Goal: Complete Application Form: Complete application form

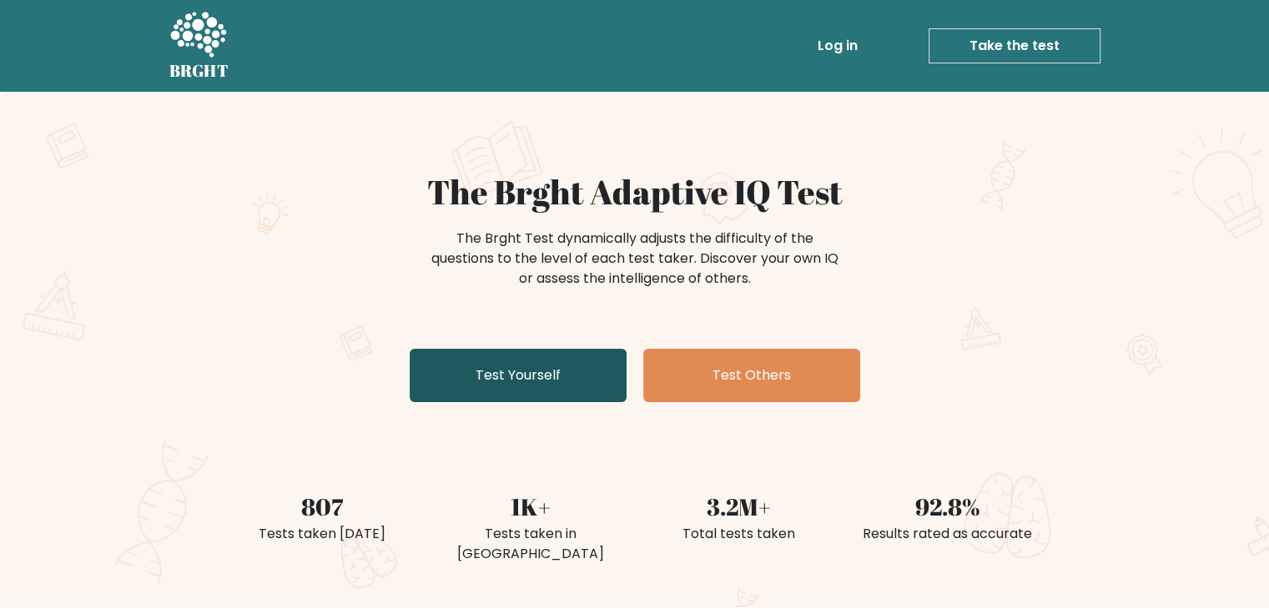
click at [429, 390] on link "Test Yourself" at bounding box center [518, 375] width 217 height 53
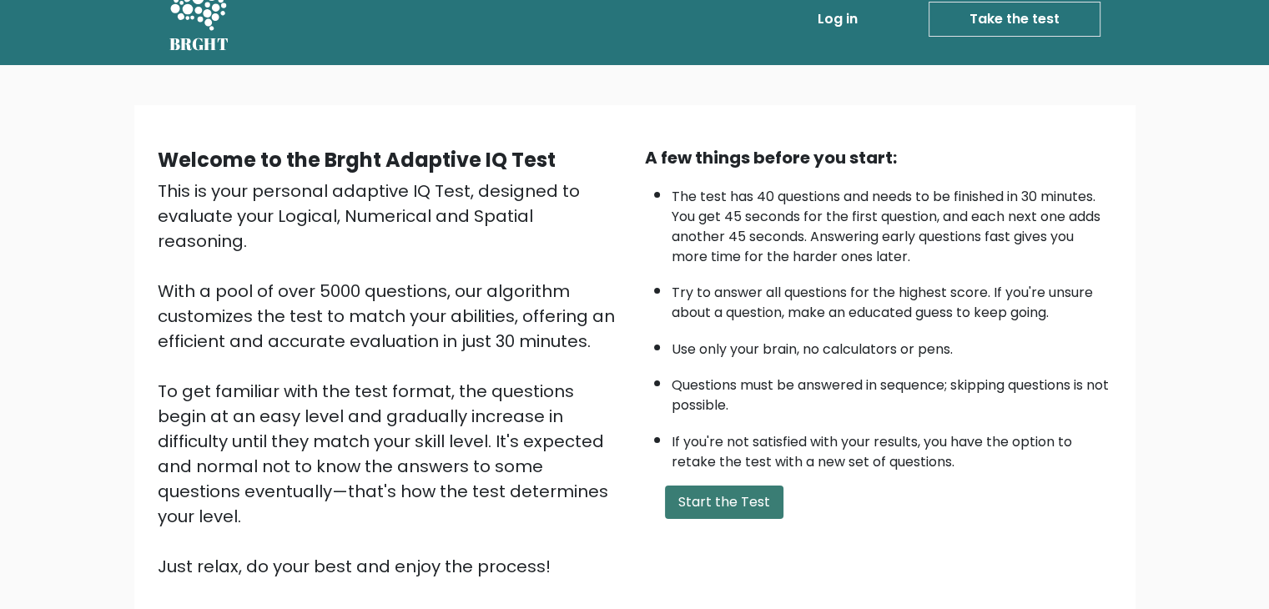
scroll to position [40, 0]
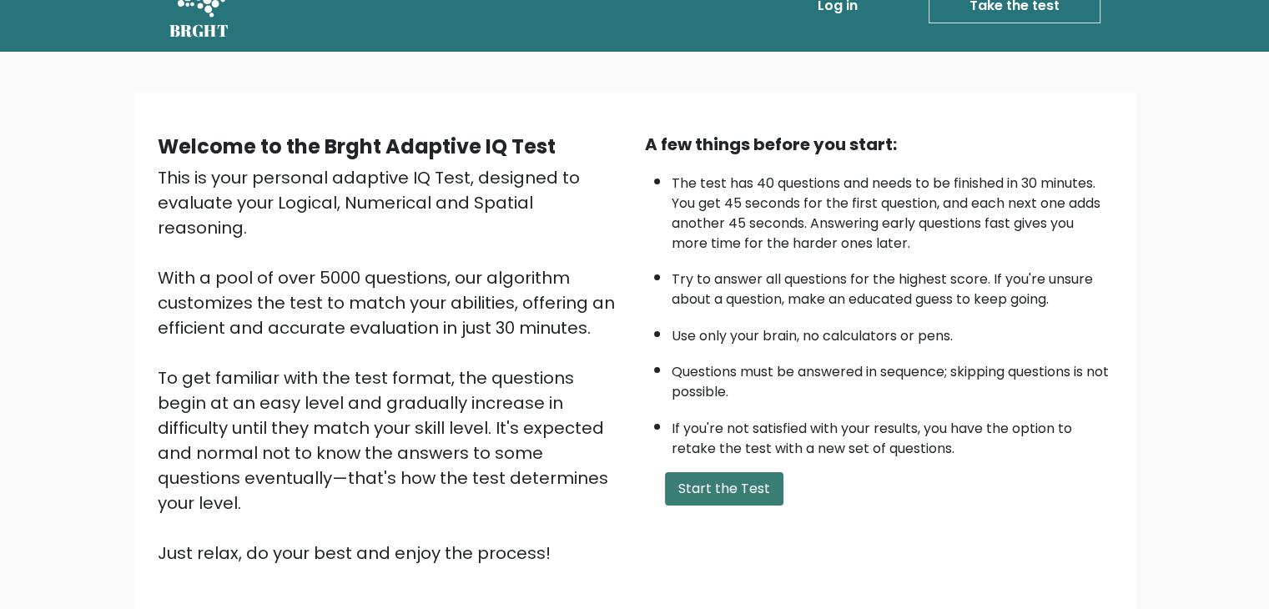
click at [729, 490] on button "Start the Test" at bounding box center [724, 488] width 118 height 33
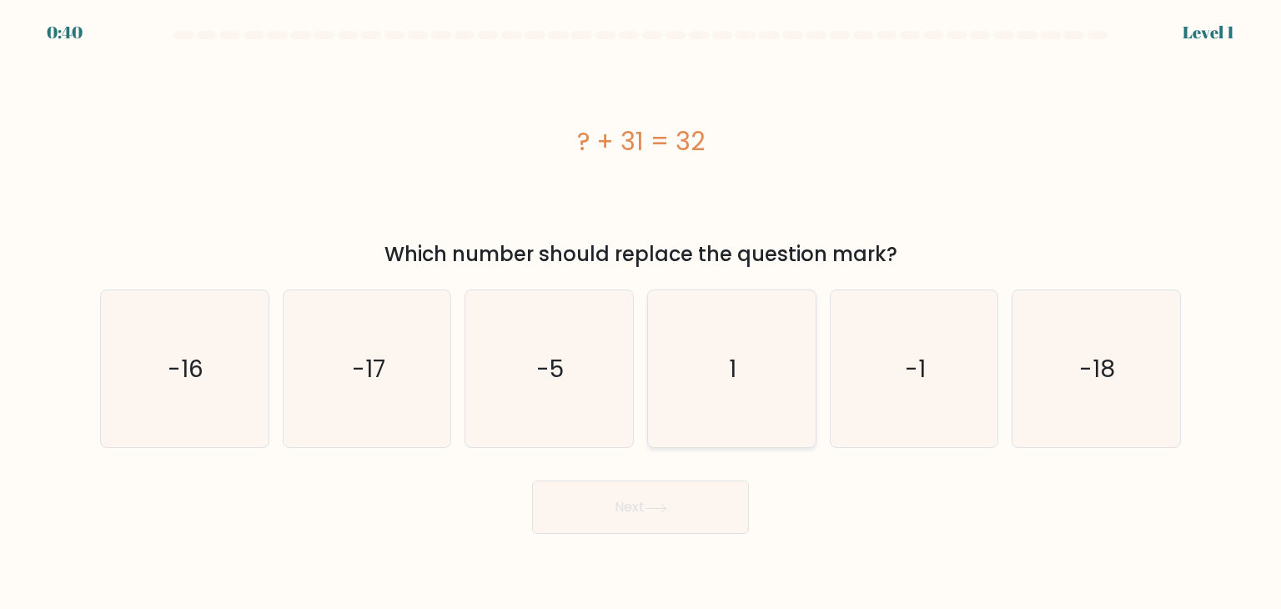
click at [725, 371] on icon "1" at bounding box center [731, 368] width 157 height 157
click at [641, 313] on input "d. 1" at bounding box center [641, 308] width 1 height 8
radio input "true"
click at [686, 502] on button "Next" at bounding box center [640, 506] width 217 height 53
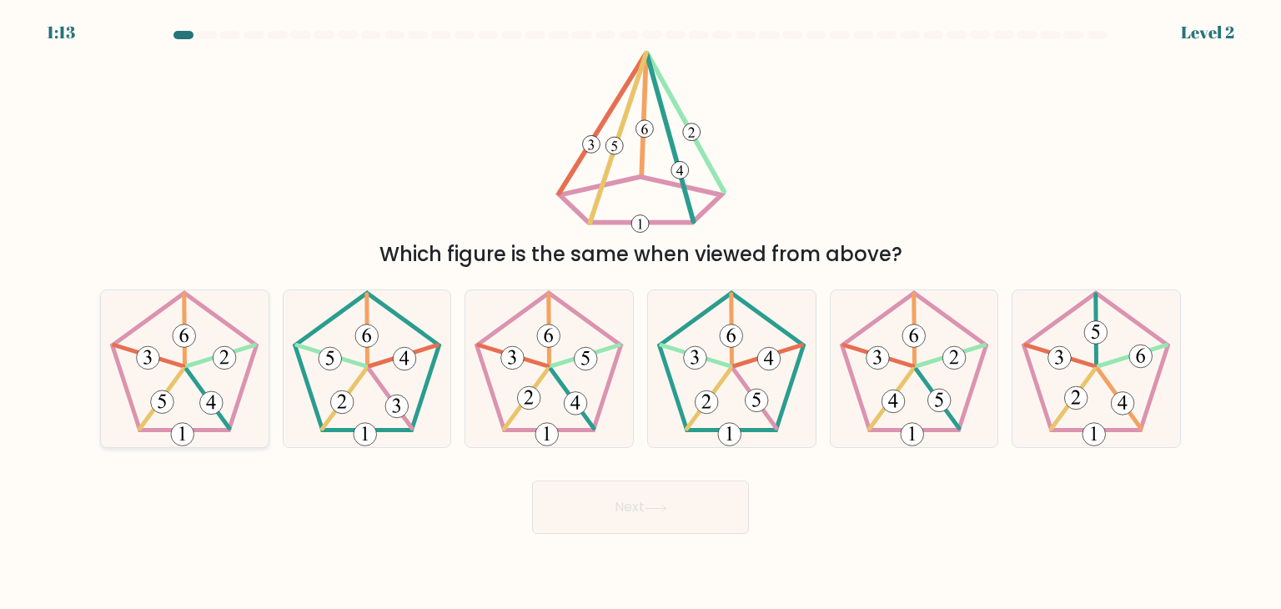
click at [190, 380] on icon at bounding box center [184, 368] width 157 height 157
click at [641, 313] on input "a." at bounding box center [641, 308] width 1 height 8
radio input "true"
click at [597, 507] on button "Next" at bounding box center [640, 506] width 217 height 53
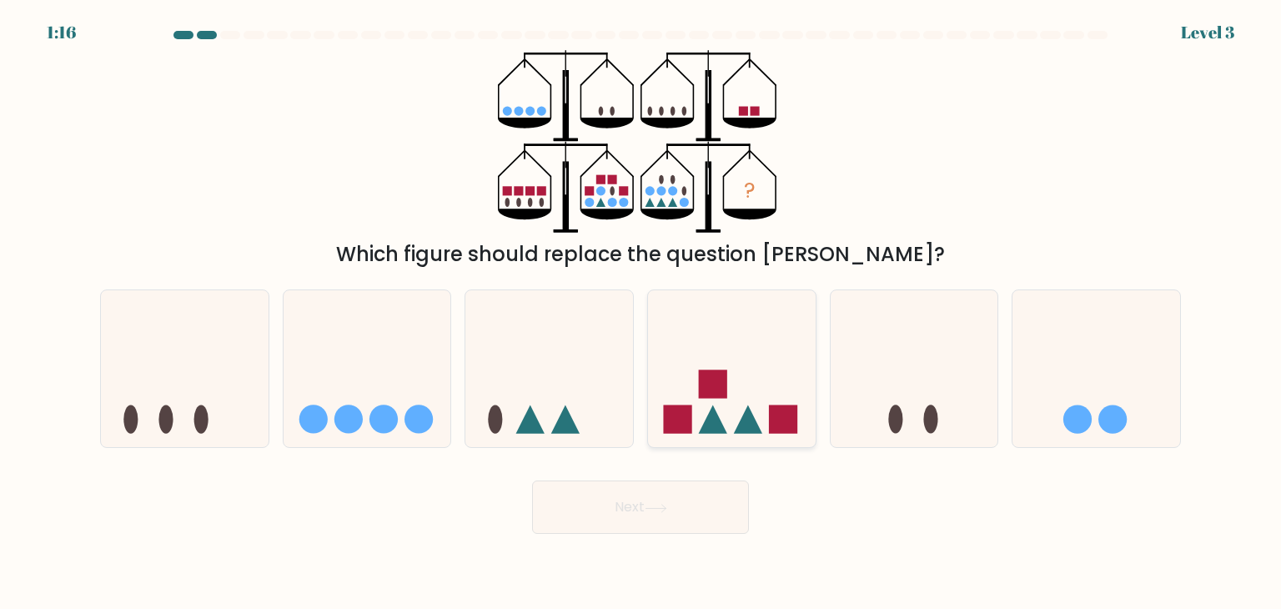
click at [728, 435] on icon at bounding box center [732, 368] width 168 height 138
click at [641, 313] on input "d." at bounding box center [641, 308] width 1 height 8
radio input "true"
click at [688, 515] on button "Next" at bounding box center [640, 506] width 217 height 53
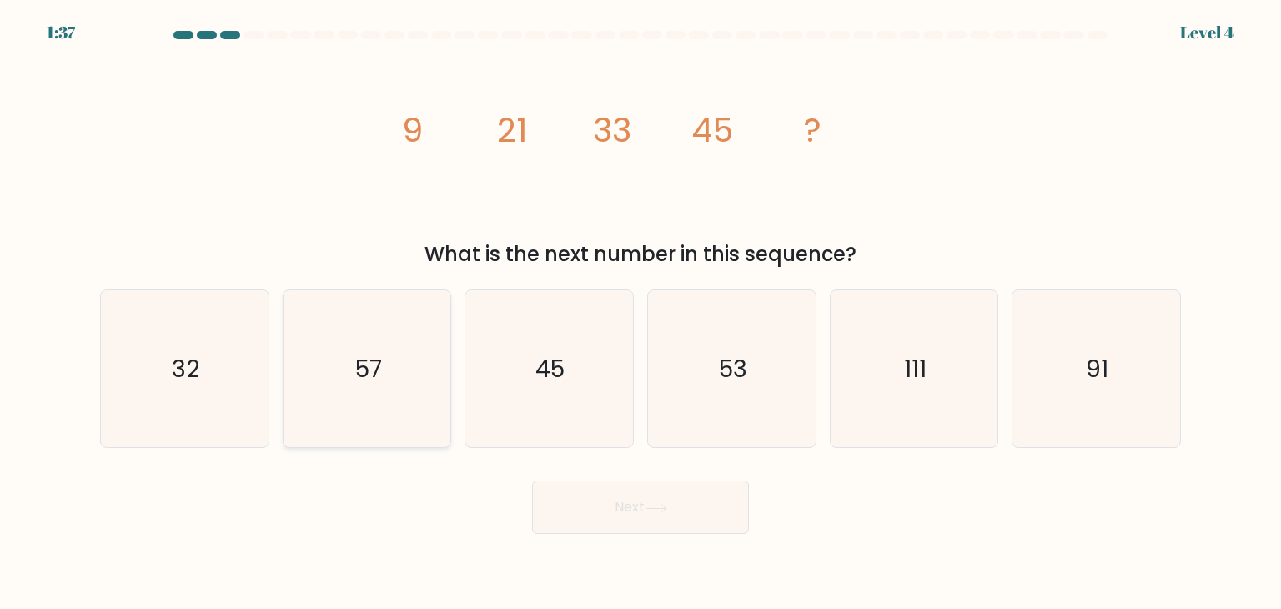
click at [397, 364] on icon "57" at bounding box center [367, 368] width 157 height 157
click at [641, 313] on input "b. 57" at bounding box center [641, 308] width 1 height 8
radio input "true"
click at [621, 512] on button "Next" at bounding box center [640, 506] width 217 height 53
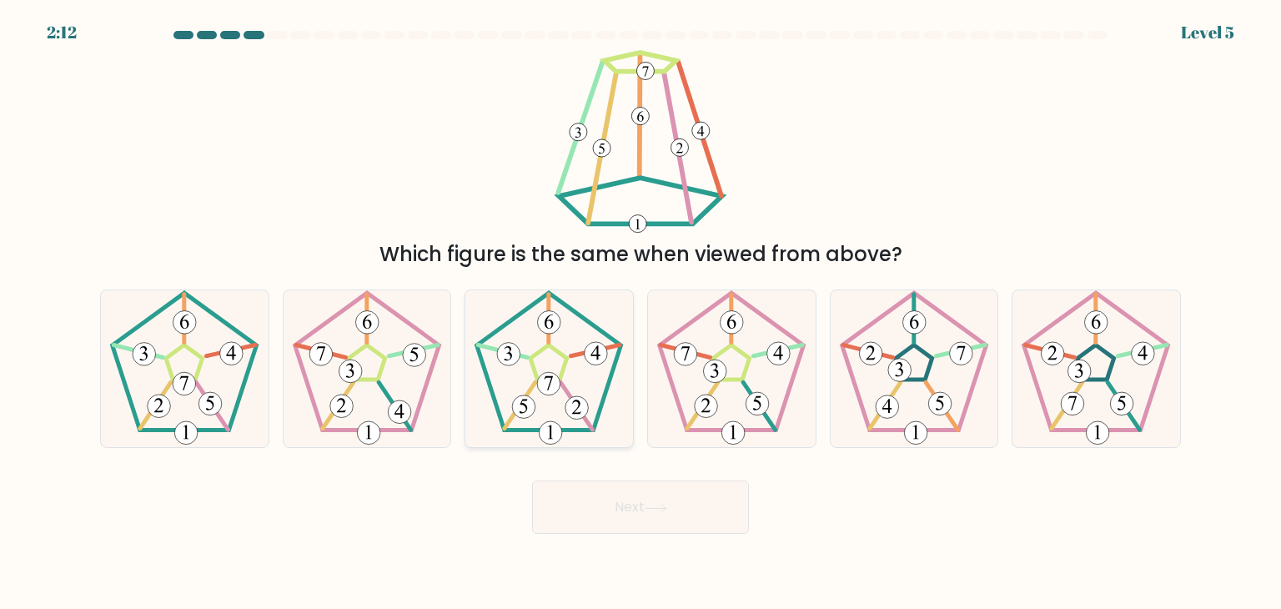
click at [562, 409] on icon at bounding box center [548, 368] width 157 height 157
click at [641, 313] on input "c." at bounding box center [641, 308] width 1 height 8
radio input "true"
click at [607, 514] on button "Next" at bounding box center [640, 506] width 217 height 53
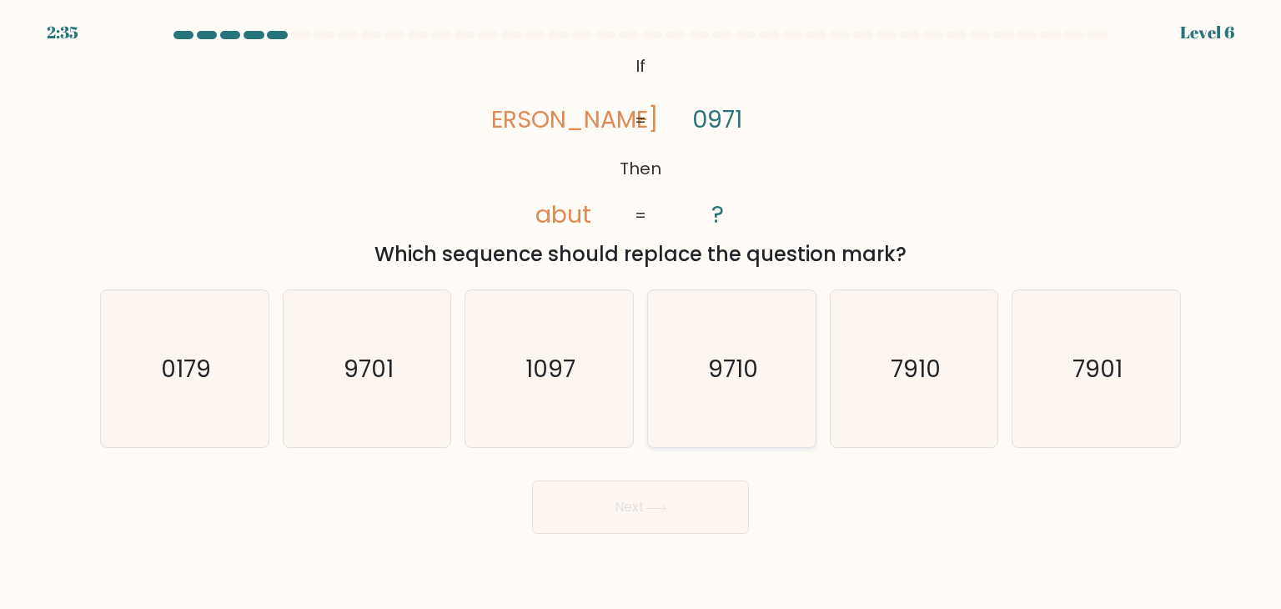
click at [731, 369] on text "9710" at bounding box center [733, 368] width 50 height 33
click at [641, 313] on input "d. 9710" at bounding box center [641, 308] width 1 height 8
radio input "true"
click at [664, 499] on button "Next" at bounding box center [640, 506] width 217 height 53
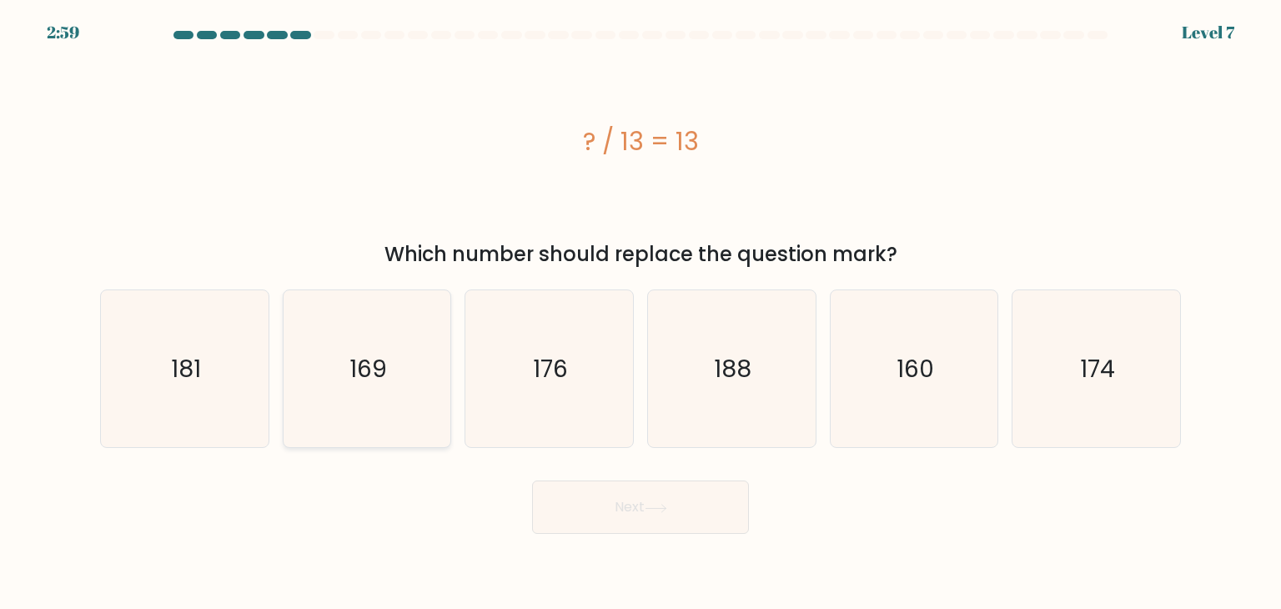
click at [387, 381] on icon "169" at bounding box center [367, 368] width 157 height 157
click at [641, 313] on input "b. 169" at bounding box center [641, 308] width 1 height 8
radio input "true"
click at [681, 518] on button "Next" at bounding box center [640, 506] width 217 height 53
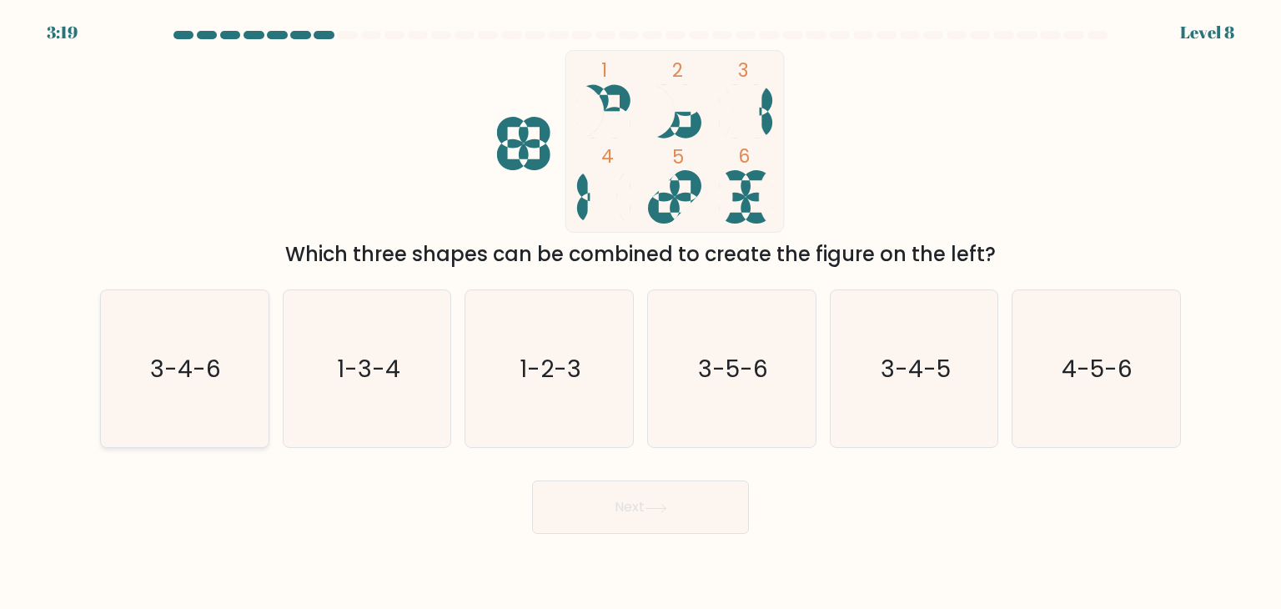
click at [240, 366] on icon "3-4-6" at bounding box center [184, 368] width 157 height 157
click at [641, 313] on input "a. 3-4-6" at bounding box center [641, 308] width 1 height 8
radio input "true"
click at [610, 508] on button "Next" at bounding box center [640, 506] width 217 height 53
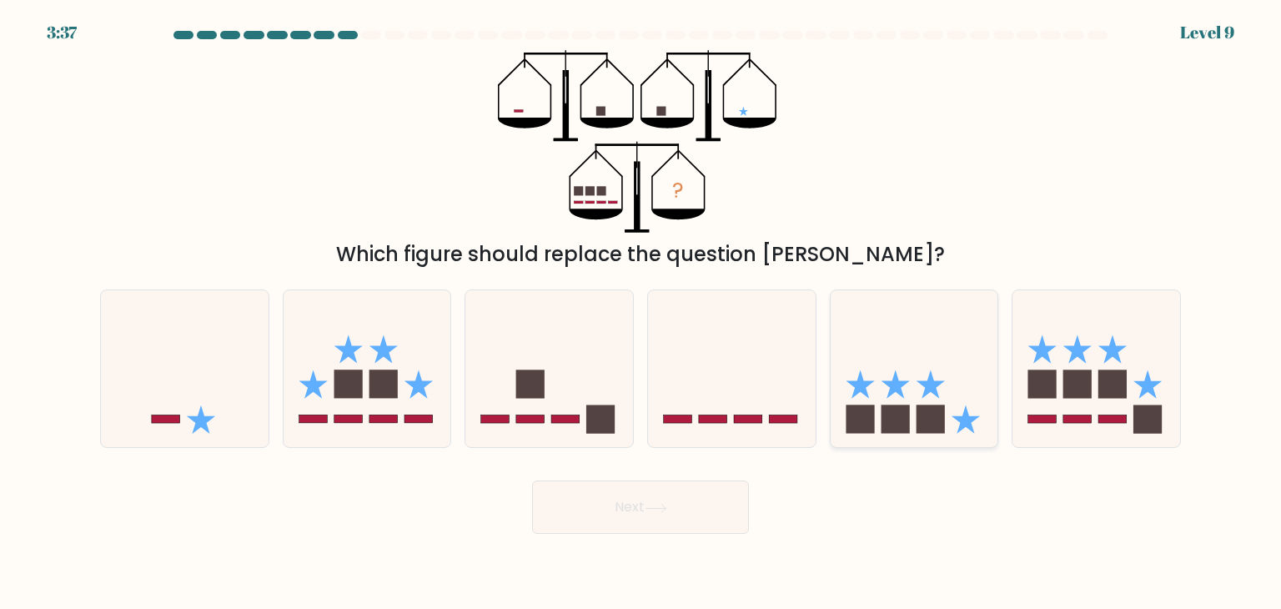
click at [904, 395] on icon at bounding box center [915, 368] width 168 height 138
click at [641, 313] on input "e." at bounding box center [641, 308] width 1 height 8
radio input "true"
click at [661, 516] on button "Next" at bounding box center [640, 506] width 217 height 53
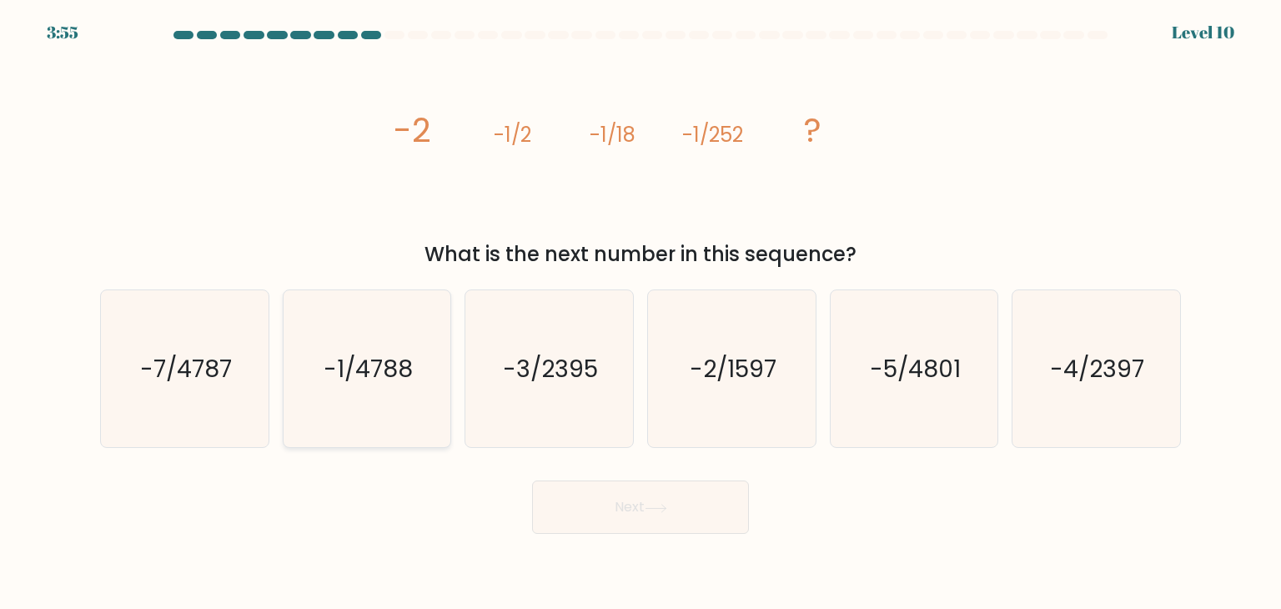
click at [392, 385] on icon "-1/4788" at bounding box center [367, 368] width 157 height 157
click at [641, 313] on input "b. -1/4788" at bounding box center [641, 308] width 1 height 8
radio input "true"
click at [647, 522] on button "Next" at bounding box center [640, 506] width 217 height 53
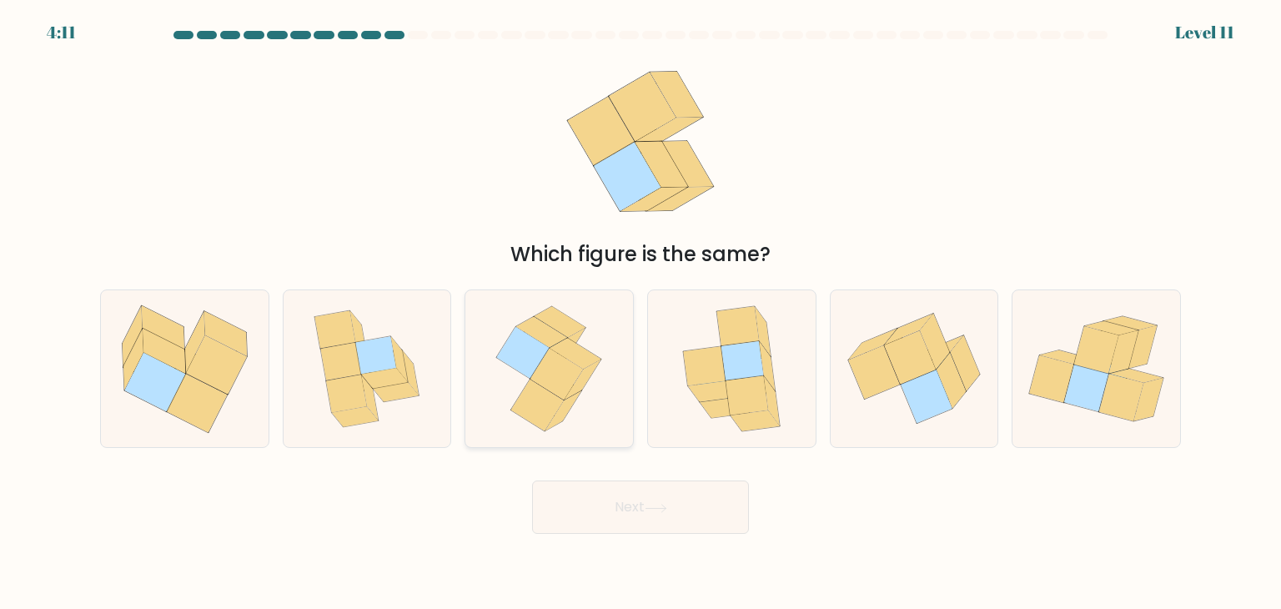
click at [566, 380] on icon at bounding box center [556, 375] width 53 height 52
click at [641, 313] on input "c." at bounding box center [641, 308] width 1 height 8
radio input "true"
click at [633, 528] on button "Next" at bounding box center [640, 506] width 217 height 53
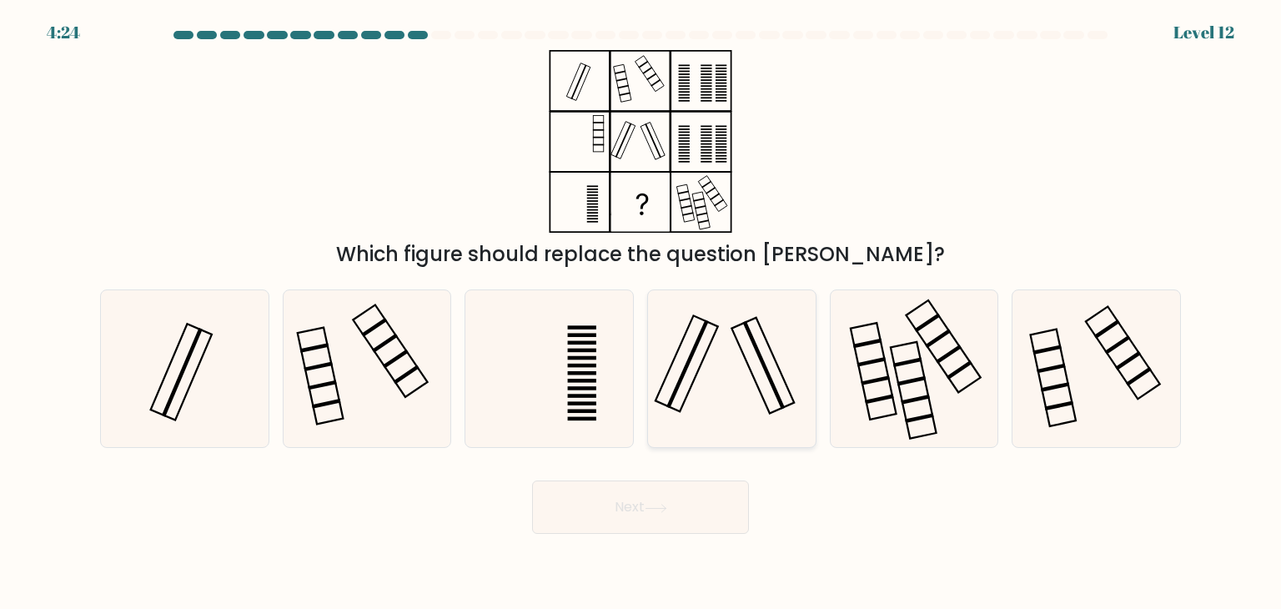
click at [687, 329] on rect at bounding box center [687, 363] width 63 height 96
click at [641, 313] on input "d." at bounding box center [641, 308] width 1 height 8
radio input "true"
click at [654, 518] on button "Next" at bounding box center [640, 506] width 217 height 53
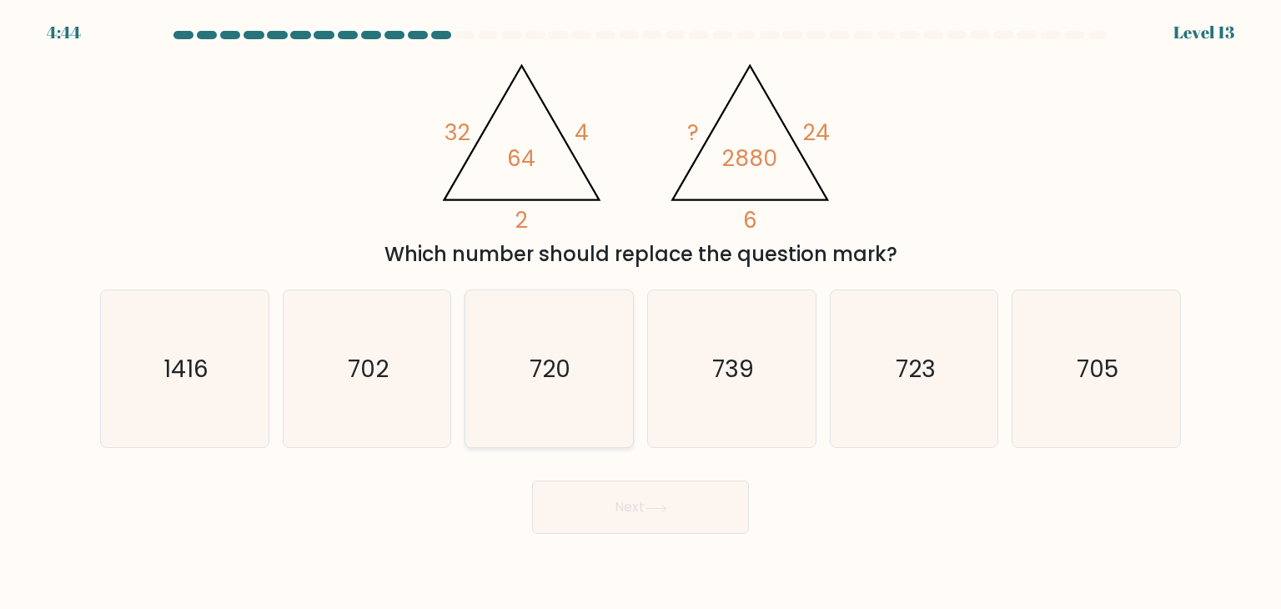
click at [573, 401] on icon "720" at bounding box center [548, 368] width 157 height 157
click at [641, 313] on input "c. 720" at bounding box center [641, 308] width 1 height 8
radio input "true"
click at [678, 521] on button "Next" at bounding box center [640, 506] width 217 height 53
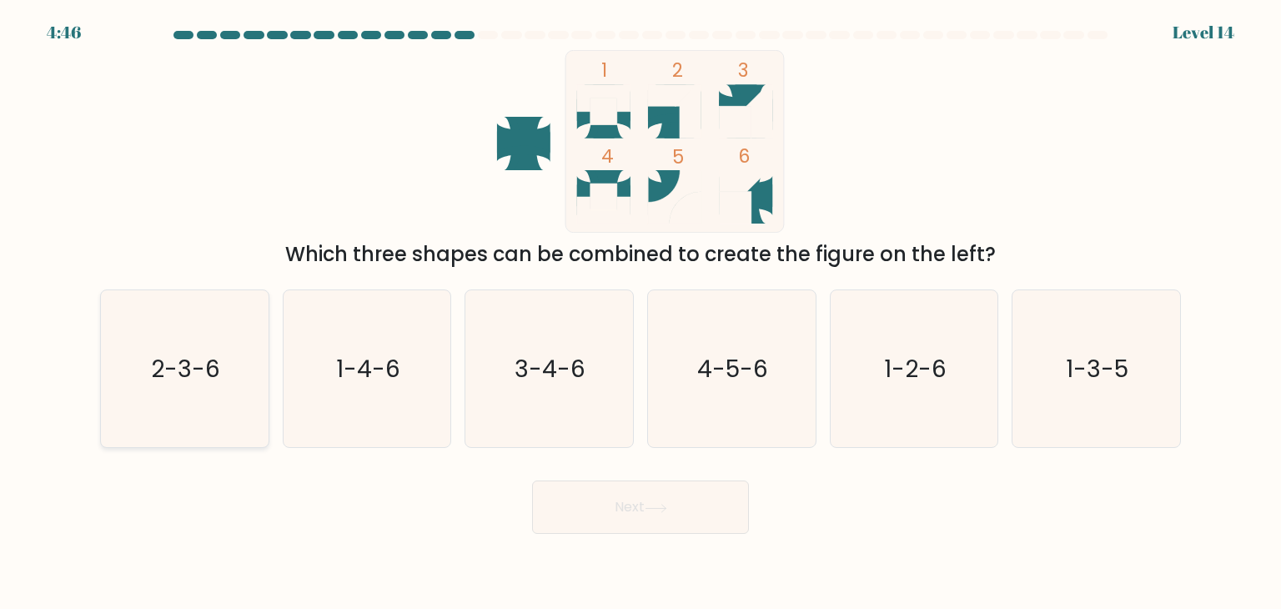
click at [215, 370] on text "2-3-6" at bounding box center [186, 368] width 69 height 33
click at [641, 313] on input "a. 2-3-6" at bounding box center [641, 308] width 1 height 8
radio input "true"
click at [667, 509] on icon at bounding box center [656, 508] width 23 height 9
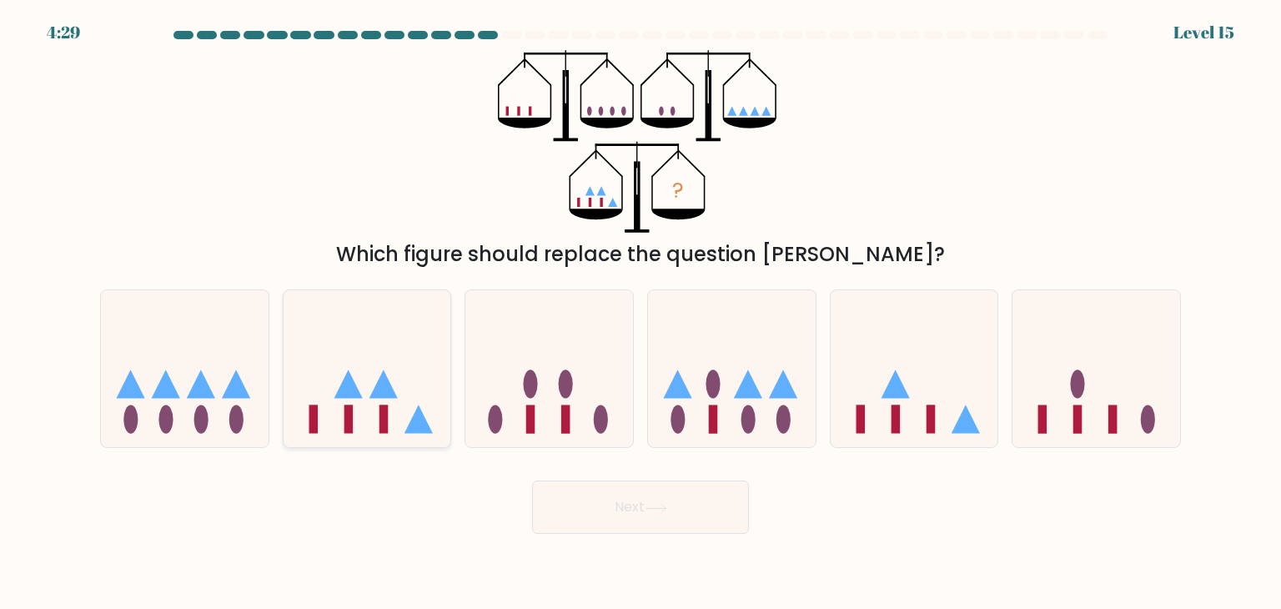
click at [372, 389] on icon at bounding box center [368, 368] width 168 height 138
click at [641, 313] on input "b." at bounding box center [641, 308] width 1 height 8
radio input "true"
click at [631, 515] on button "Next" at bounding box center [640, 506] width 217 height 53
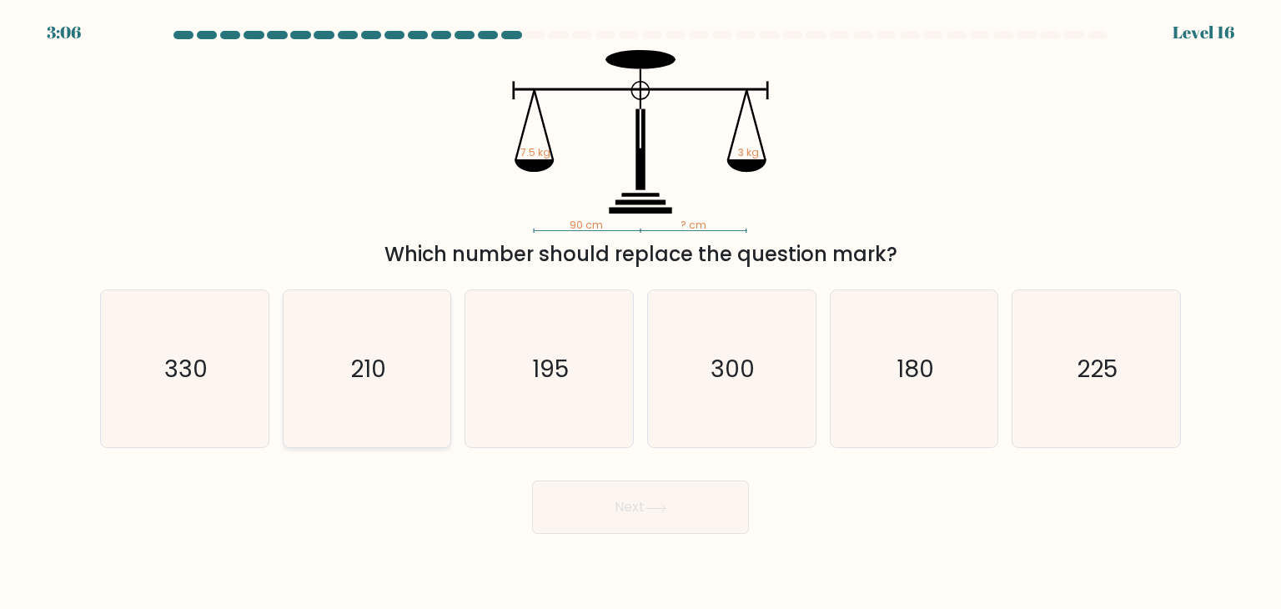
click at [416, 369] on icon "210" at bounding box center [367, 368] width 157 height 157
click at [641, 313] on input "b. 210" at bounding box center [641, 308] width 1 height 8
radio input "true"
click at [1074, 437] on icon "225" at bounding box center [1096, 368] width 157 height 157
click at [641, 313] on input "f. 225" at bounding box center [641, 308] width 1 height 8
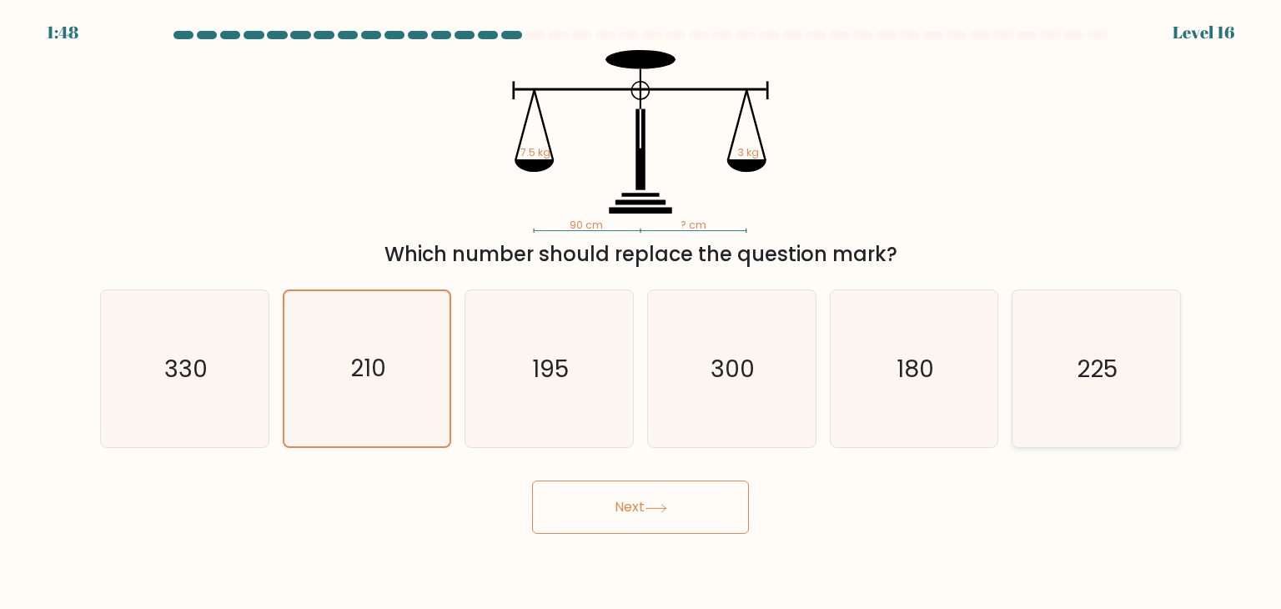
radio input "true"
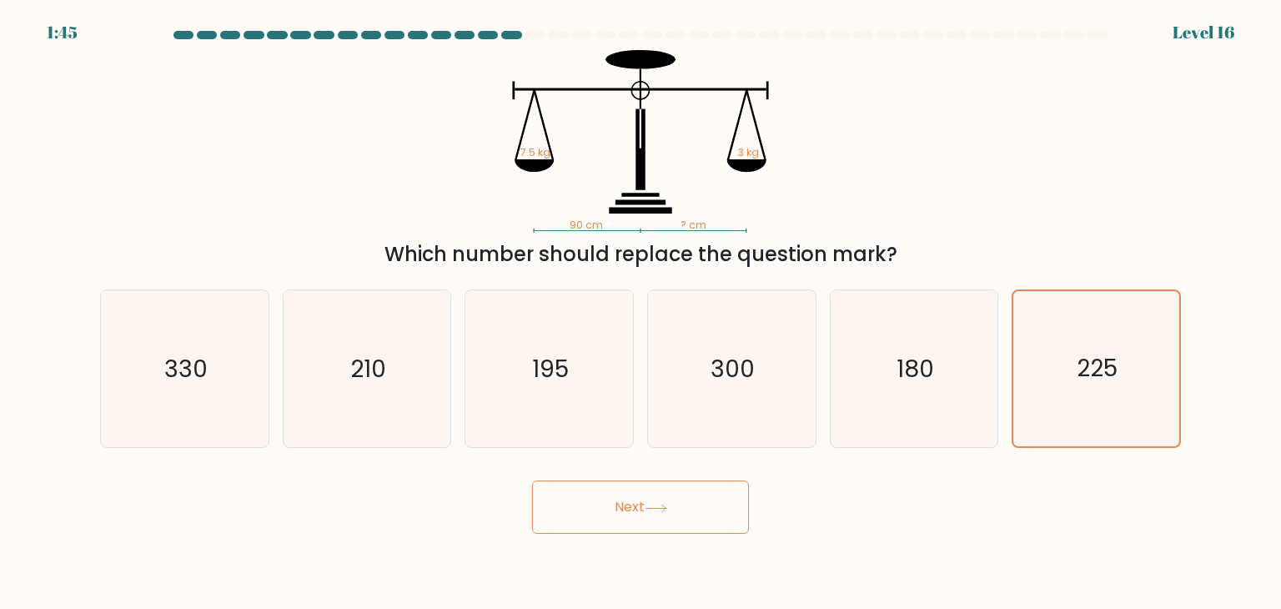
click at [700, 521] on button "Next" at bounding box center [640, 506] width 217 height 53
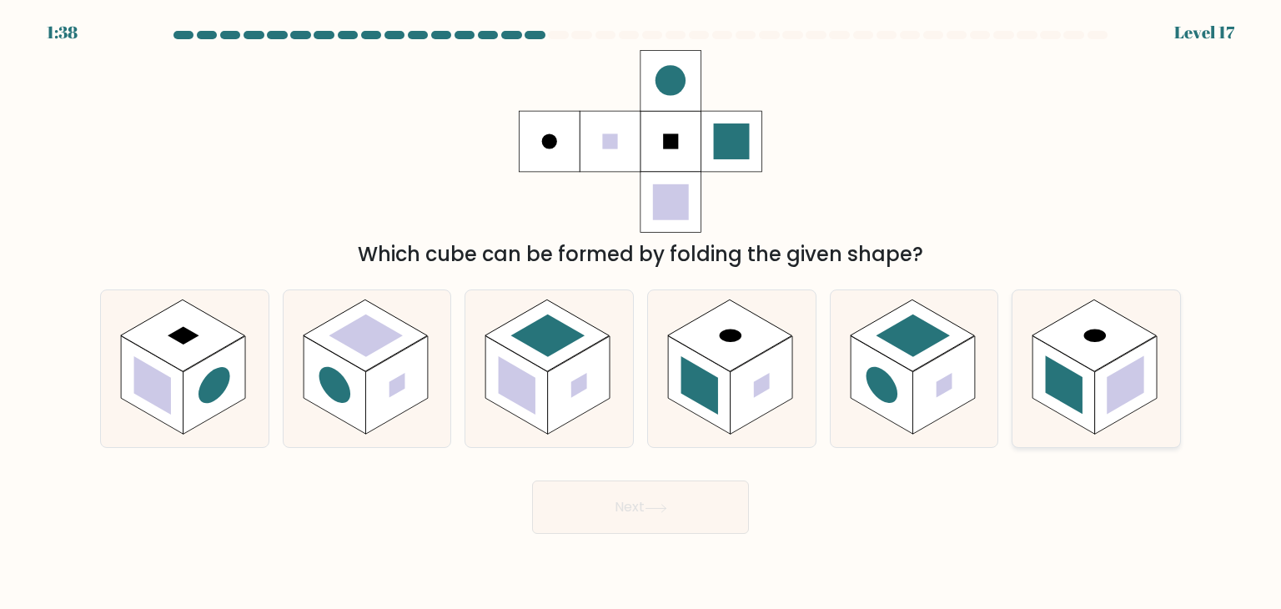
click at [1109, 430] on icon at bounding box center [1097, 368] width 168 height 157
click at [641, 313] on input "f." at bounding box center [641, 308] width 1 height 8
radio input "true"
click at [609, 502] on button "Next" at bounding box center [640, 506] width 217 height 53
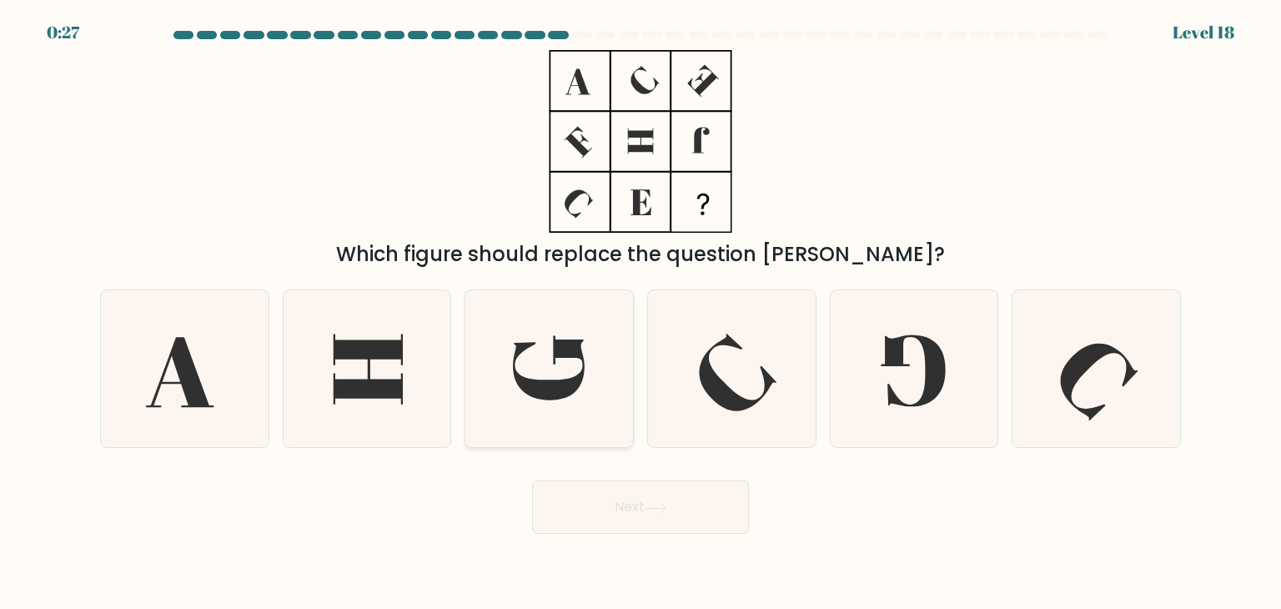
click at [585, 398] on icon at bounding box center [548, 368] width 157 height 157
click at [641, 313] on input "c." at bounding box center [641, 308] width 1 height 8
radio input "true"
click at [643, 509] on button "Next" at bounding box center [640, 506] width 217 height 53
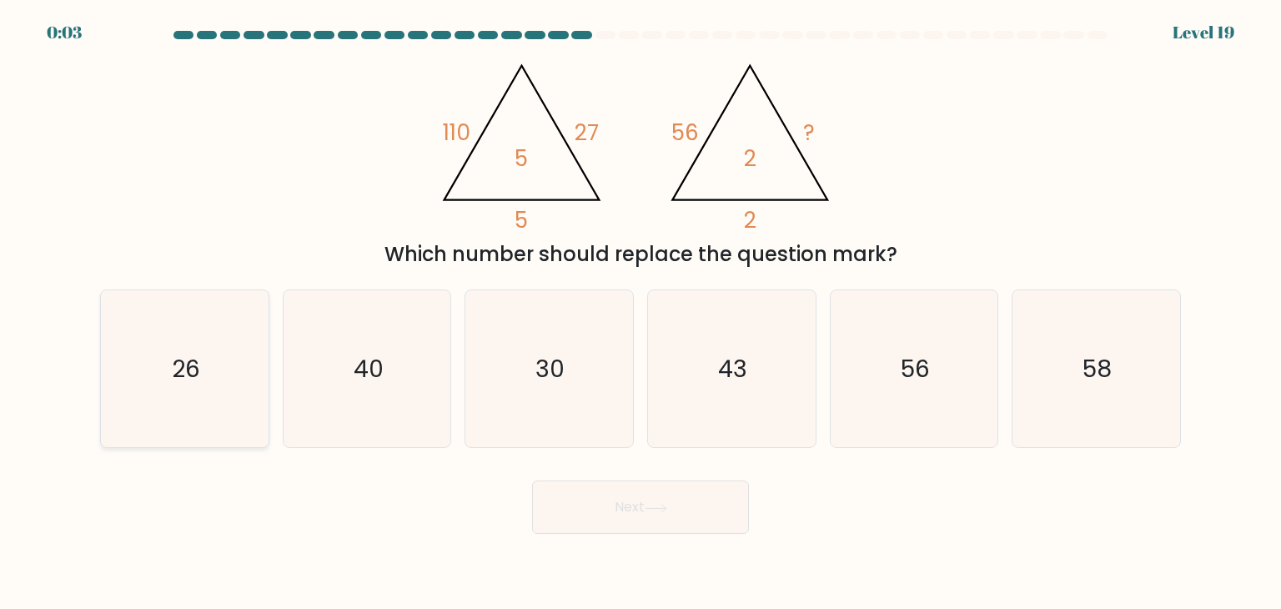
click at [185, 381] on text "26" at bounding box center [186, 368] width 28 height 33
click at [641, 313] on input "a. 26" at bounding box center [641, 308] width 1 height 8
radio input "true"
click at [586, 515] on button "Next" at bounding box center [640, 506] width 217 height 53
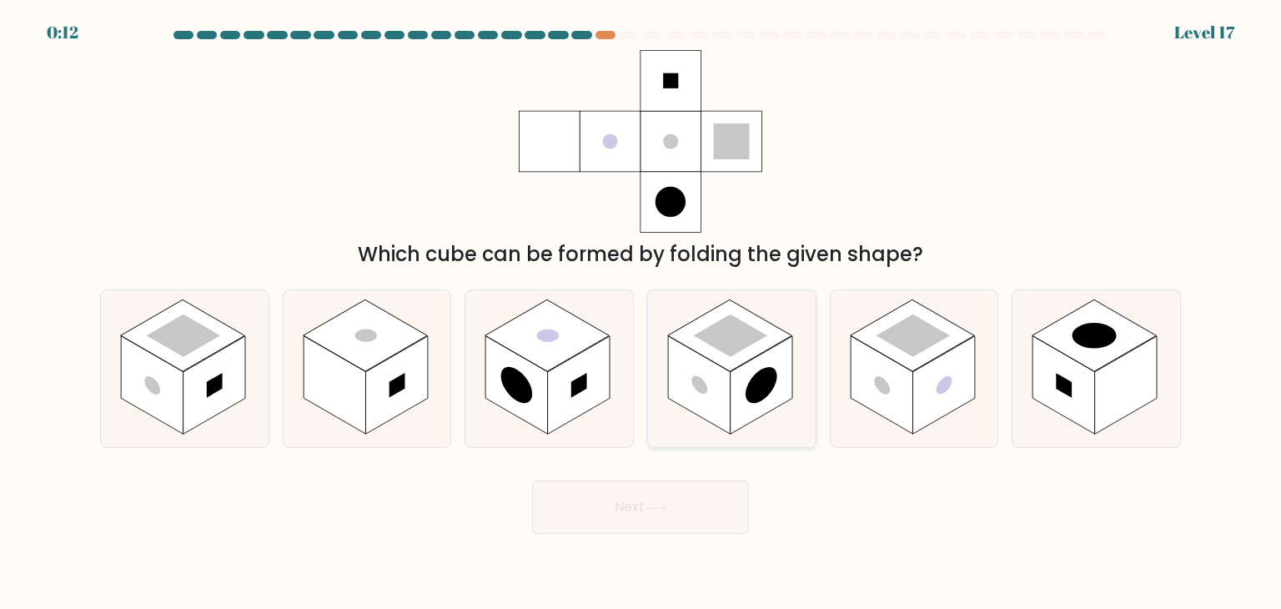
click at [731, 368] on rect at bounding box center [730, 335] width 124 height 72
click at [641, 313] on input "d." at bounding box center [641, 308] width 1 height 8
radio input "true"
click at [635, 515] on button "Next" at bounding box center [640, 506] width 217 height 53
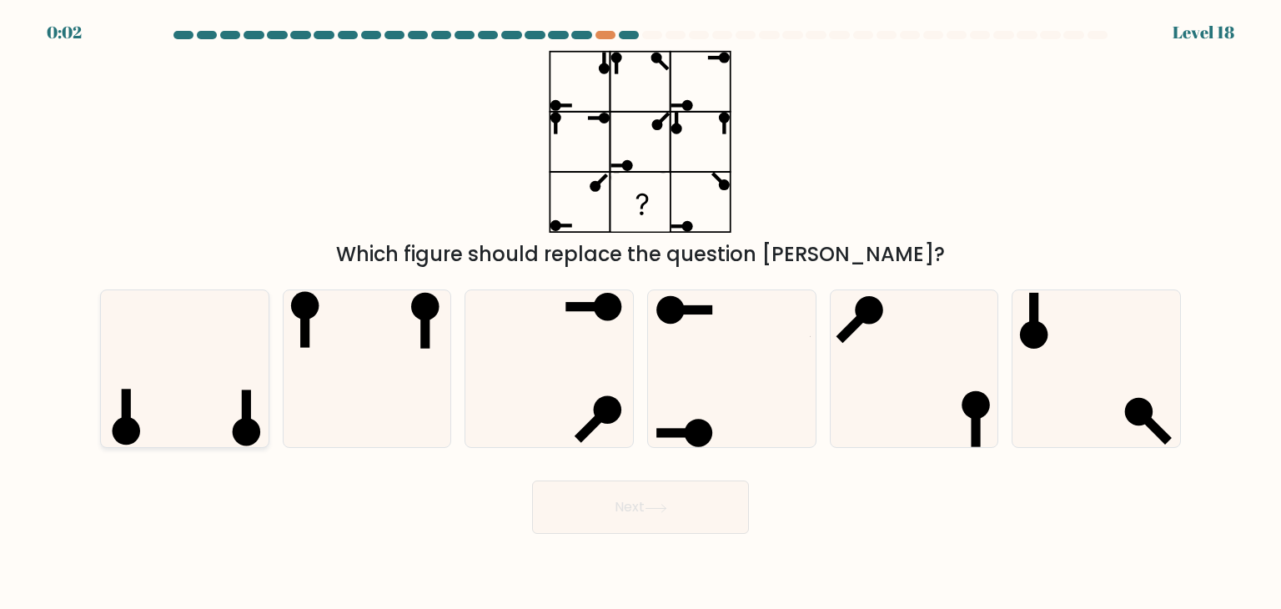
click at [233, 374] on icon at bounding box center [184, 368] width 157 height 157
click at [641, 313] on input "a." at bounding box center [641, 308] width 1 height 8
radio input "true"
click at [578, 518] on button "Next" at bounding box center [640, 506] width 217 height 53
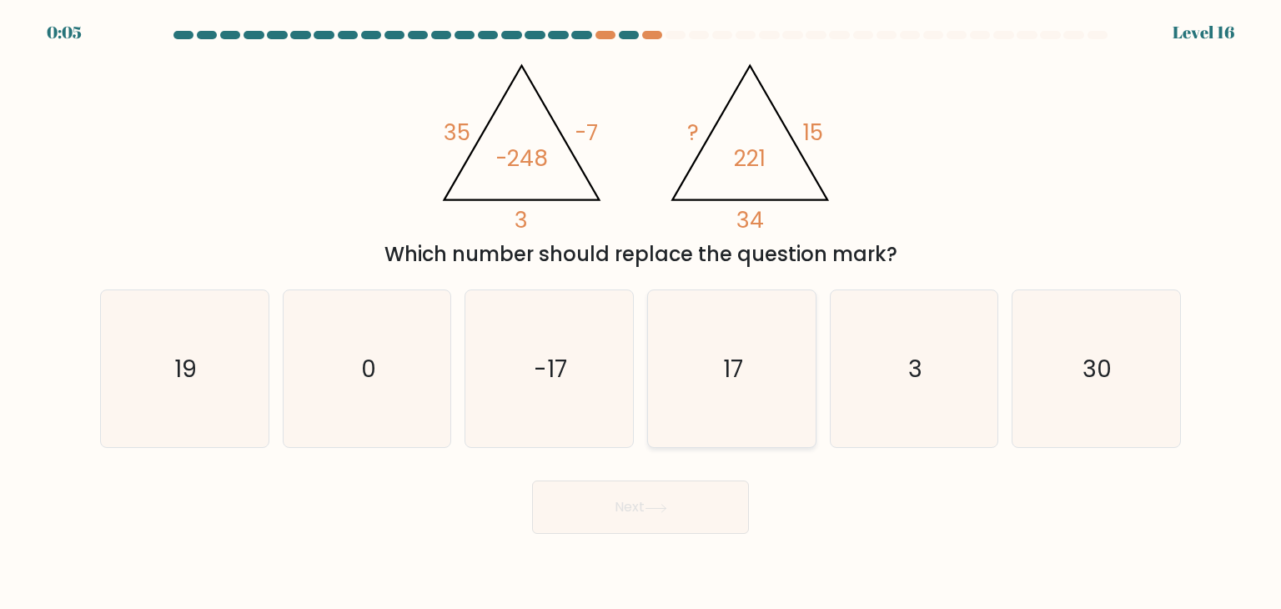
click at [751, 354] on icon "17" at bounding box center [731, 368] width 157 height 157
click at [641, 313] on input "d. 17" at bounding box center [641, 308] width 1 height 8
radio input "true"
click at [626, 513] on button "Next" at bounding box center [640, 506] width 217 height 53
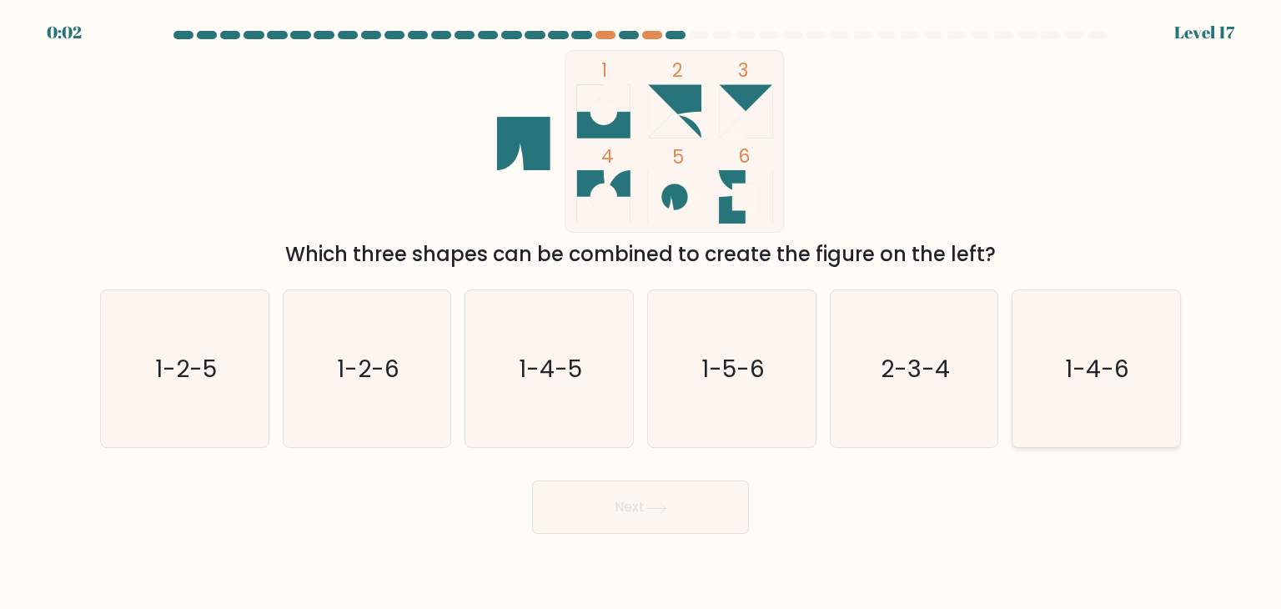
click at [1062, 382] on icon "1-4-6" at bounding box center [1096, 368] width 157 height 157
click at [641, 313] on input "f. 1-4-6" at bounding box center [641, 308] width 1 height 8
radio input "true"
click at [689, 364] on icon "1-5-6" at bounding box center [731, 368] width 157 height 157
click at [641, 313] on input "d. 1-5-6" at bounding box center [641, 308] width 1 height 8
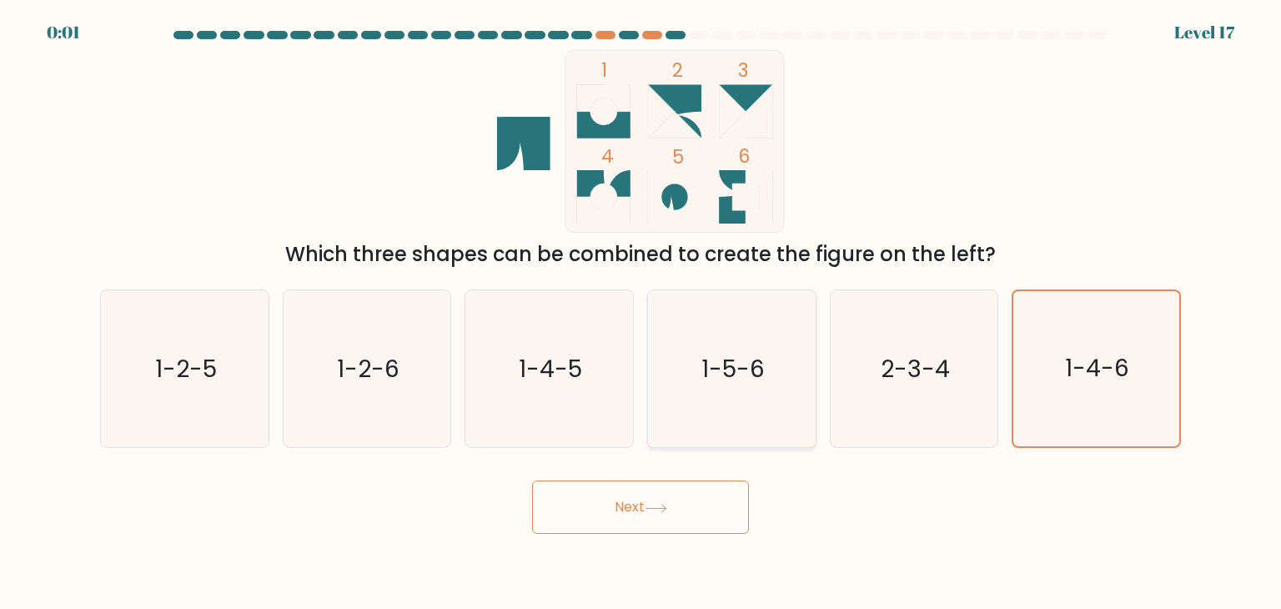
radio input "true"
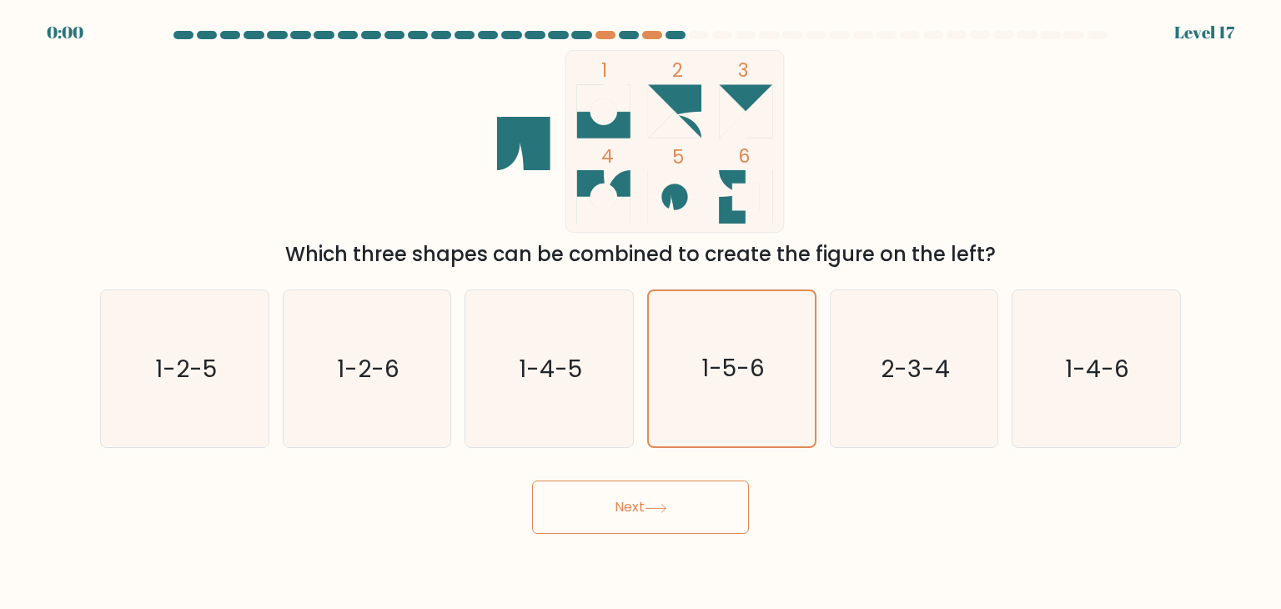
click at [647, 536] on body "0:00 Level 17" at bounding box center [640, 304] width 1281 height 609
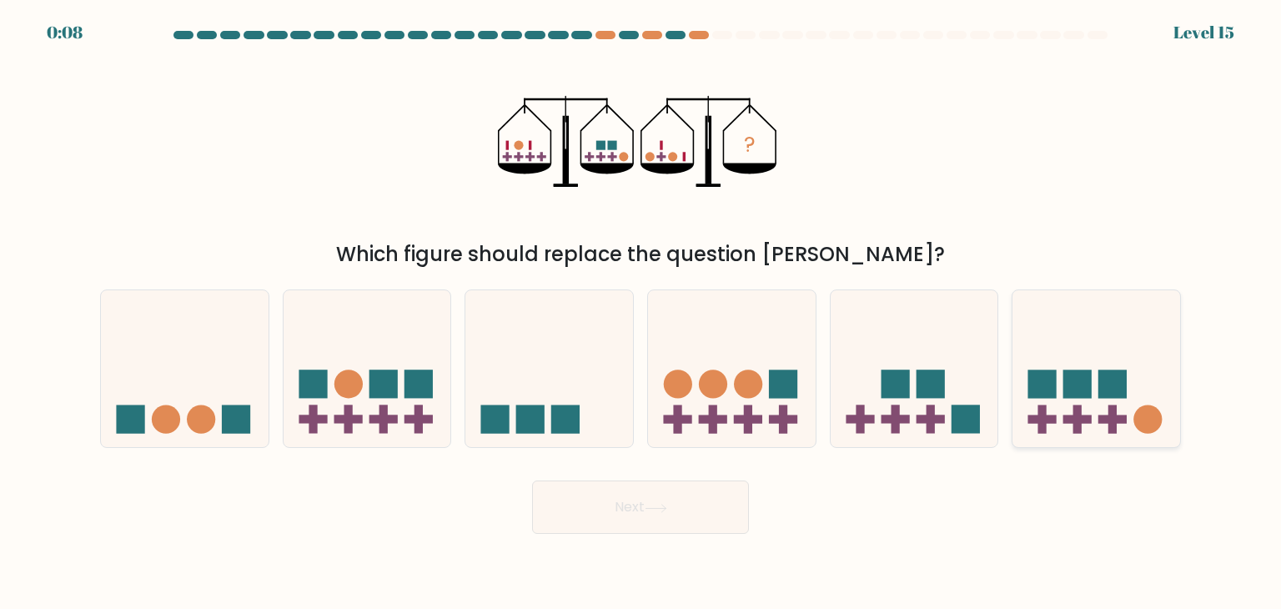
click at [1066, 399] on icon at bounding box center [1097, 368] width 168 height 138
click at [641, 313] on input "f." at bounding box center [641, 308] width 1 height 8
radio input "true"
click at [877, 401] on icon at bounding box center [915, 368] width 168 height 138
click at [641, 313] on input "e." at bounding box center [641, 308] width 1 height 8
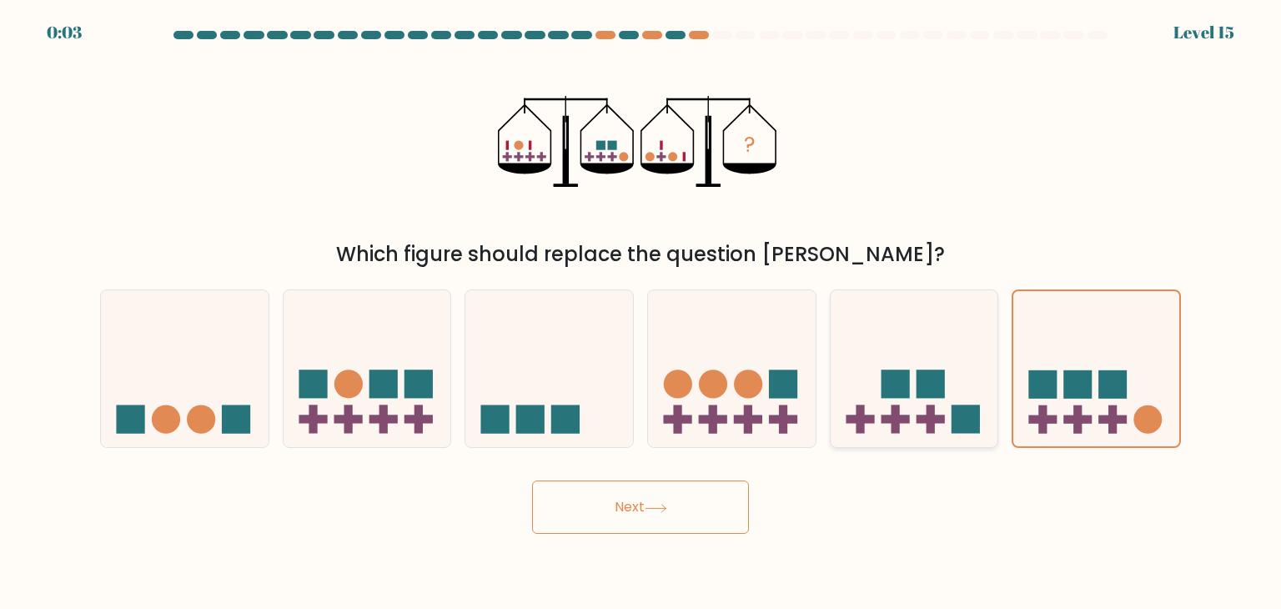
radio input "true"
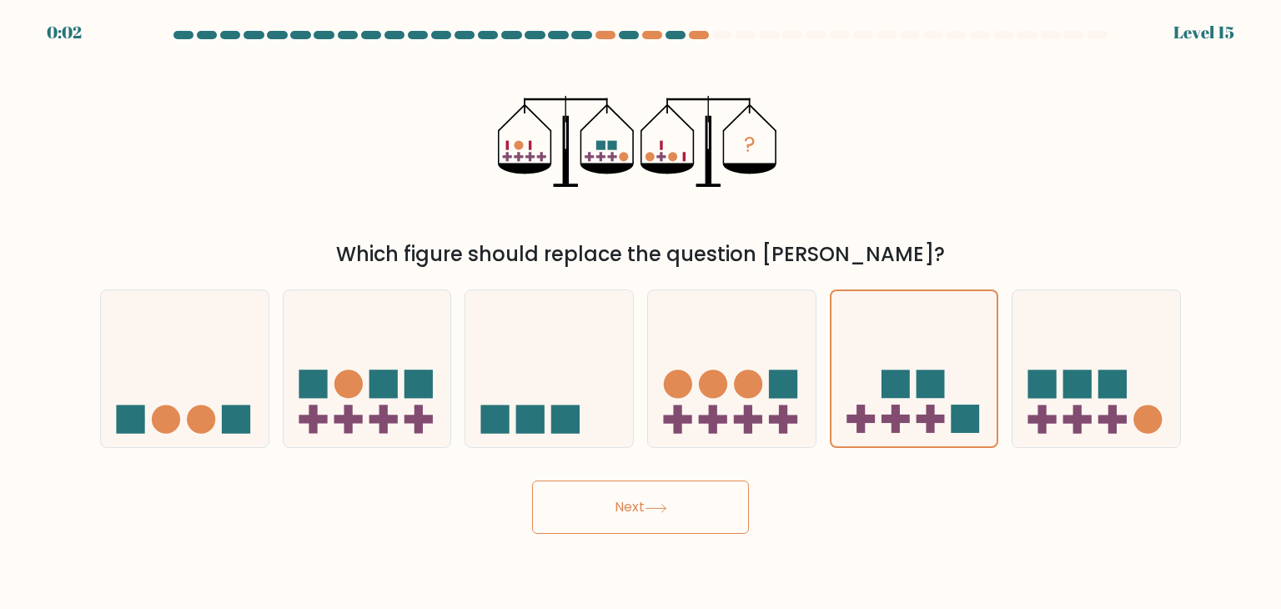
click at [707, 506] on button "Next" at bounding box center [640, 506] width 217 height 53
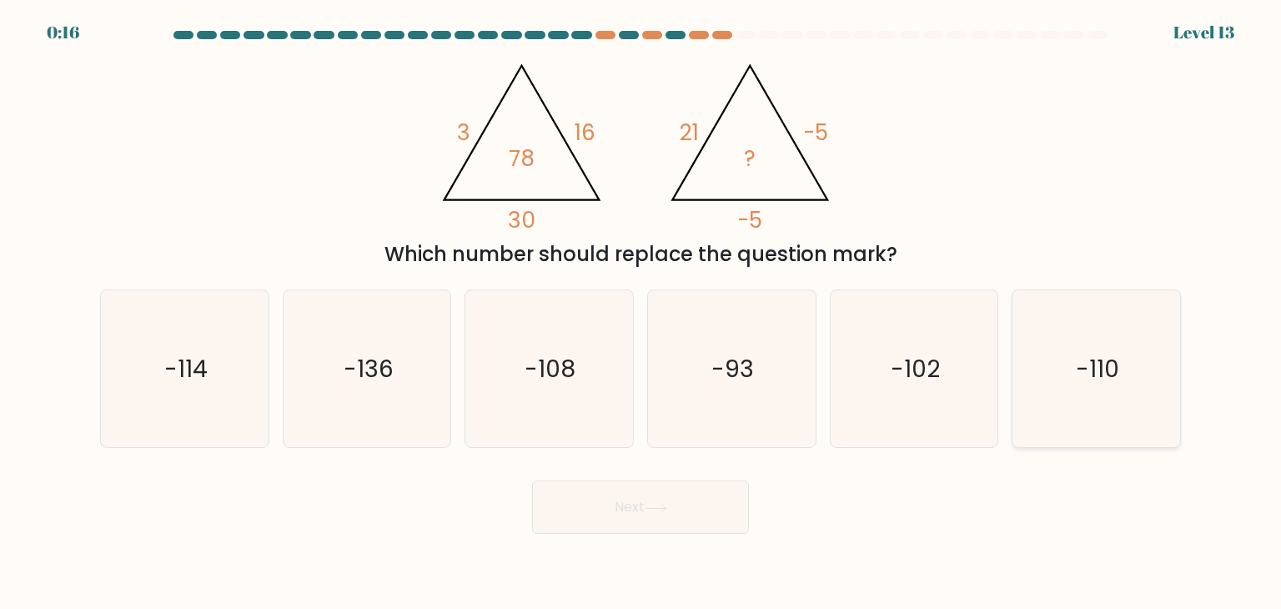
click at [1041, 384] on icon "-110" at bounding box center [1096, 368] width 157 height 157
click at [641, 313] on input "f. -110" at bounding box center [641, 308] width 1 height 8
radio input "true"
click at [714, 513] on button "Next" at bounding box center [640, 506] width 217 height 53
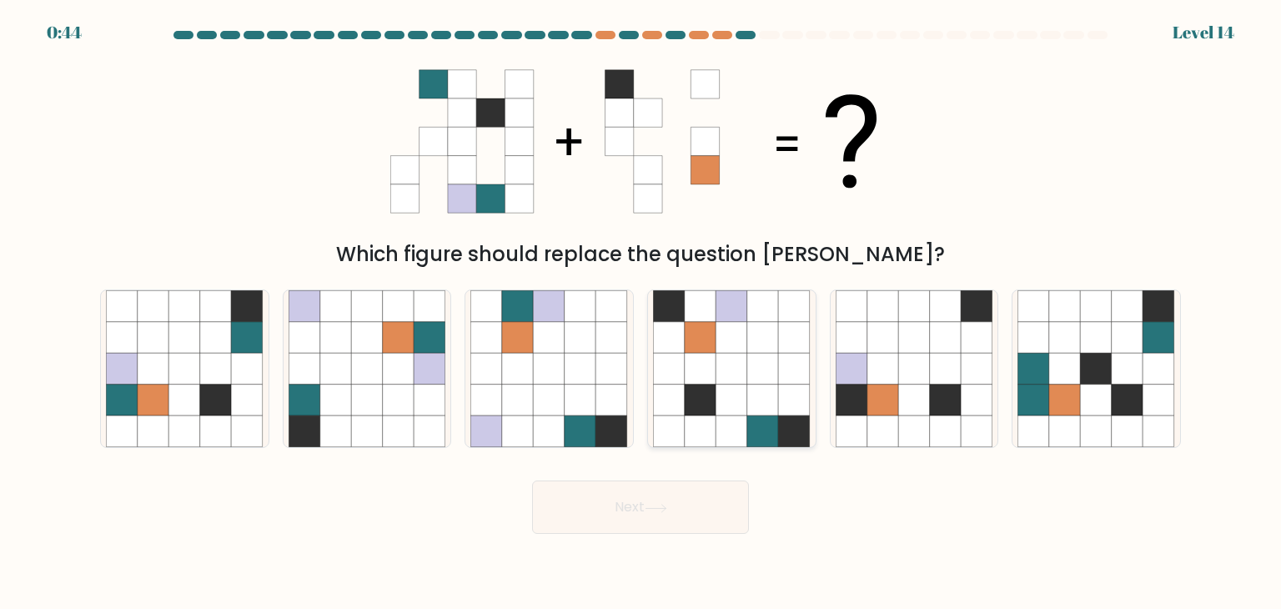
click at [727, 351] on icon at bounding box center [732, 338] width 32 height 32
click at [641, 313] on input "d." at bounding box center [641, 308] width 1 height 8
radio input "true"
click at [1122, 328] on icon at bounding box center [1128, 338] width 32 height 32
click at [641, 313] on input "f." at bounding box center [641, 308] width 1 height 8
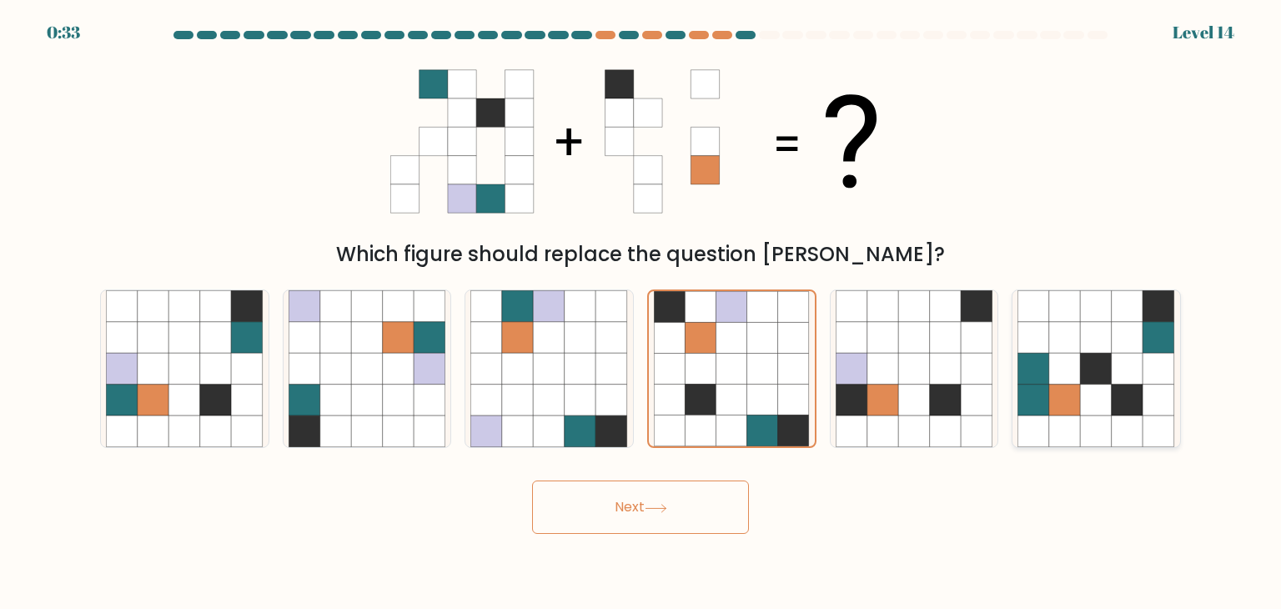
radio input "true"
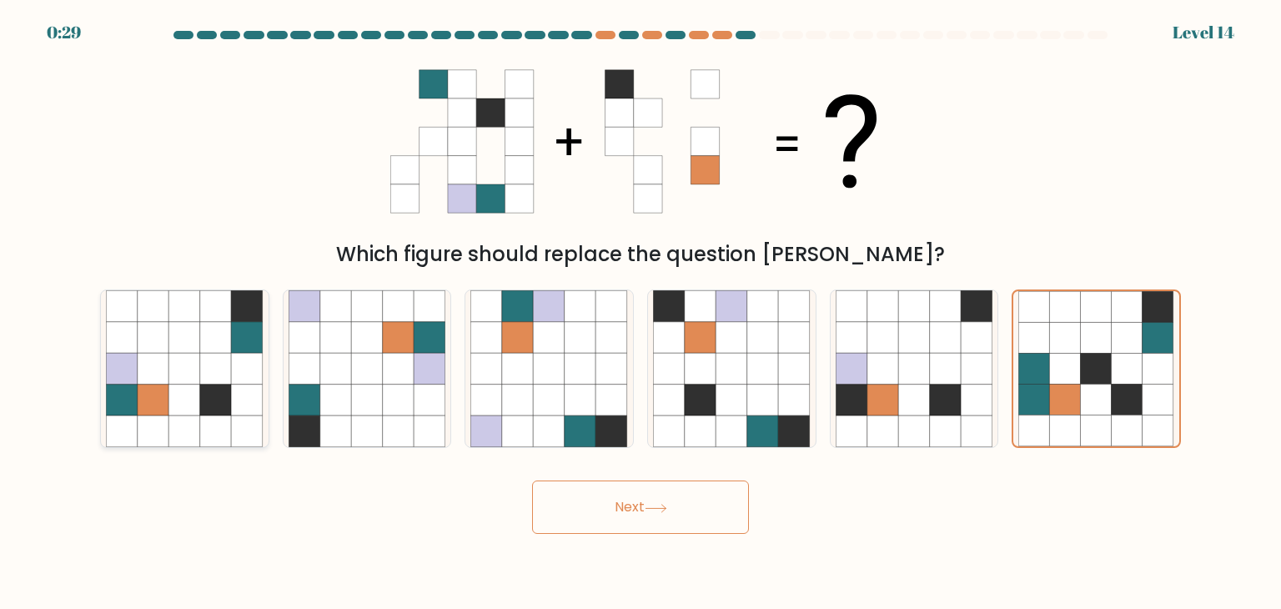
click at [188, 373] on icon at bounding box center [185, 369] width 32 height 32
click at [641, 313] on input "a." at bounding box center [641, 308] width 1 height 8
radio input "true"
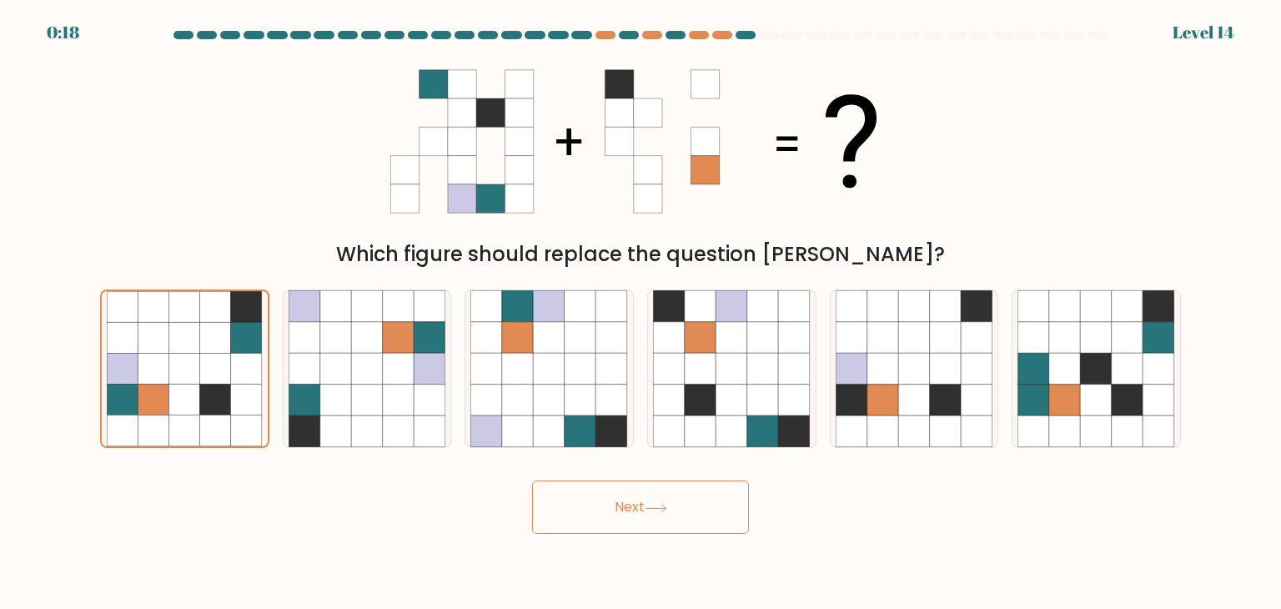
click at [650, 490] on button "Next" at bounding box center [640, 506] width 217 height 53
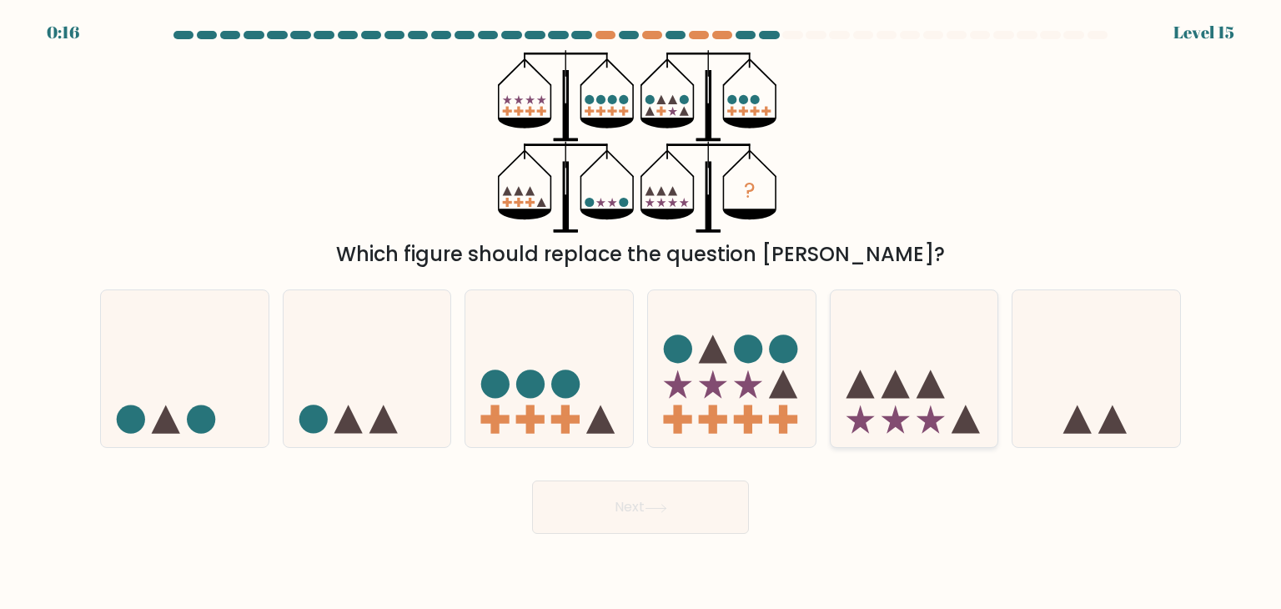
click at [867, 406] on icon at bounding box center [915, 368] width 168 height 138
click at [641, 313] on input "e." at bounding box center [641, 308] width 1 height 8
radio input "true"
click at [691, 510] on button "Next" at bounding box center [640, 506] width 217 height 53
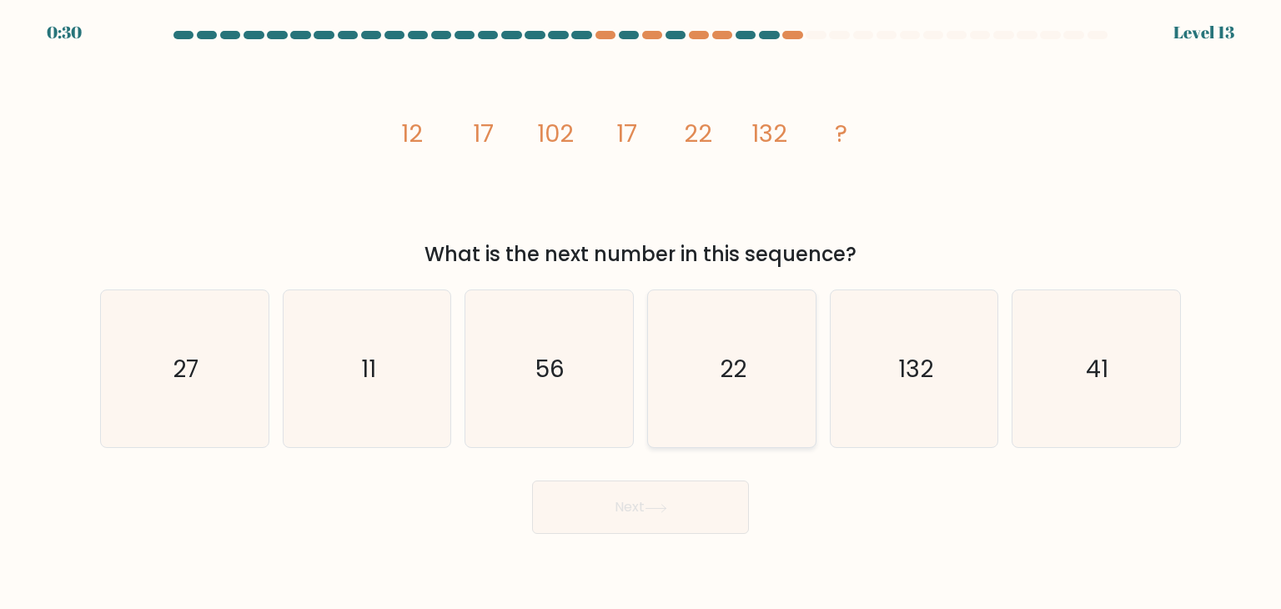
click at [675, 374] on icon "22" at bounding box center [731, 368] width 157 height 157
click at [641, 313] on input "d. 22" at bounding box center [641, 308] width 1 height 8
radio input "true"
click at [711, 520] on button "Next" at bounding box center [640, 506] width 217 height 53
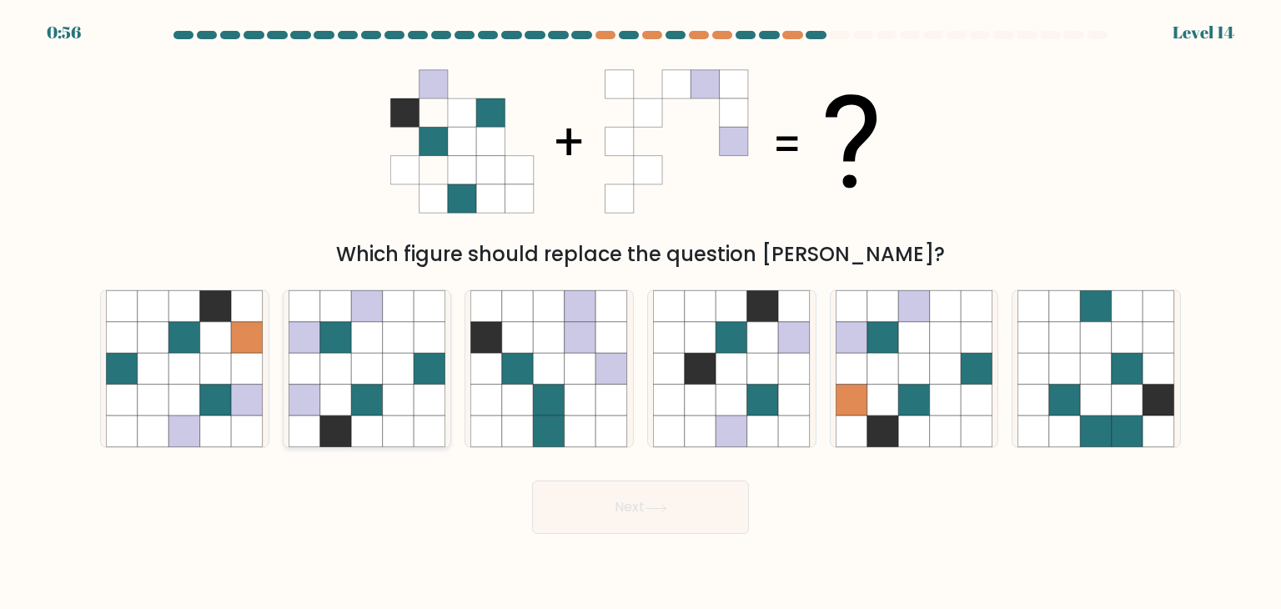
click at [325, 386] on icon at bounding box center [336, 401] width 32 height 32
click at [641, 313] on input "b." at bounding box center [641, 308] width 1 height 8
radio input "true"
click at [640, 504] on button "Next" at bounding box center [640, 506] width 217 height 53
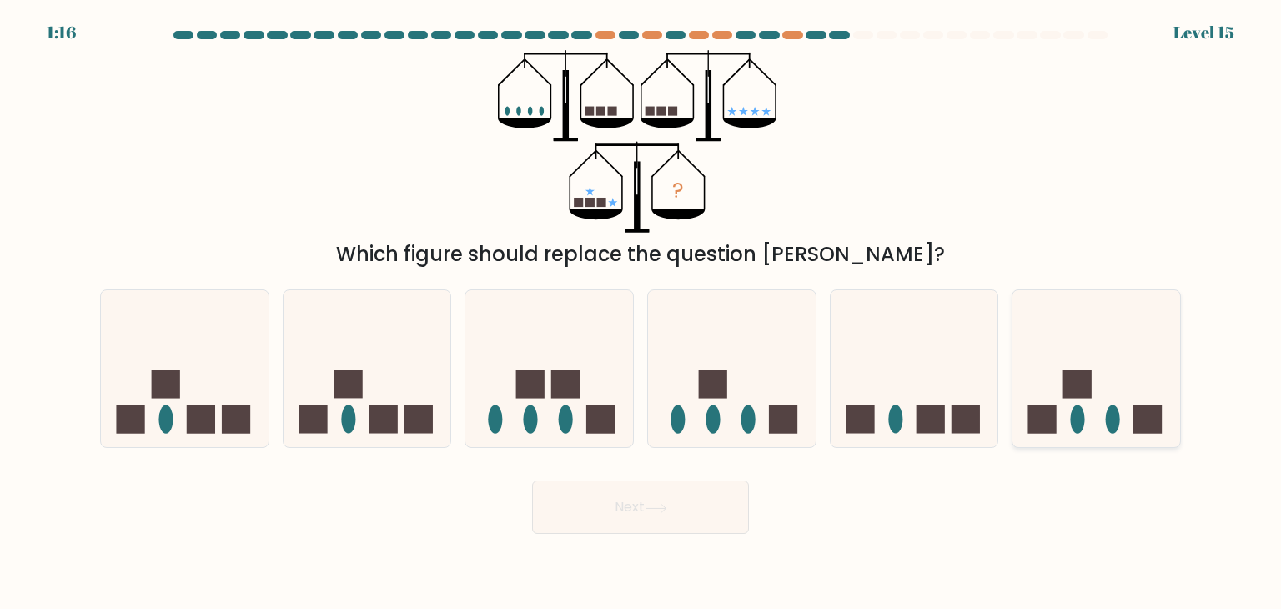
click at [1076, 408] on ellipse at bounding box center [1078, 419] width 14 height 28
click at [641, 313] on input "f." at bounding box center [641, 308] width 1 height 8
radio input "true"
click at [689, 520] on button "Next" at bounding box center [640, 506] width 217 height 53
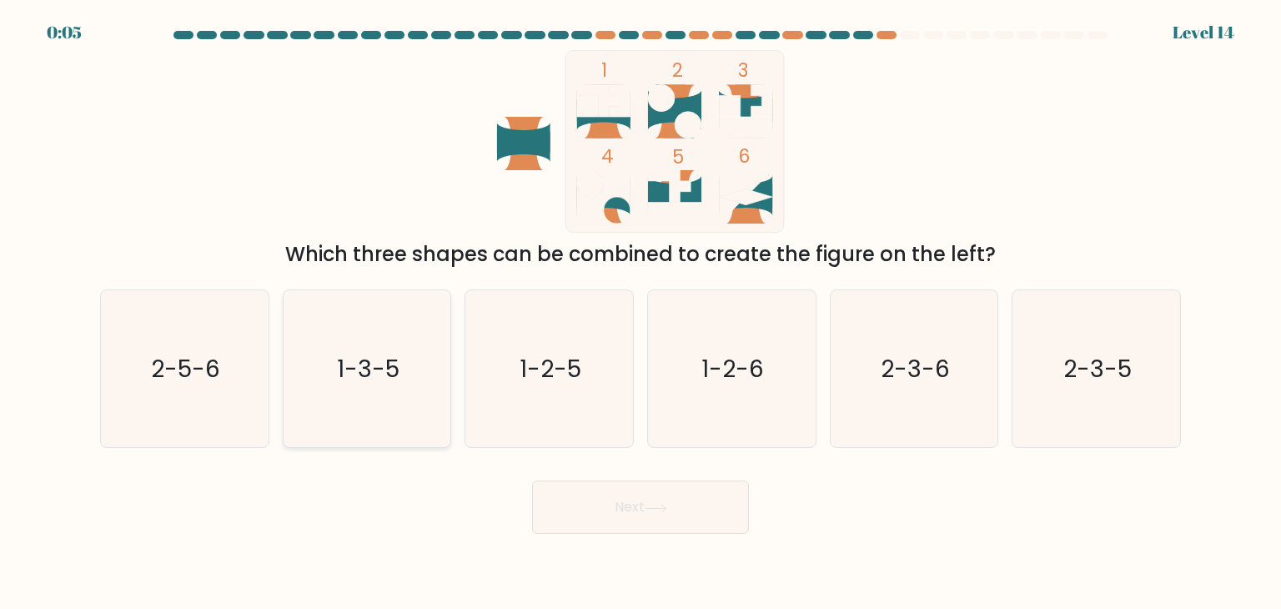
click at [398, 375] on text "1-3-5" at bounding box center [368, 368] width 63 height 33
click at [641, 313] on input "b. 1-3-5" at bounding box center [641, 308] width 1 height 8
radio input "true"
click at [636, 513] on button "Next" at bounding box center [640, 506] width 217 height 53
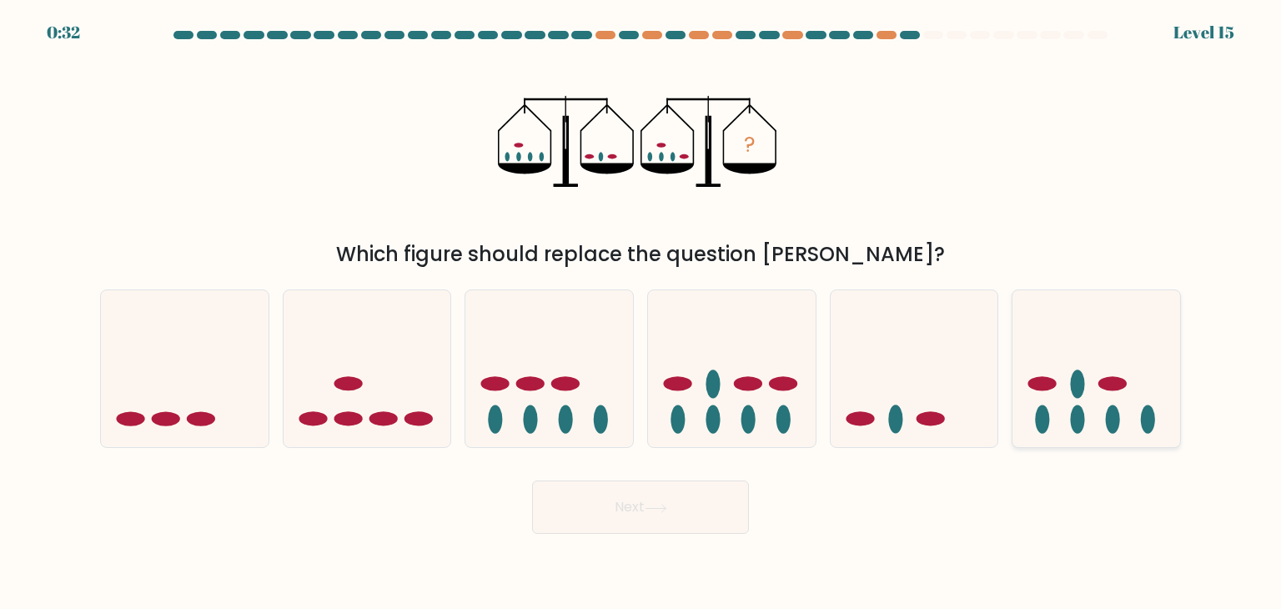
click at [1041, 413] on ellipse at bounding box center [1043, 419] width 14 height 28
click at [641, 313] on input "f." at bounding box center [641, 308] width 1 height 8
radio input "true"
click at [228, 423] on icon at bounding box center [185, 368] width 168 height 138
click at [641, 313] on input "a." at bounding box center [641, 308] width 1 height 8
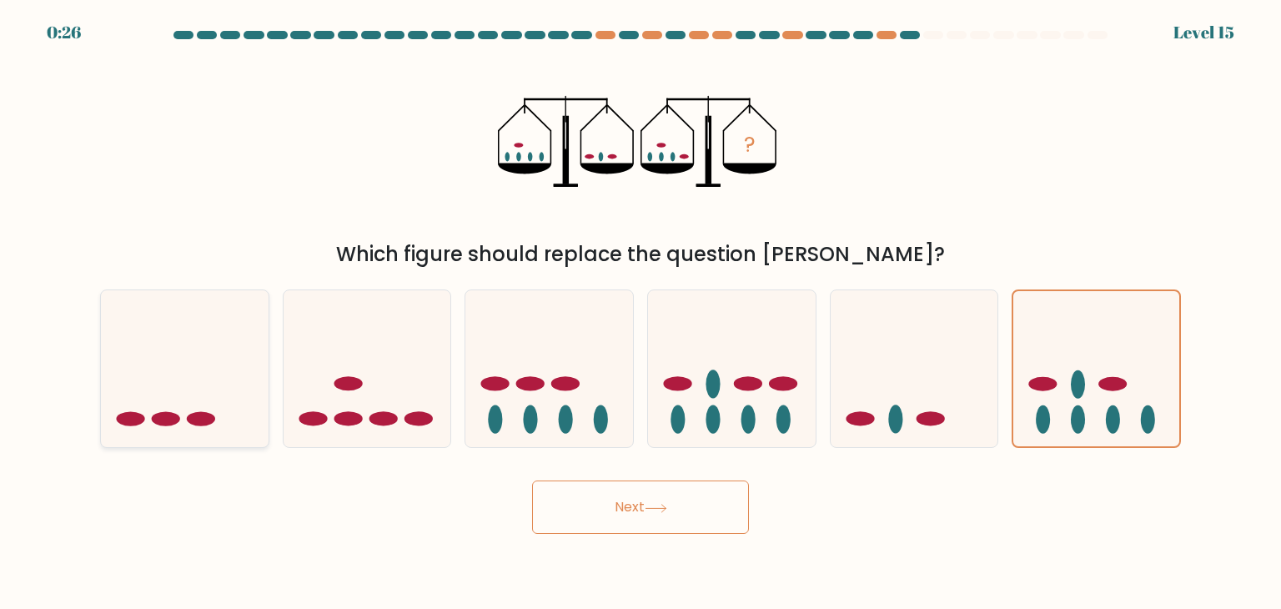
radio input "true"
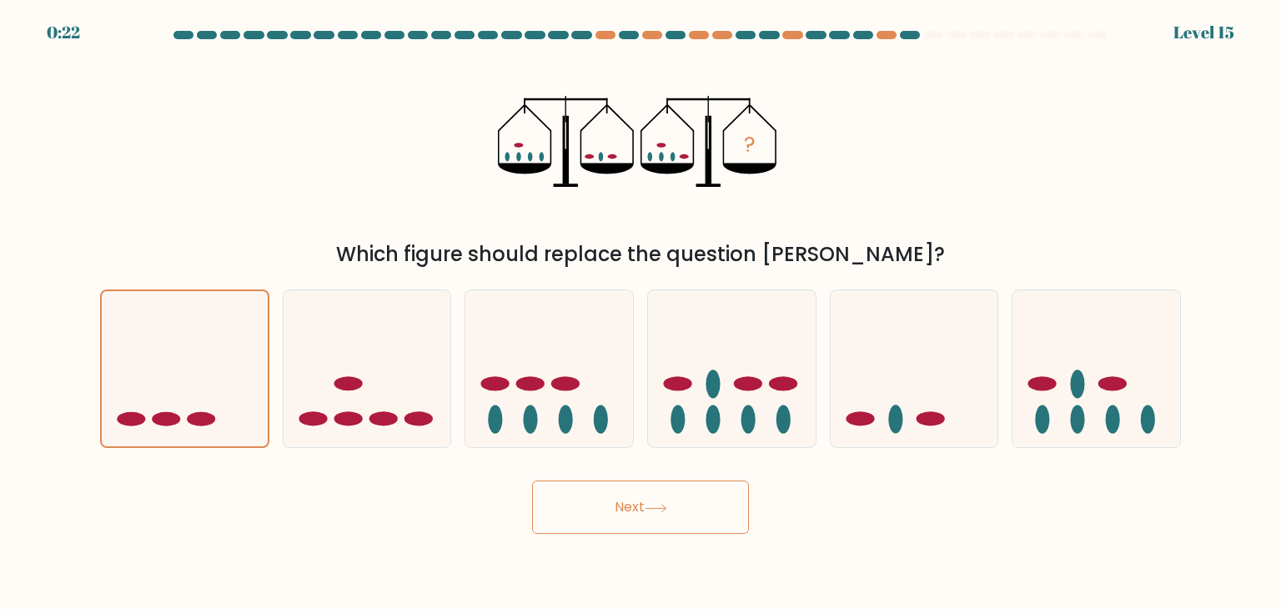
click at [615, 495] on button "Next" at bounding box center [640, 506] width 217 height 53
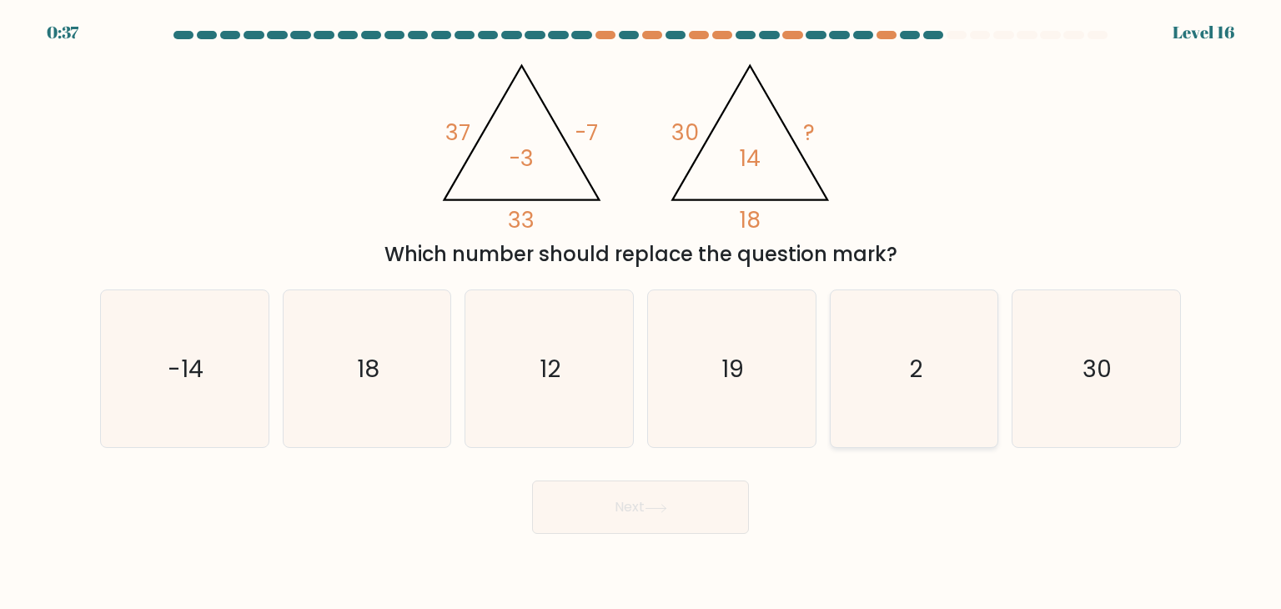
click at [901, 383] on icon "2" at bounding box center [914, 368] width 157 height 157
click at [641, 313] on input "e. 2" at bounding box center [641, 308] width 1 height 8
radio input "true"
click at [694, 506] on button "Next" at bounding box center [640, 506] width 217 height 53
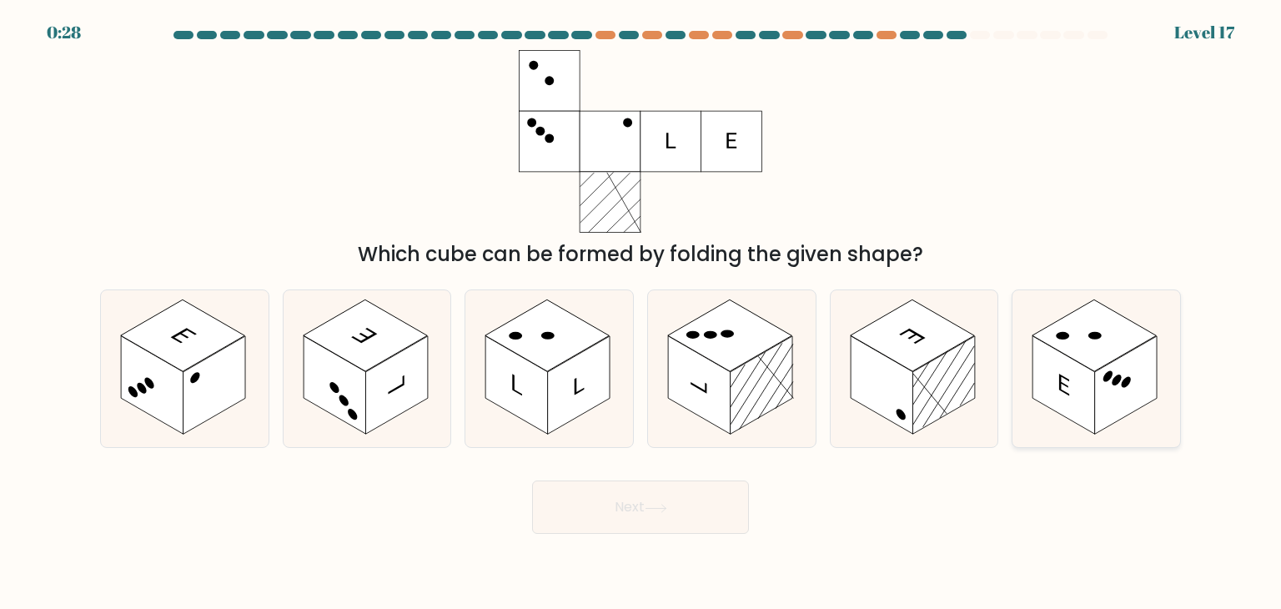
click at [1106, 418] on rect at bounding box center [1126, 385] width 63 height 98
click at [641, 313] on input "f." at bounding box center [641, 308] width 1 height 8
radio input "true"
click at [611, 504] on button "Next" at bounding box center [640, 506] width 217 height 53
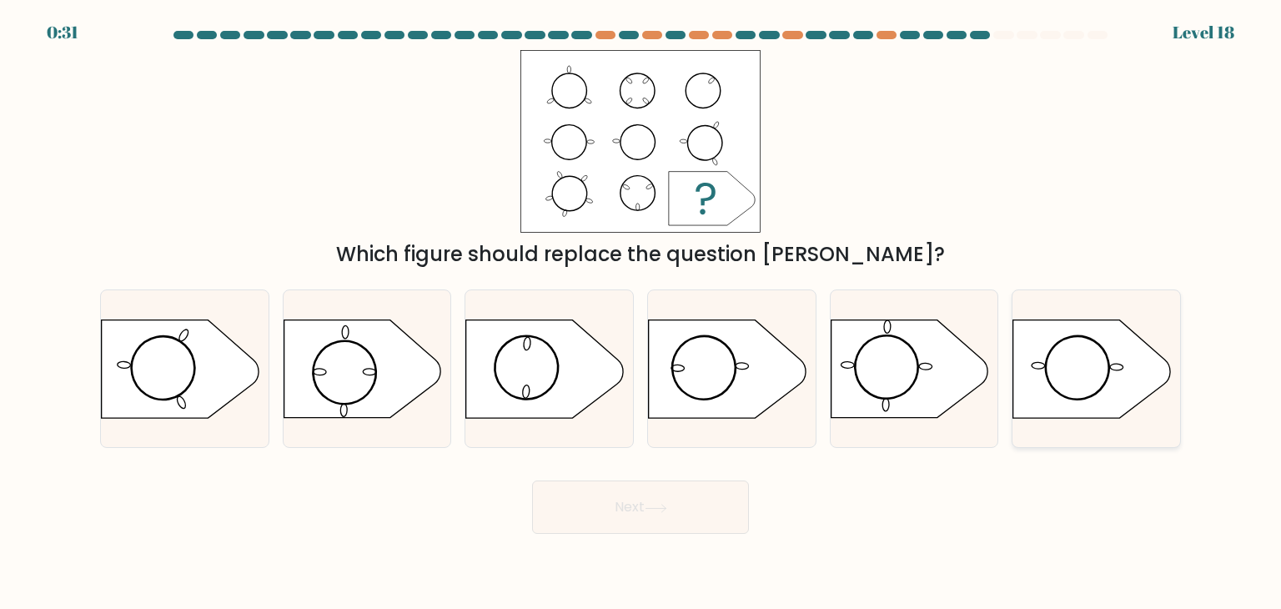
click at [1072, 382] on icon at bounding box center [1091, 369] width 157 height 98
click at [641, 313] on input "f." at bounding box center [641, 308] width 1 height 8
radio input "true"
click at [659, 494] on button "Next" at bounding box center [640, 506] width 217 height 53
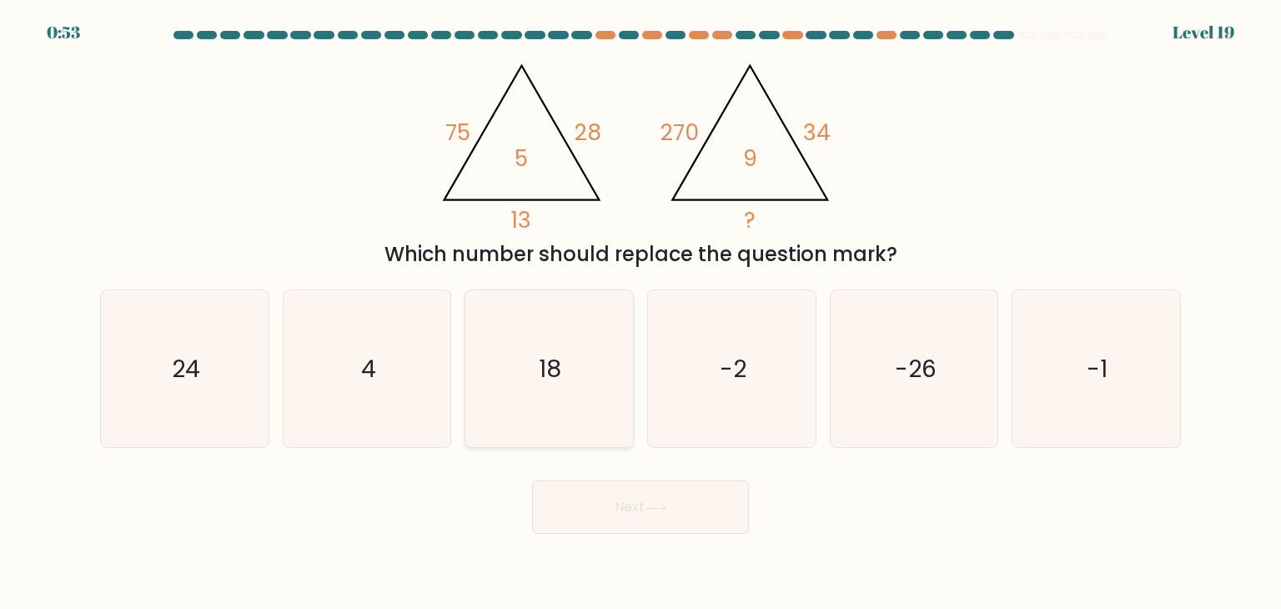
click at [510, 385] on icon "18" at bounding box center [548, 368] width 157 height 157
click at [641, 313] on input "c. 18" at bounding box center [641, 308] width 1 height 8
radio input "true"
click at [717, 510] on button "Next" at bounding box center [640, 506] width 217 height 53
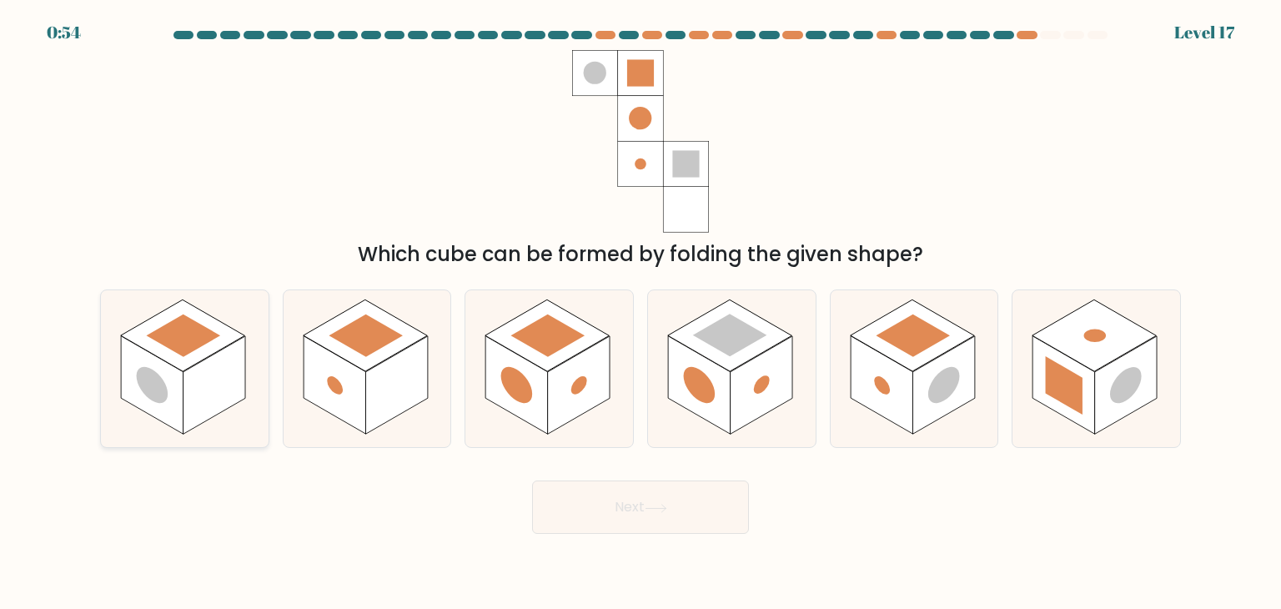
click at [160, 369] on rect at bounding box center [152, 385] width 63 height 98
click at [641, 313] on input "a." at bounding box center [641, 308] width 1 height 8
radio input "true"
click at [664, 525] on button "Next" at bounding box center [640, 506] width 217 height 53
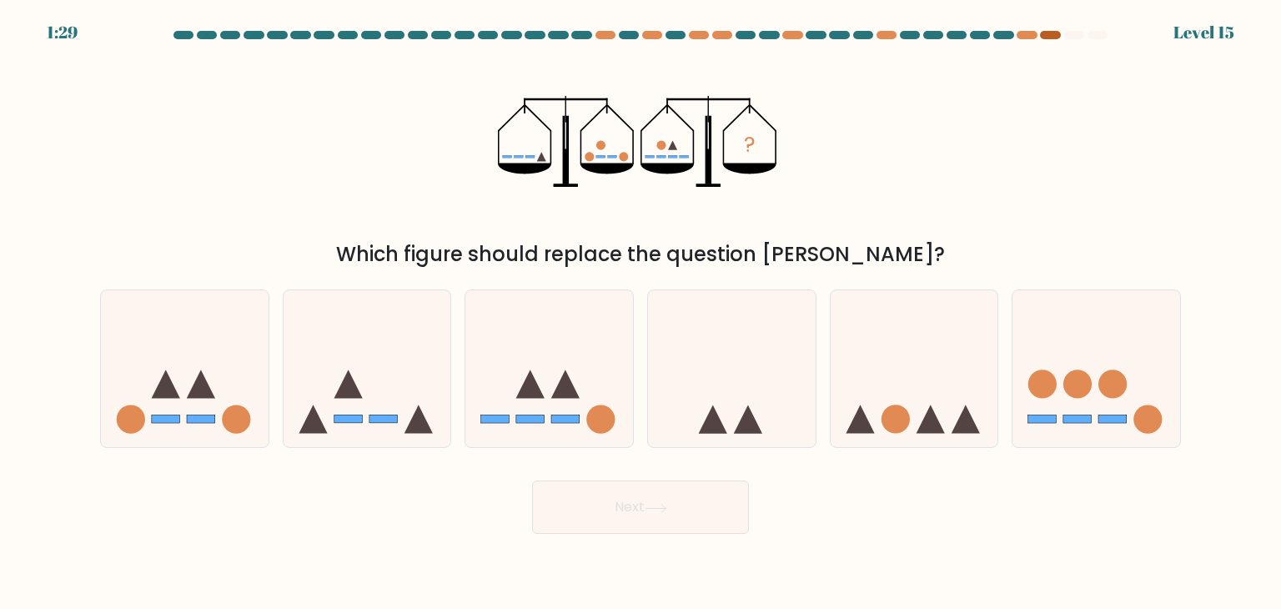
click at [1049, 34] on div at bounding box center [1050, 35] width 20 height 8
click at [1095, 415] on icon at bounding box center [1097, 368] width 168 height 138
click at [641, 313] on input "f." at bounding box center [641, 308] width 1 height 8
radio input "true"
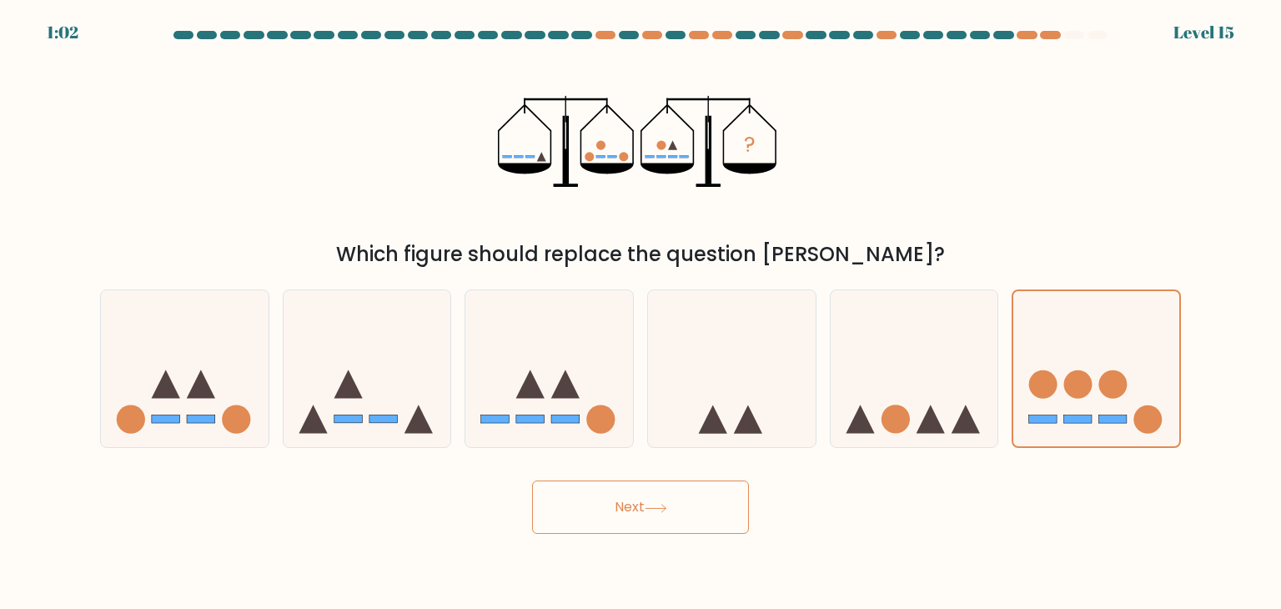
click at [704, 518] on button "Next" at bounding box center [640, 506] width 217 height 53
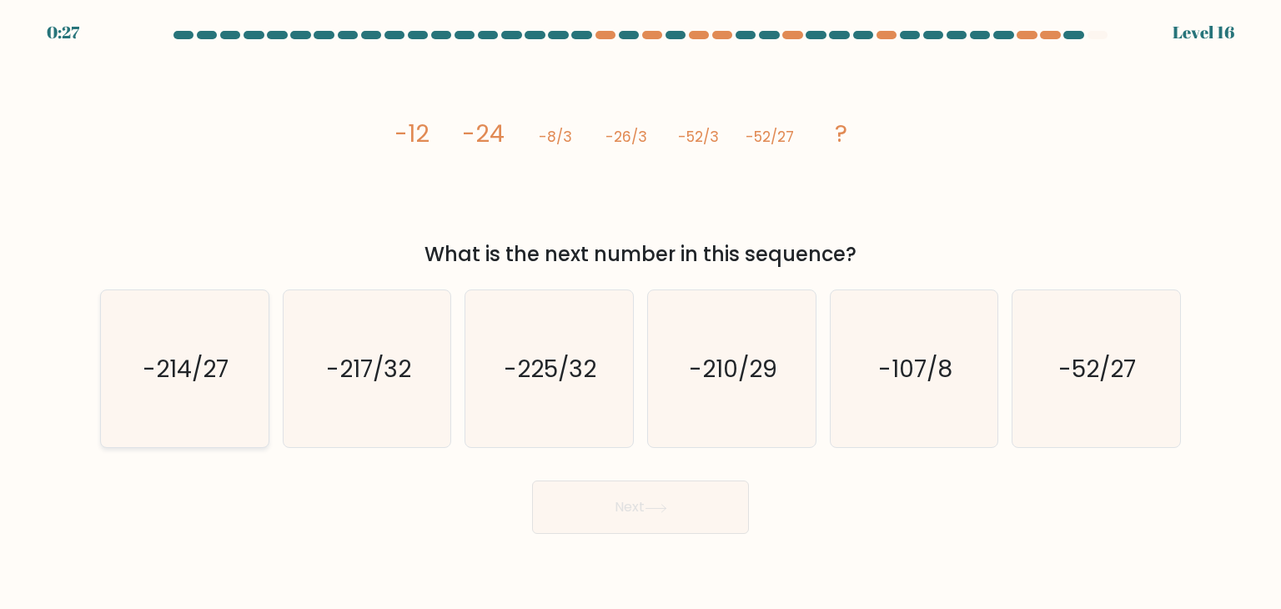
click at [187, 381] on text "-214/27" at bounding box center [186, 368] width 86 height 33
click at [641, 313] on input "a. -214/27" at bounding box center [641, 308] width 1 height 8
radio input "true"
click at [921, 371] on text "-107/8" at bounding box center [915, 368] width 74 height 33
click at [641, 313] on input "e. -107/8" at bounding box center [641, 308] width 1 height 8
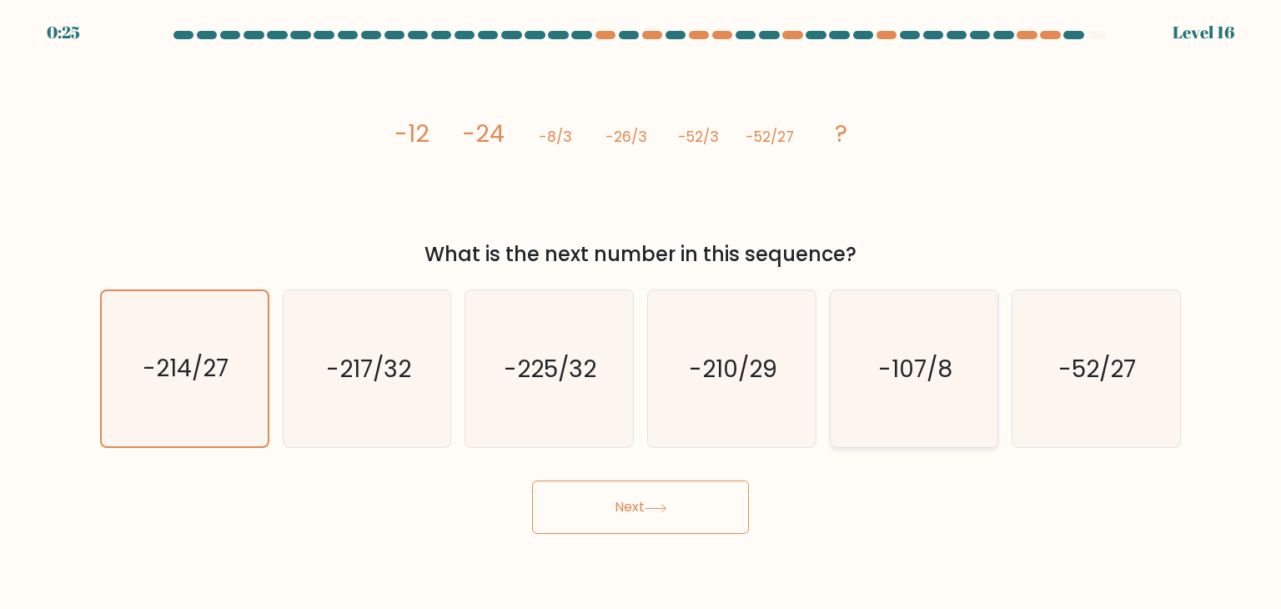
radio input "true"
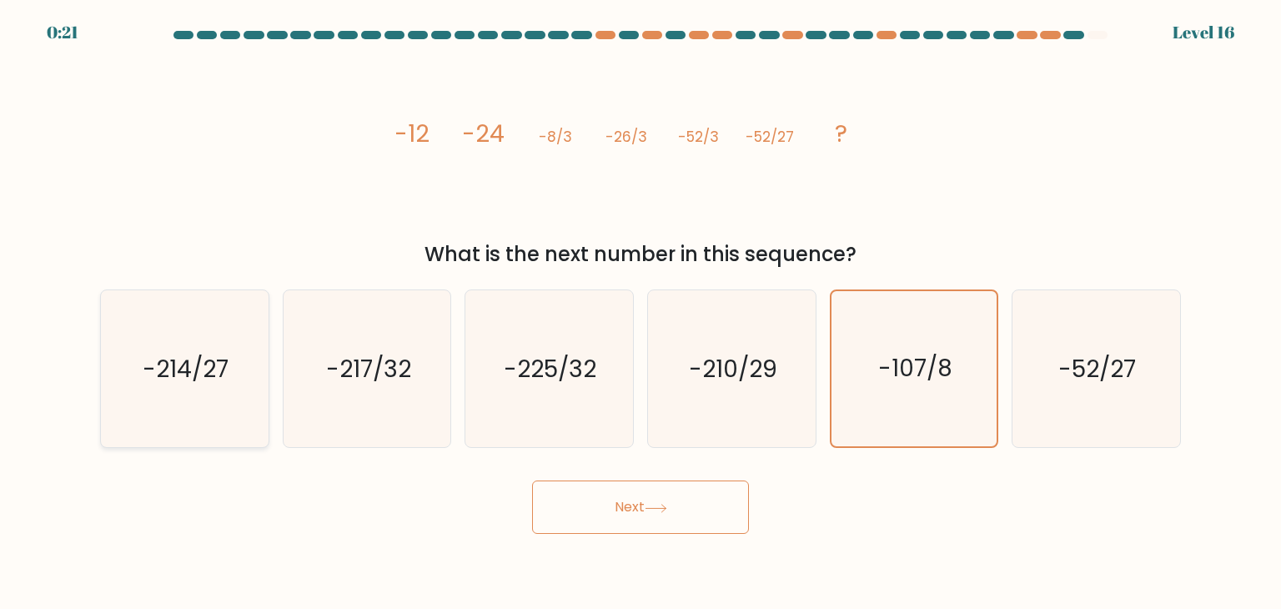
click at [138, 364] on icon "-214/27" at bounding box center [184, 368] width 157 height 157
click at [641, 313] on input "a. -214/27" at bounding box center [641, 308] width 1 height 8
radio input "true"
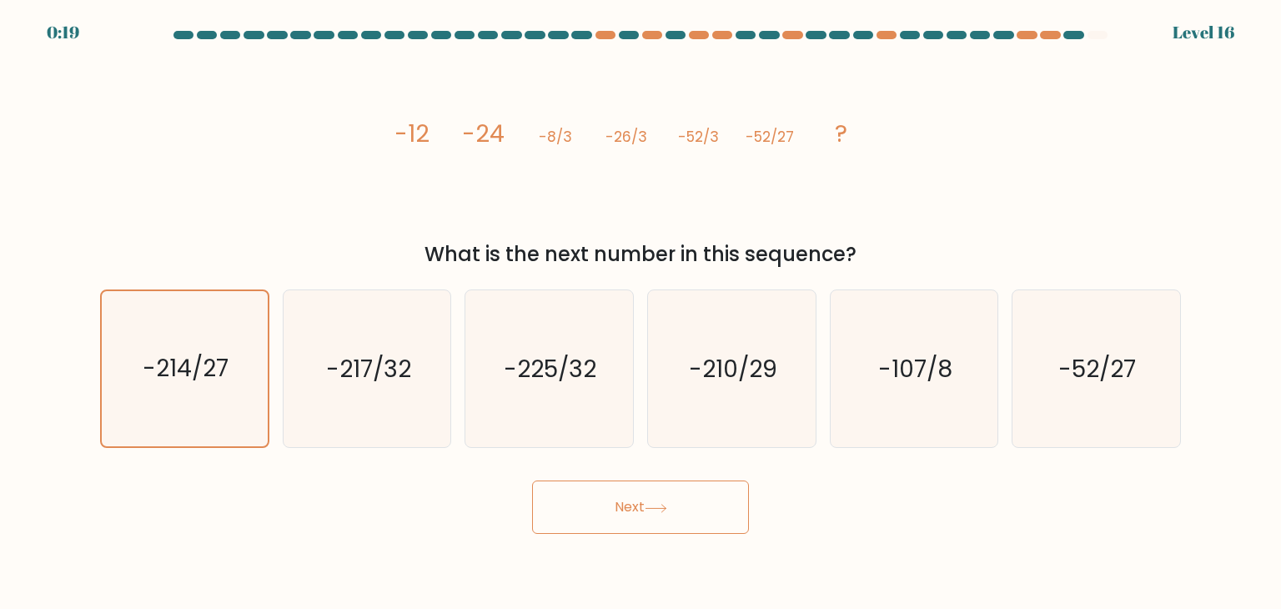
click at [644, 500] on button "Next" at bounding box center [640, 506] width 217 height 53
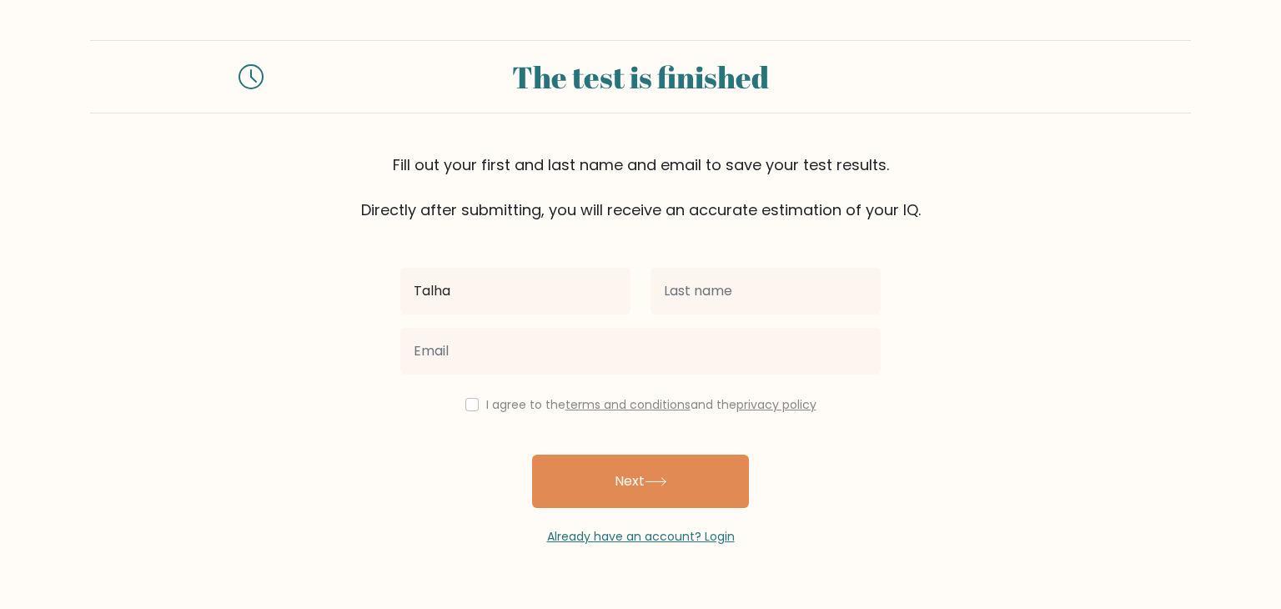
type input "Talha"
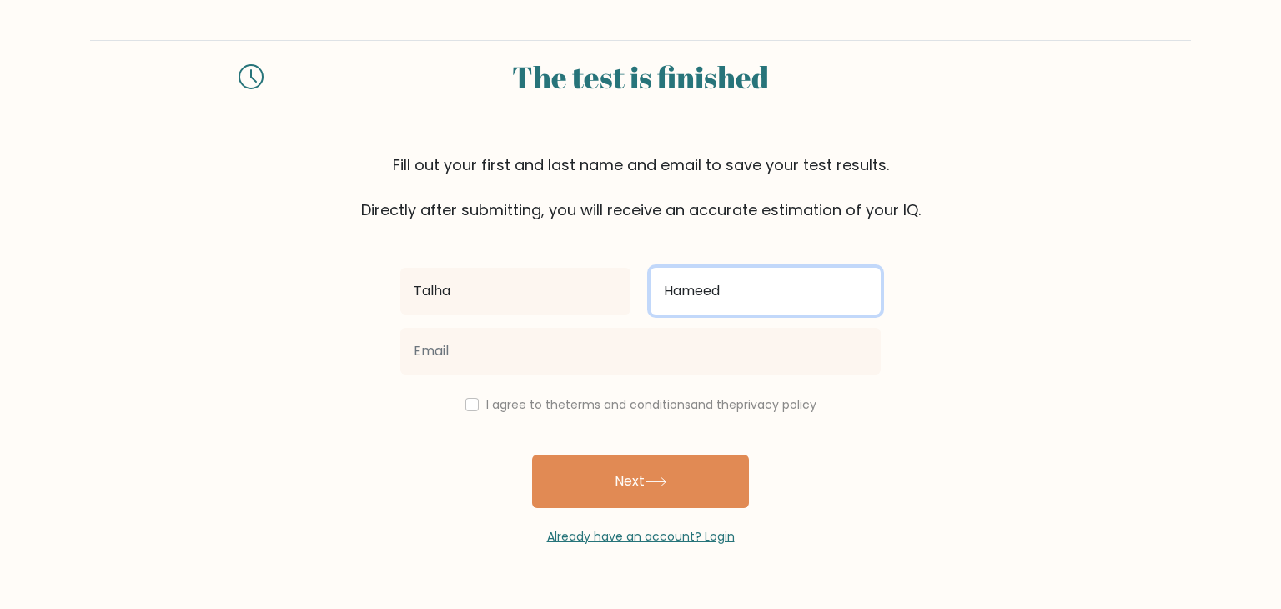
type input "Hameed"
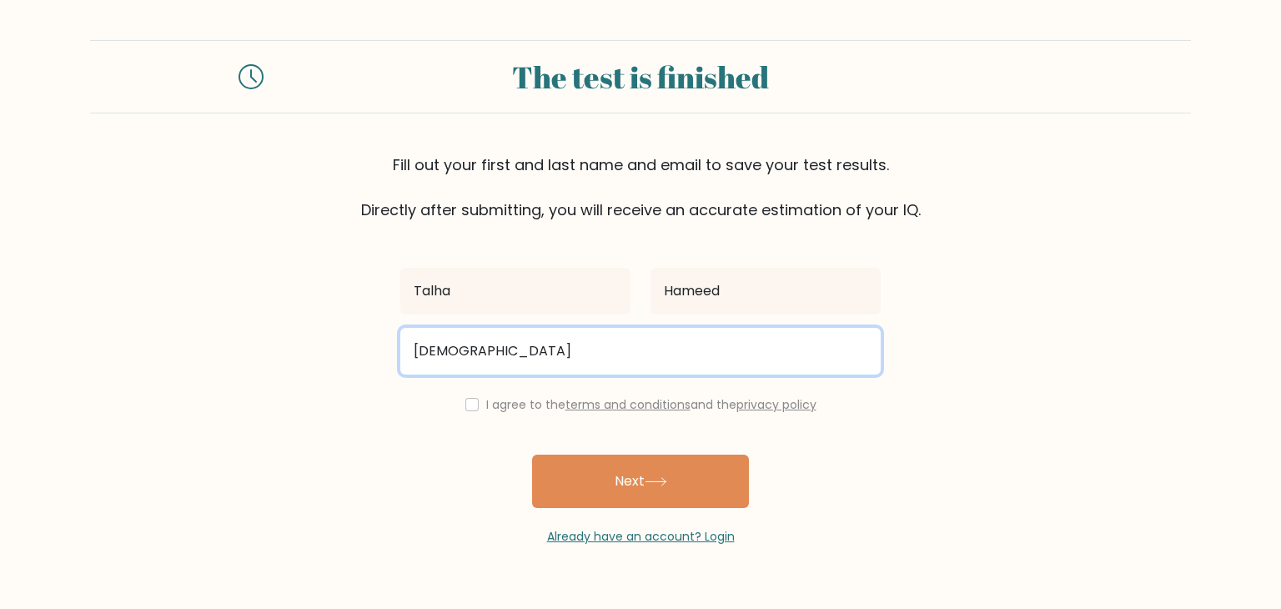
type input "[EMAIL_ADDRESS][DOMAIN_NAME]"
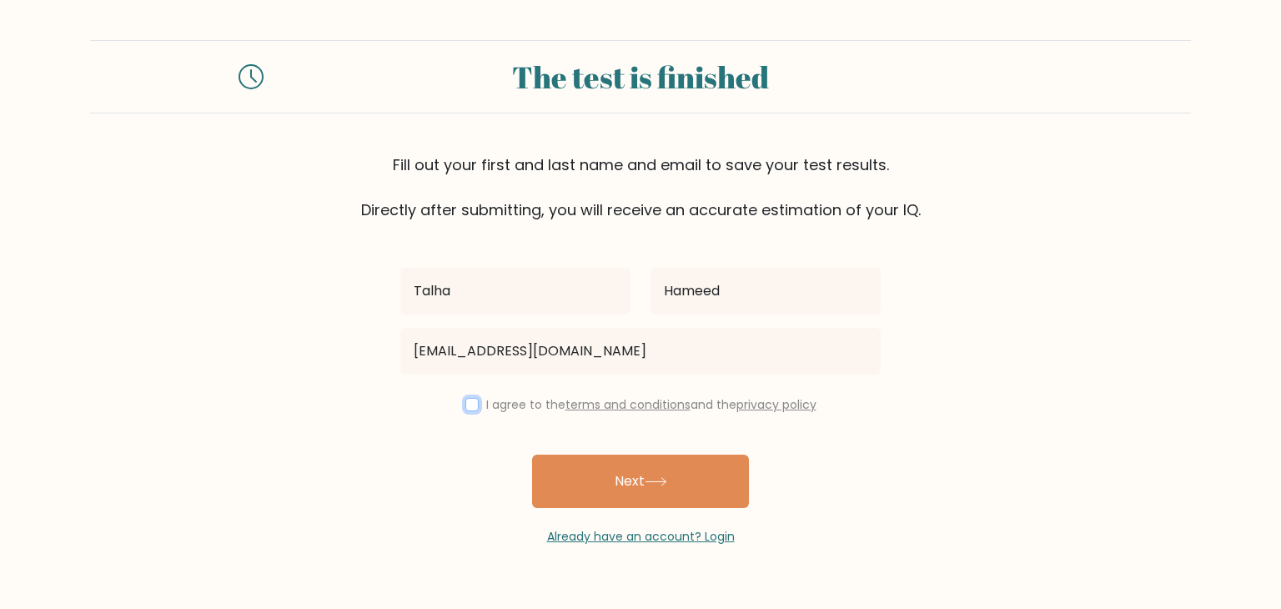
click at [466, 410] on input "checkbox" at bounding box center [471, 404] width 13 height 13
checkbox input "true"
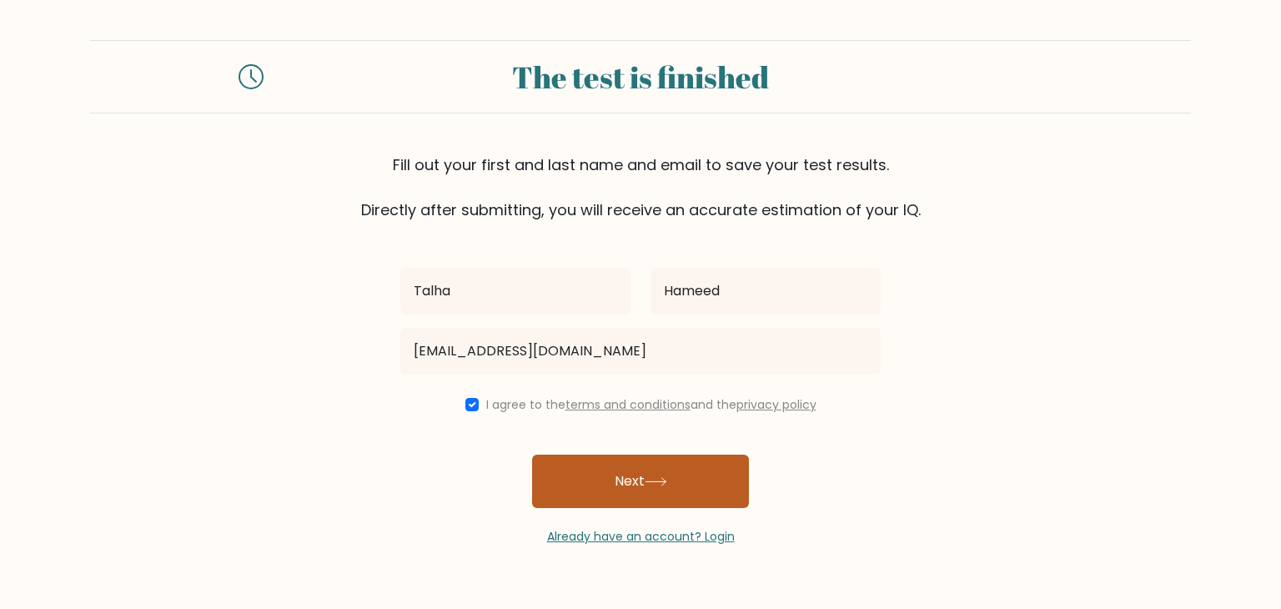
click at [609, 470] on button "Next" at bounding box center [640, 481] width 217 height 53
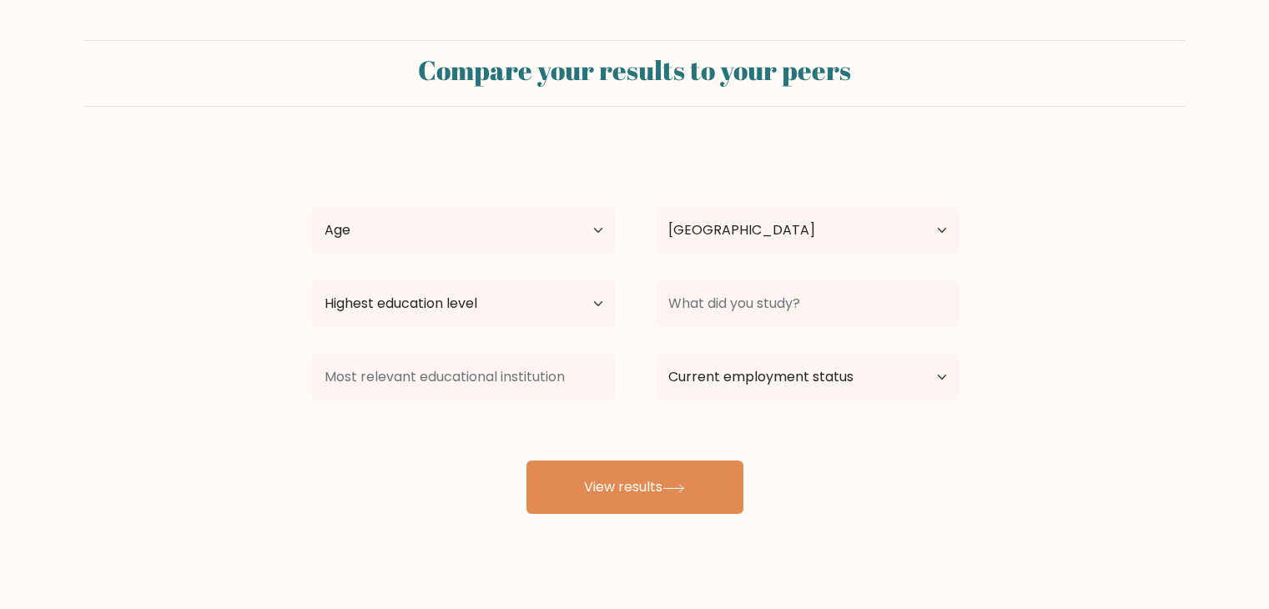
select select "QA"
click at [496, 238] on select "Age Under [DEMOGRAPHIC_DATA] [DEMOGRAPHIC_DATA] [DEMOGRAPHIC_DATA] [DEMOGRAPHIC…" at bounding box center [463, 230] width 304 height 47
select select "min_18"
click at [311, 207] on select "Age Under [DEMOGRAPHIC_DATA] [DEMOGRAPHIC_DATA] [DEMOGRAPHIC_DATA] [DEMOGRAPHIC…" at bounding box center [463, 230] width 304 height 47
click at [429, 310] on select "Highest education level No schooling Primary Lower Secondary Upper Secondary Oc…" at bounding box center [463, 303] width 304 height 47
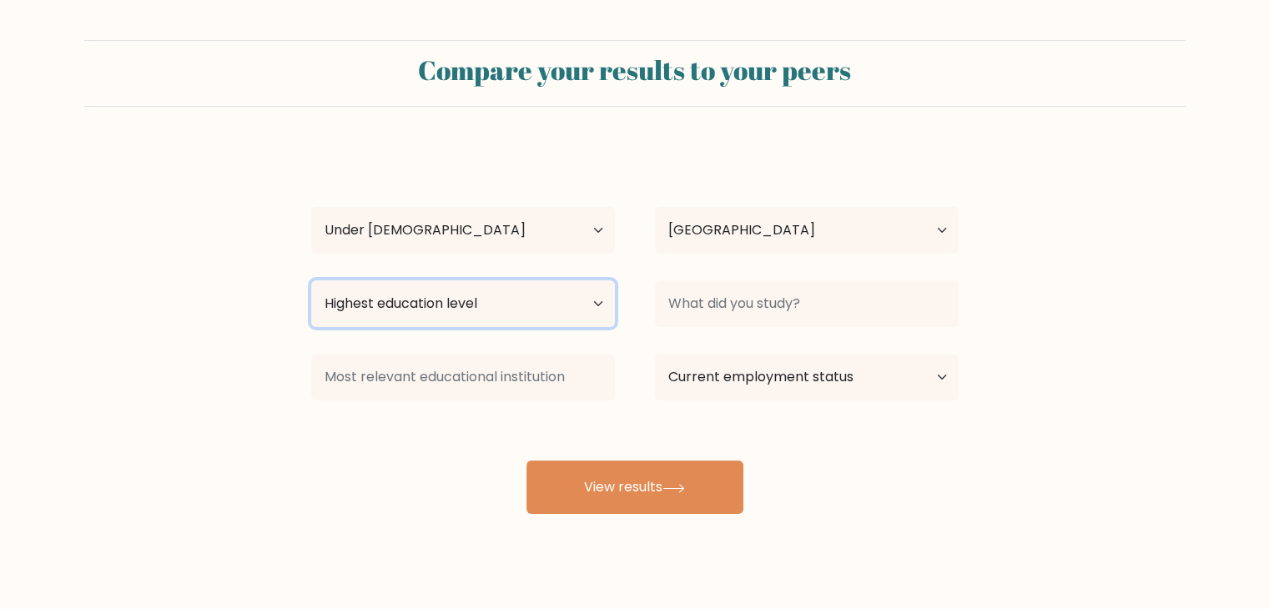
select select "upper_secondary"
click at [311, 280] on select "Highest education level No schooling Primary Lower Secondary Upper Secondary Oc…" at bounding box center [463, 303] width 304 height 47
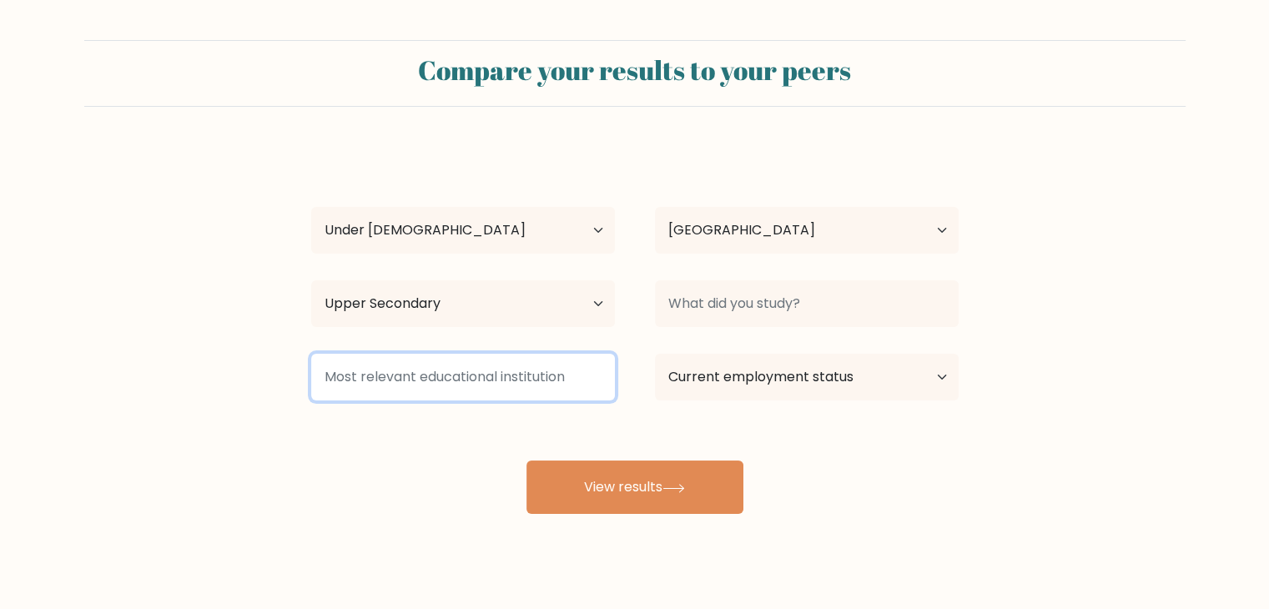
click at [349, 378] on input at bounding box center [463, 377] width 304 height 47
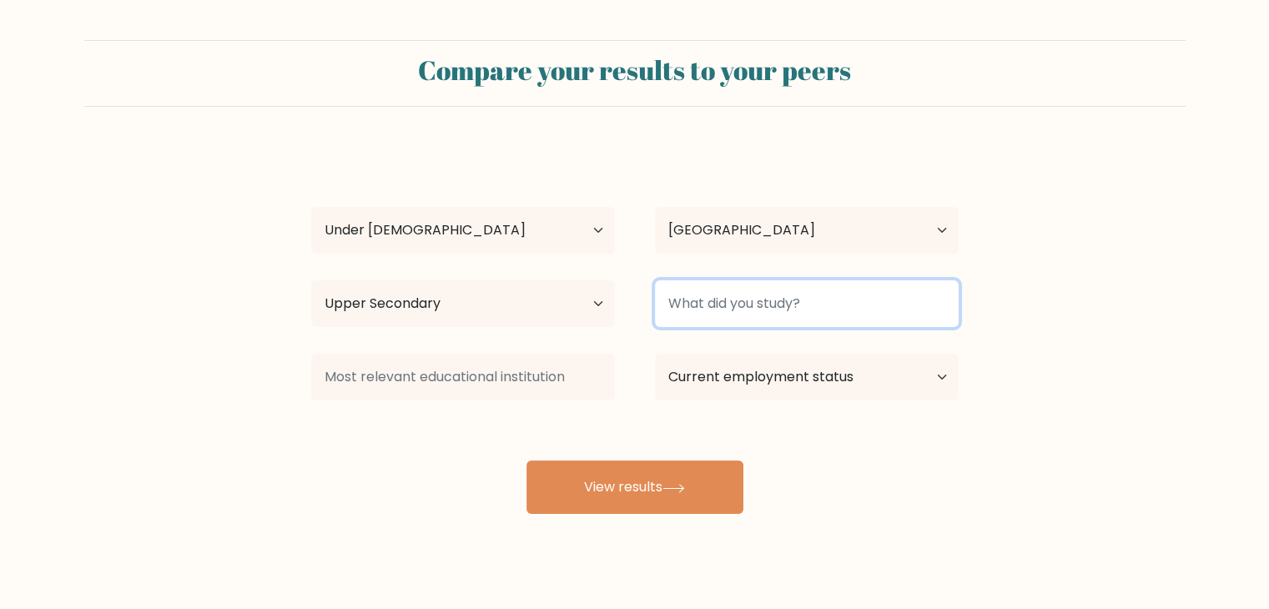
click at [751, 319] on input at bounding box center [807, 303] width 304 height 47
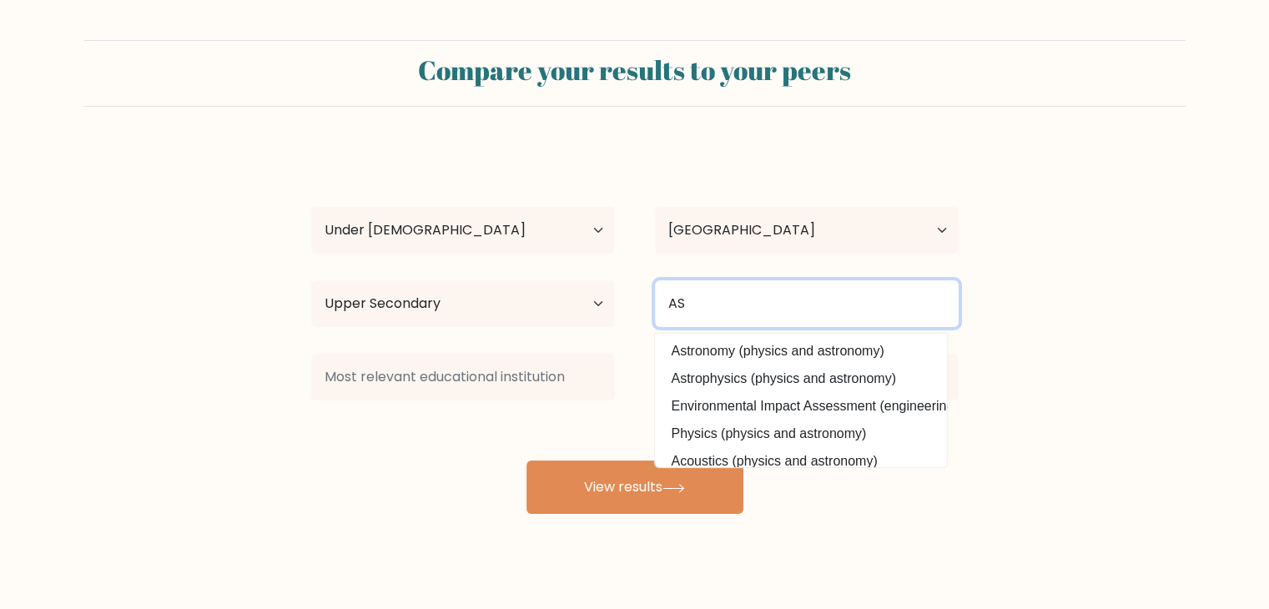
type input "A"
type input "m"
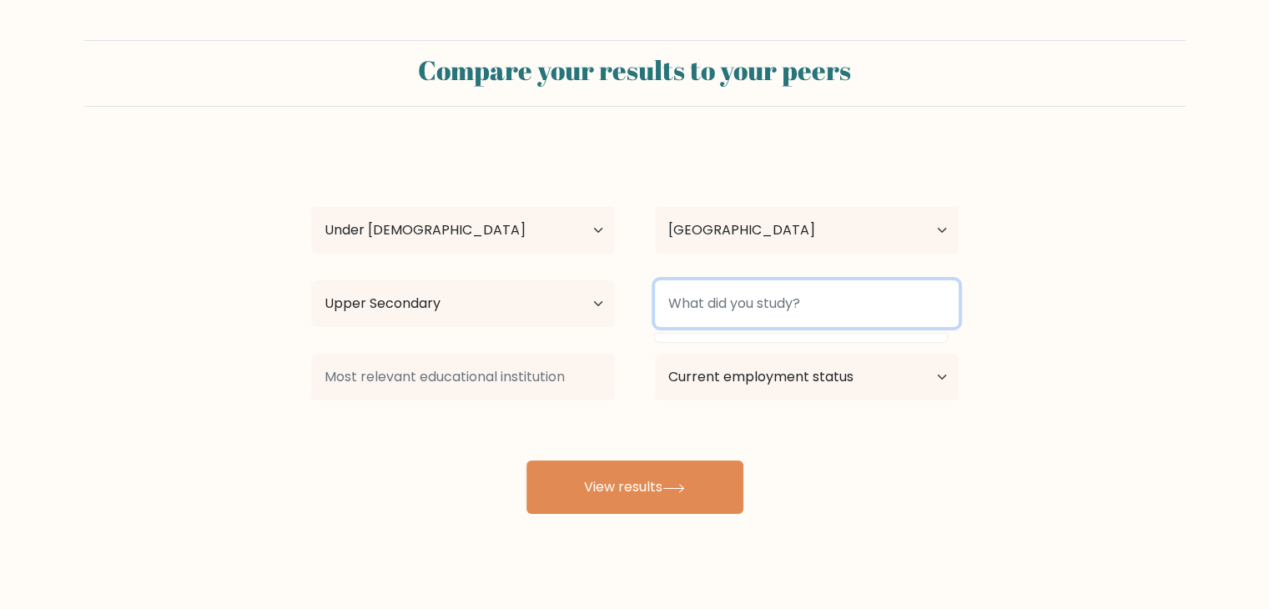
click at [910, 306] on input at bounding box center [807, 303] width 304 height 47
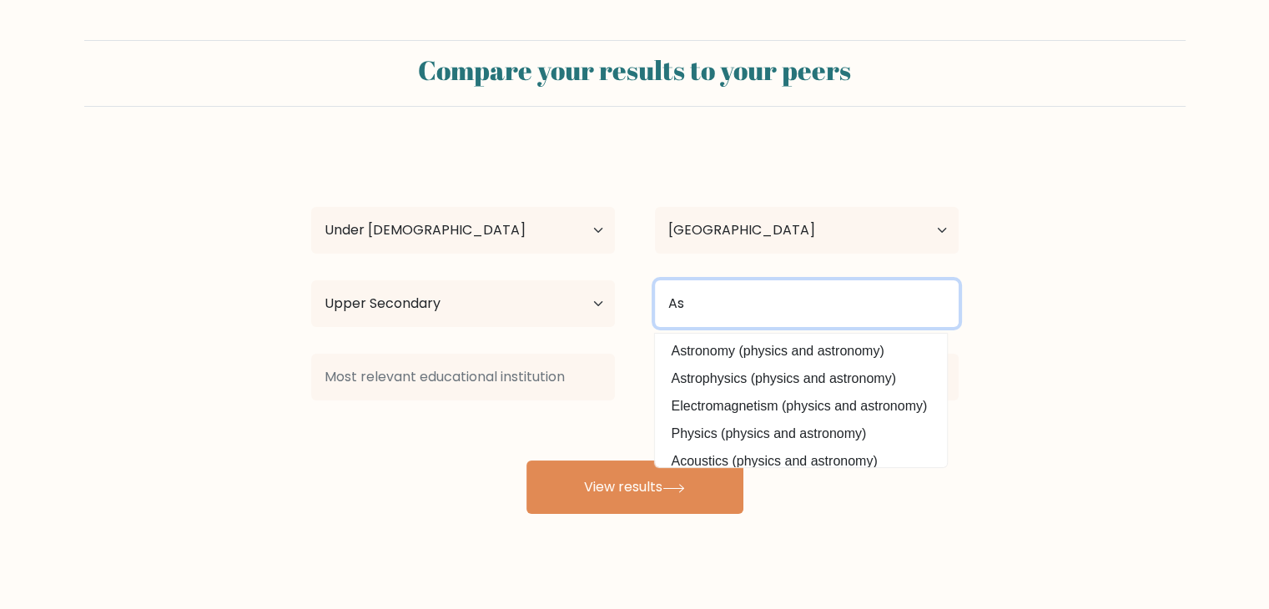
type input "A"
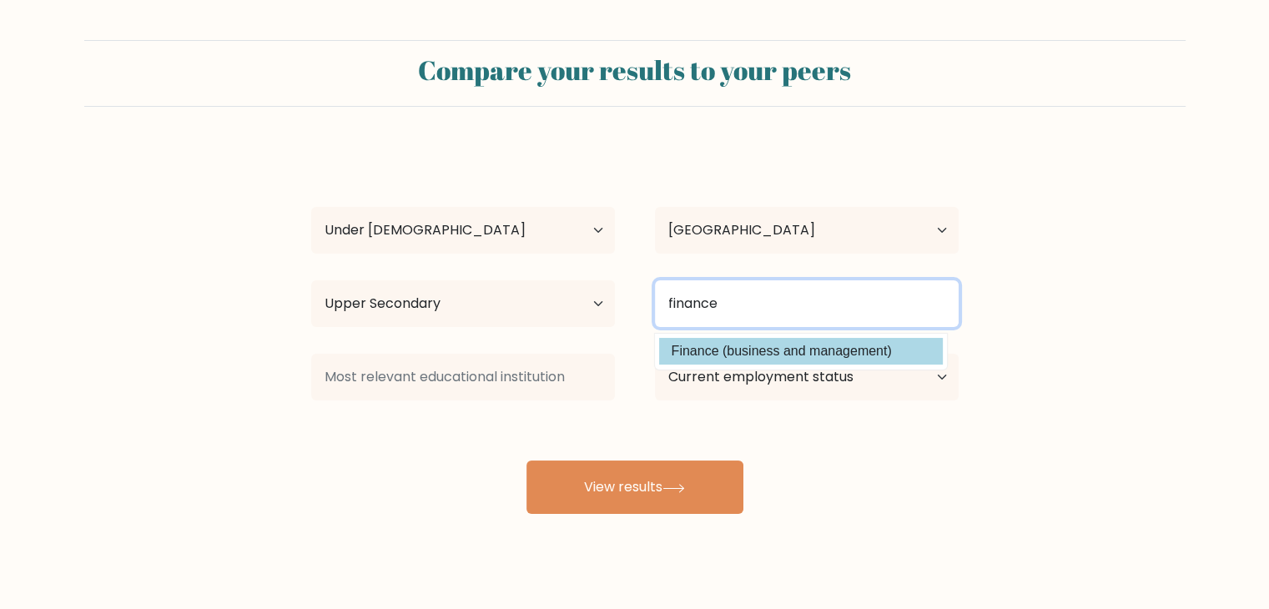
type input "finance"
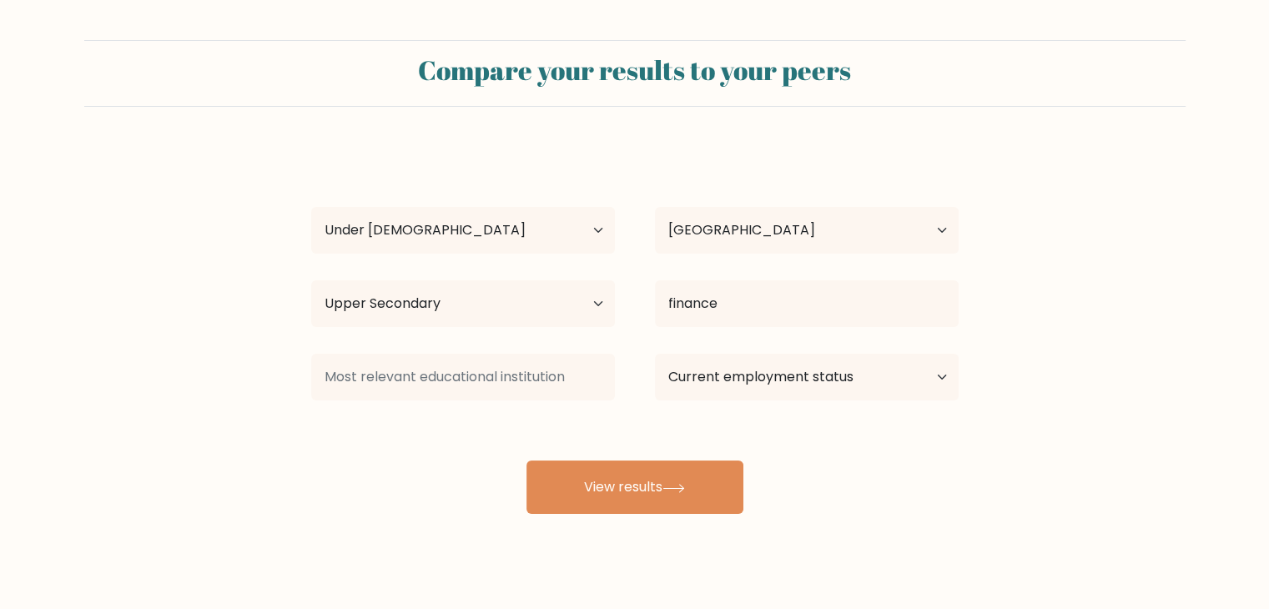
click at [797, 351] on div "[PERSON_NAME] Age Under [DEMOGRAPHIC_DATA] [DEMOGRAPHIC_DATA] [DEMOGRAPHIC_DATA…" at bounding box center [634, 330] width 667 height 367
click at [781, 380] on select "Current employment status Employed Student Retired Other / prefer not to answer" at bounding box center [807, 377] width 304 height 47
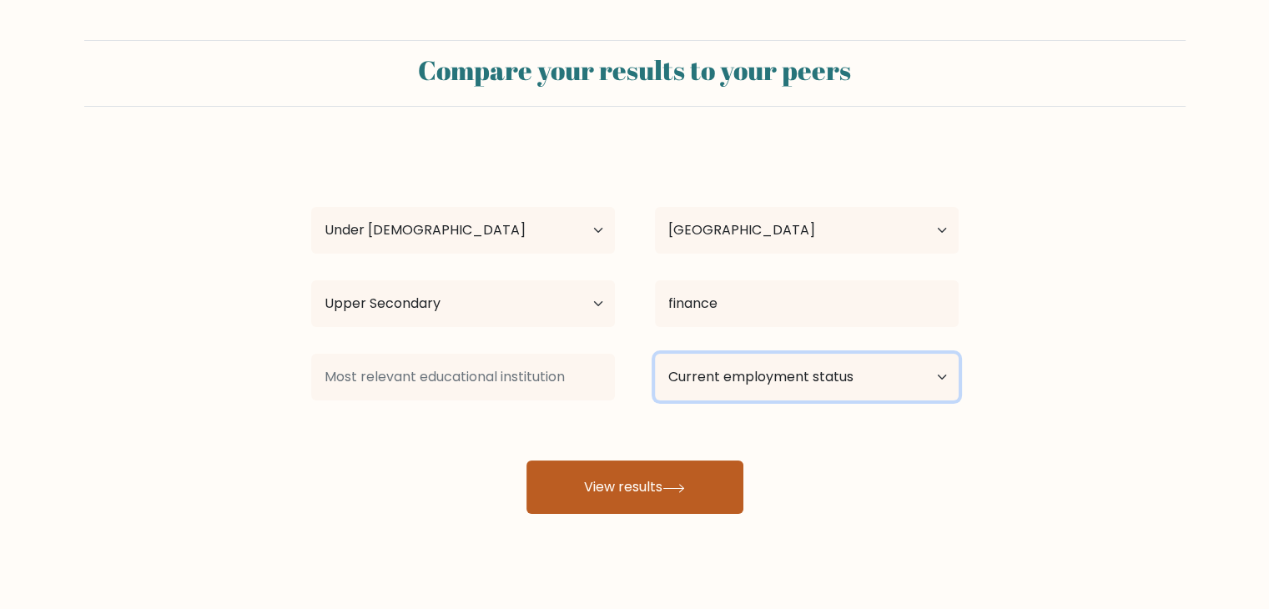
select select "student"
click at [655, 354] on select "Current employment status Employed Student Retired Other / prefer not to answer" at bounding box center [807, 377] width 304 height 47
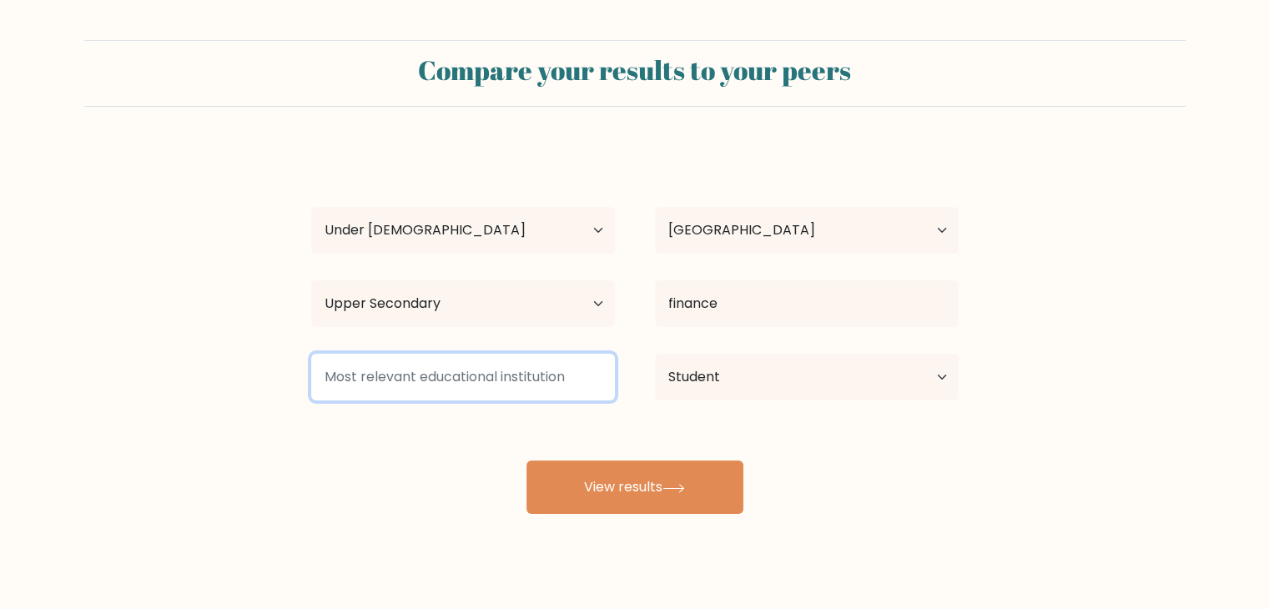
click at [366, 397] on input at bounding box center [463, 377] width 304 height 47
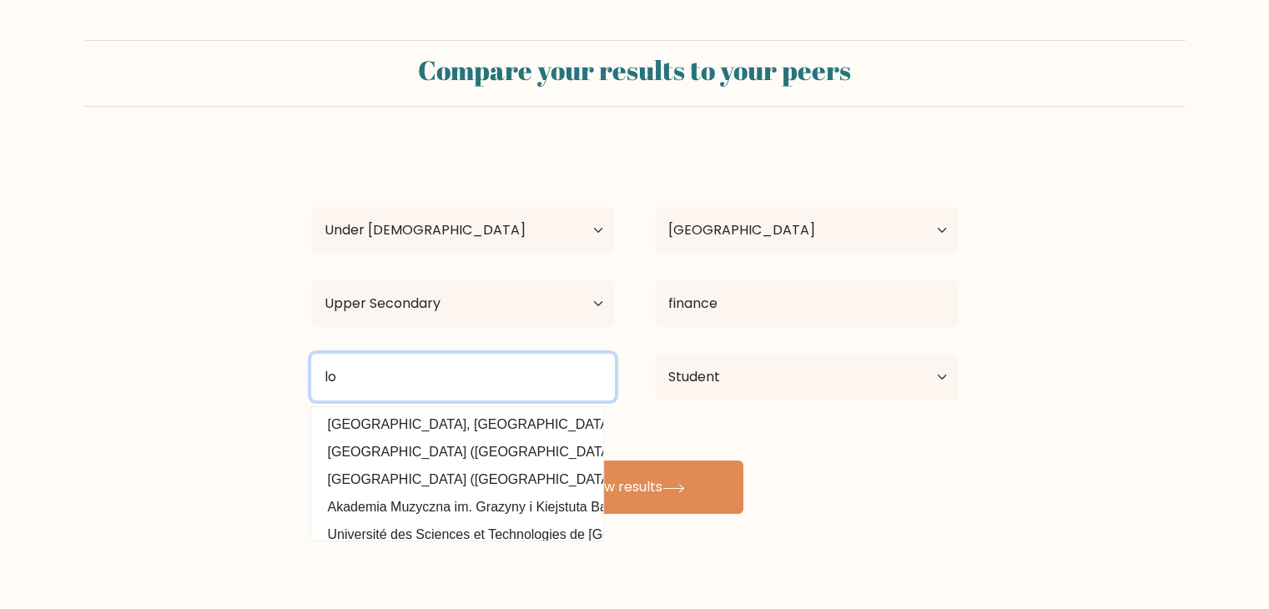
type input "l"
type input "c"
type input "Al khor internation"
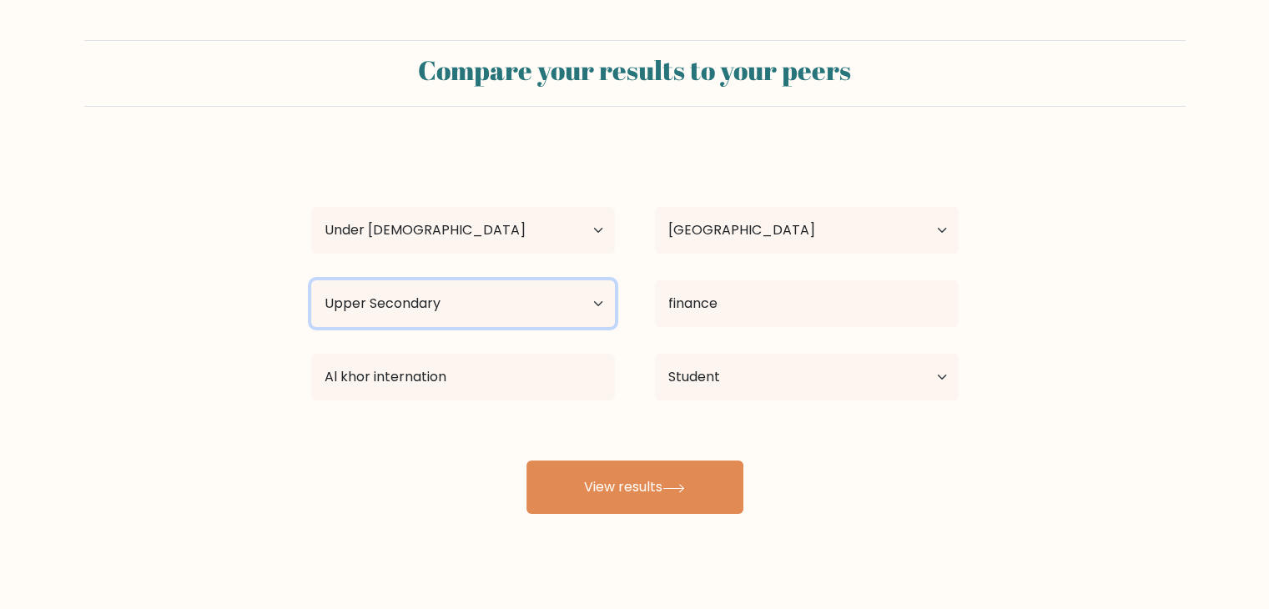
click at [395, 304] on select "Highest education level No schooling Primary Lower Secondary Upper Secondary Oc…" at bounding box center [463, 303] width 304 height 47
select select "lower_secondary"
click at [311, 280] on select "Highest education level No schooling Primary Lower Secondary Upper Secondary Oc…" at bounding box center [463, 303] width 304 height 47
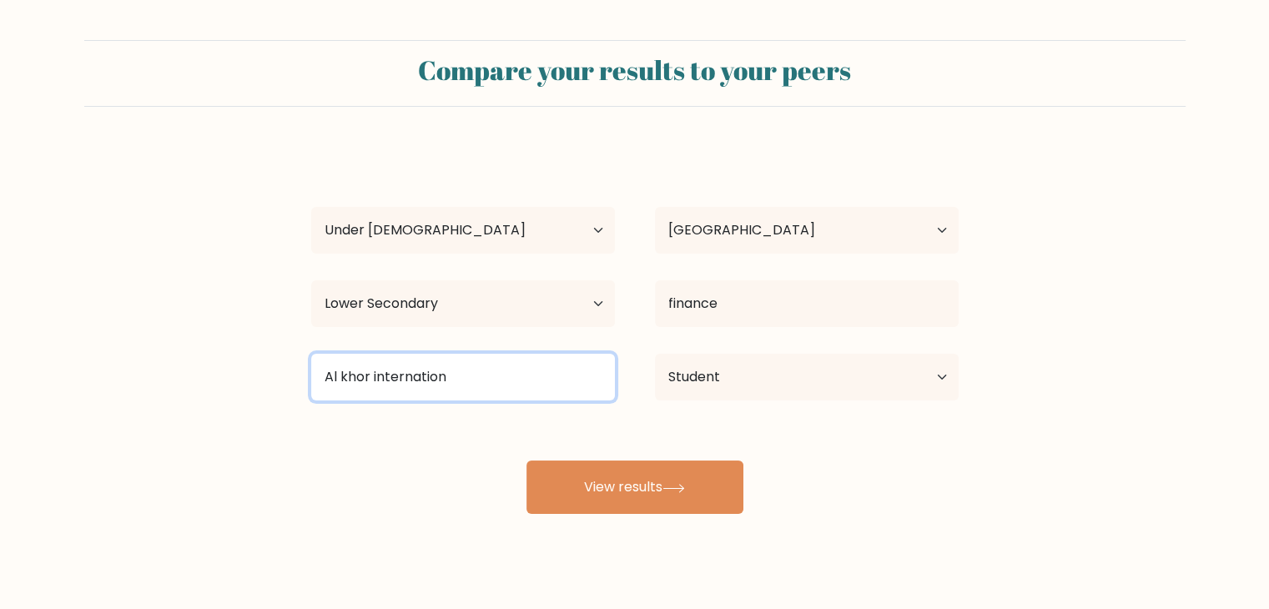
click at [527, 393] on input "Al khor internation" at bounding box center [463, 377] width 304 height 47
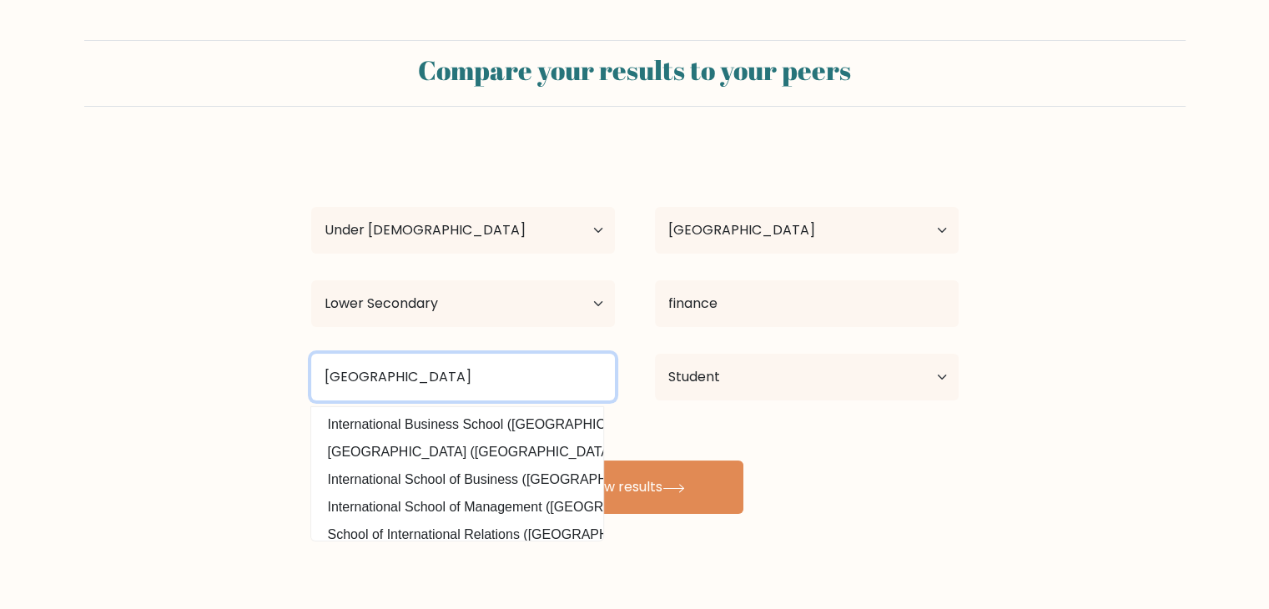
type input "[GEOGRAPHIC_DATA]"
click at [526, 460] on button "View results" at bounding box center [634, 486] width 217 height 53
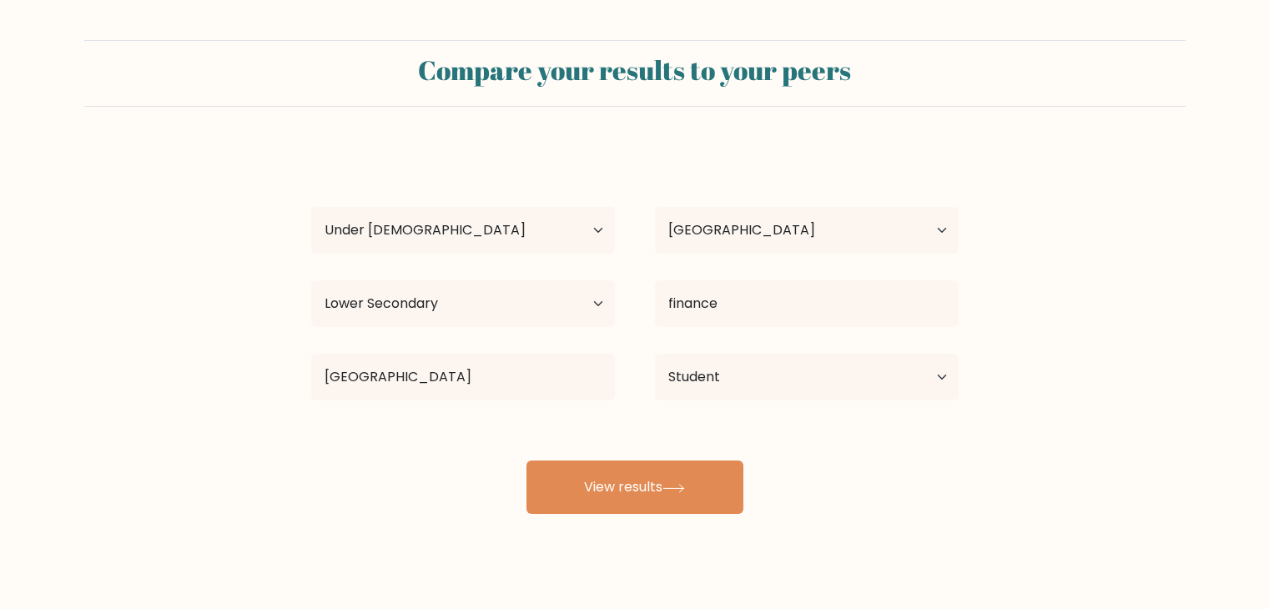
select select "min_18"
select select "QA"
select select "lower_secondary"
select select "student"
click at [589, 308] on select "Highest education level No schooling Primary Lower Secondary Upper Secondary Oc…" at bounding box center [463, 303] width 304 height 47
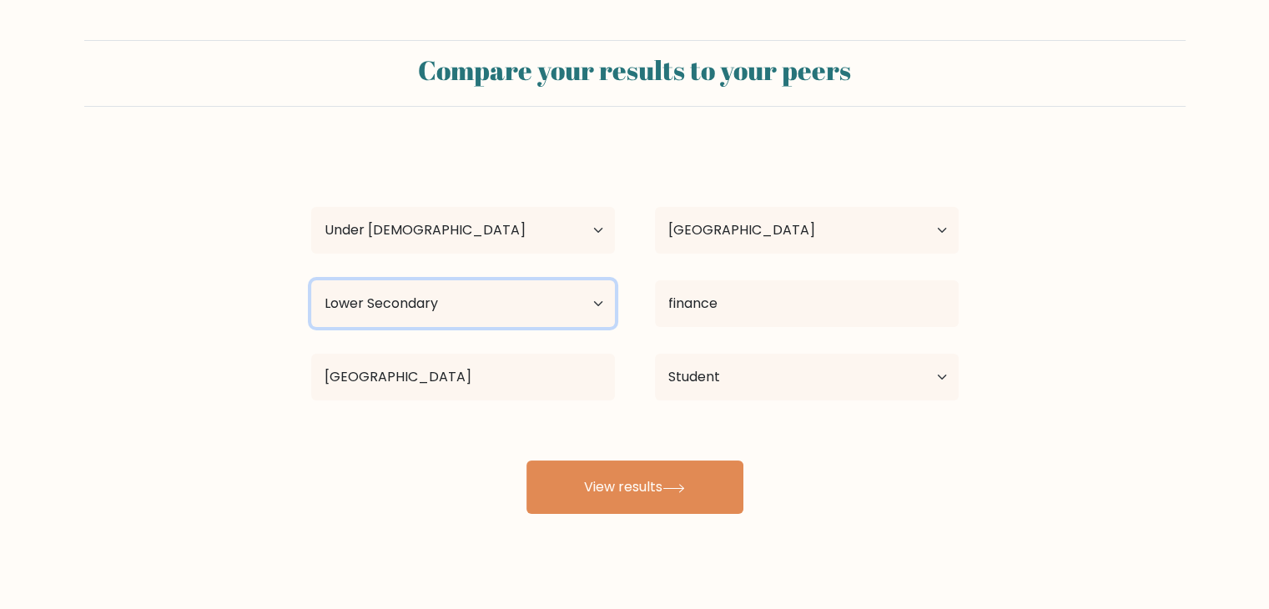
select select "upper_secondary"
click at [311, 280] on select "Highest education level No schooling Primary Lower Secondary Upper Secondary Oc…" at bounding box center [463, 303] width 304 height 47
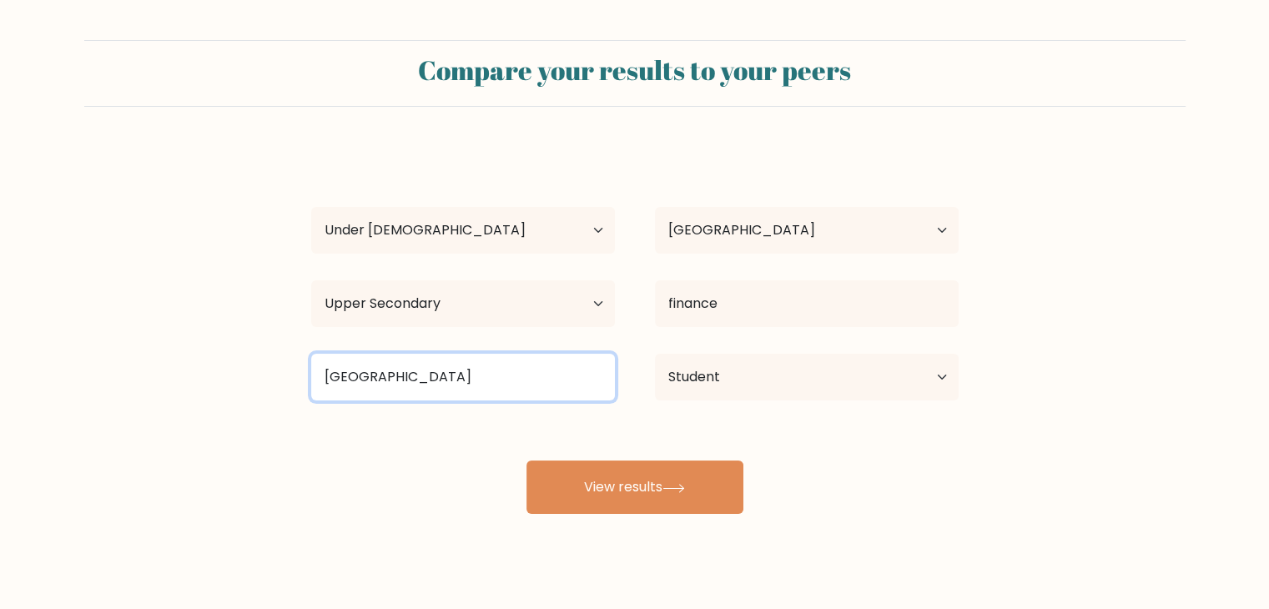
click at [545, 390] on input "[GEOGRAPHIC_DATA]" at bounding box center [463, 377] width 304 height 47
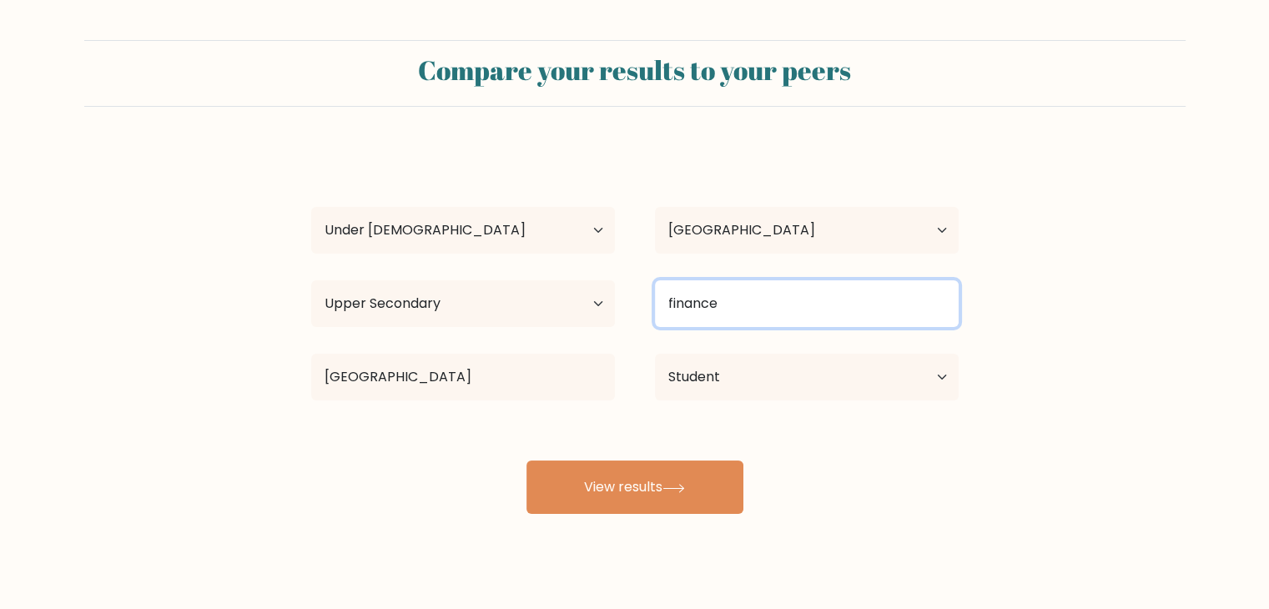
click at [767, 304] on input "finance" at bounding box center [807, 303] width 304 height 47
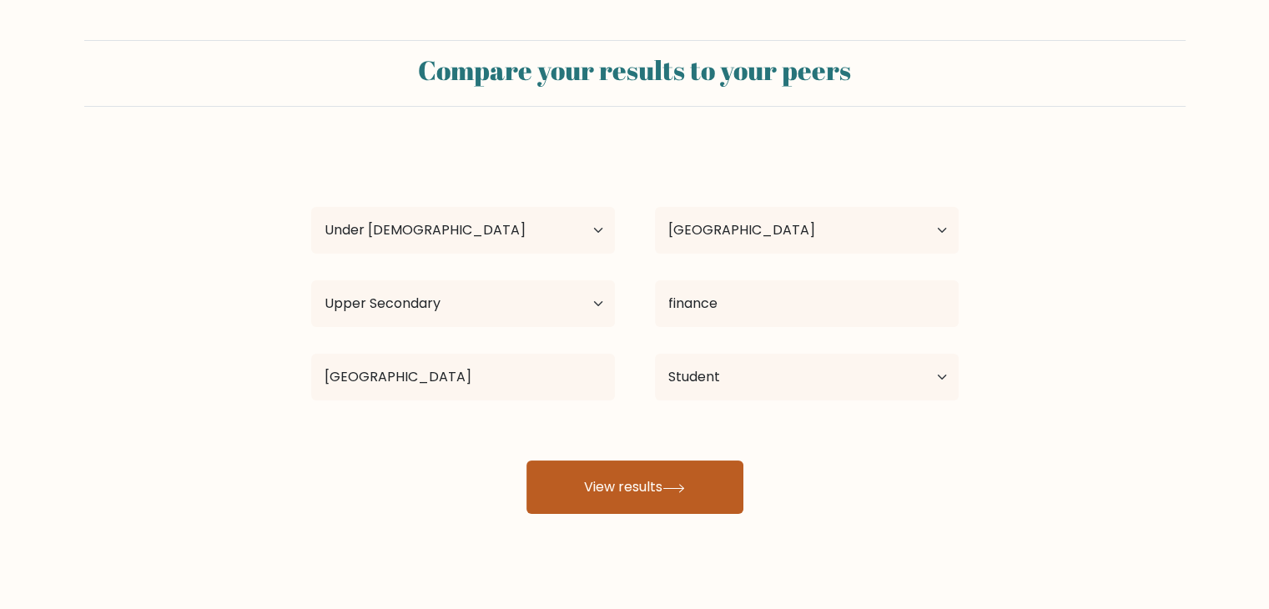
click at [694, 473] on button "View results" at bounding box center [634, 486] width 217 height 53
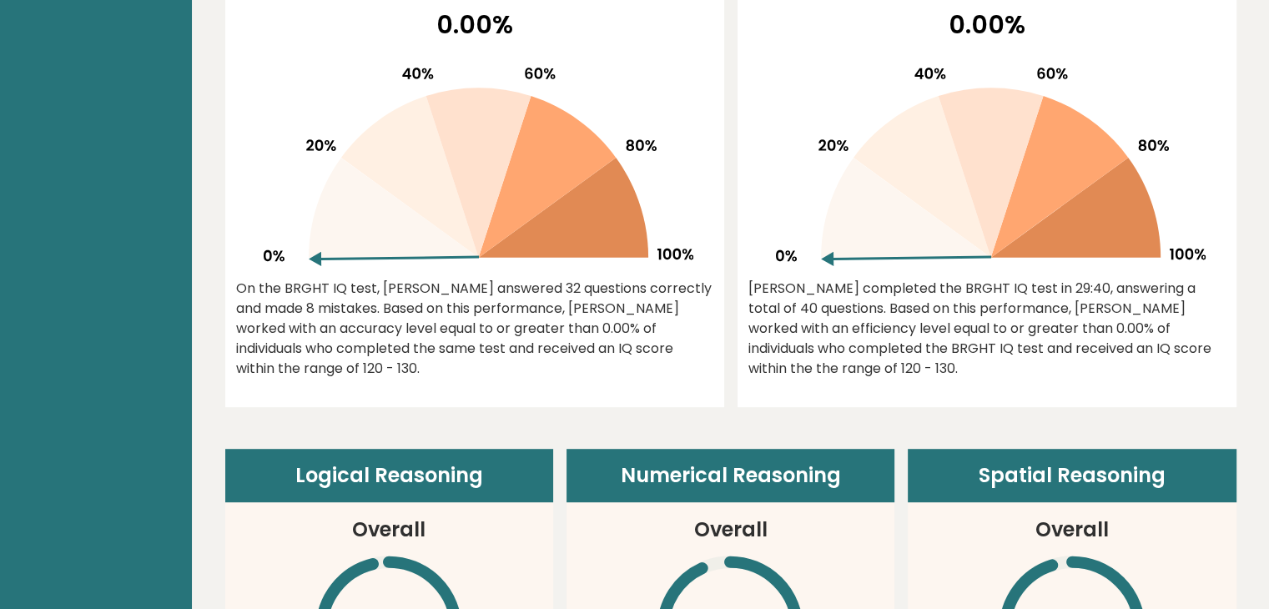
scroll to position [790, 0]
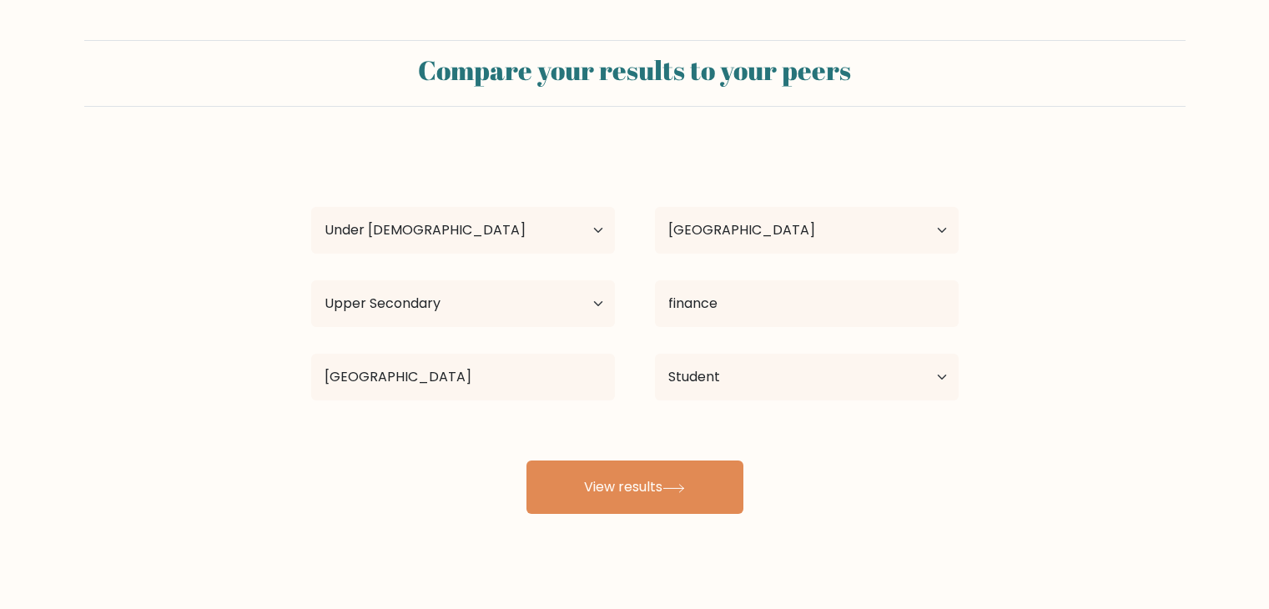
select select "min_18"
select select "QA"
select select "upper_secondary"
select select "student"
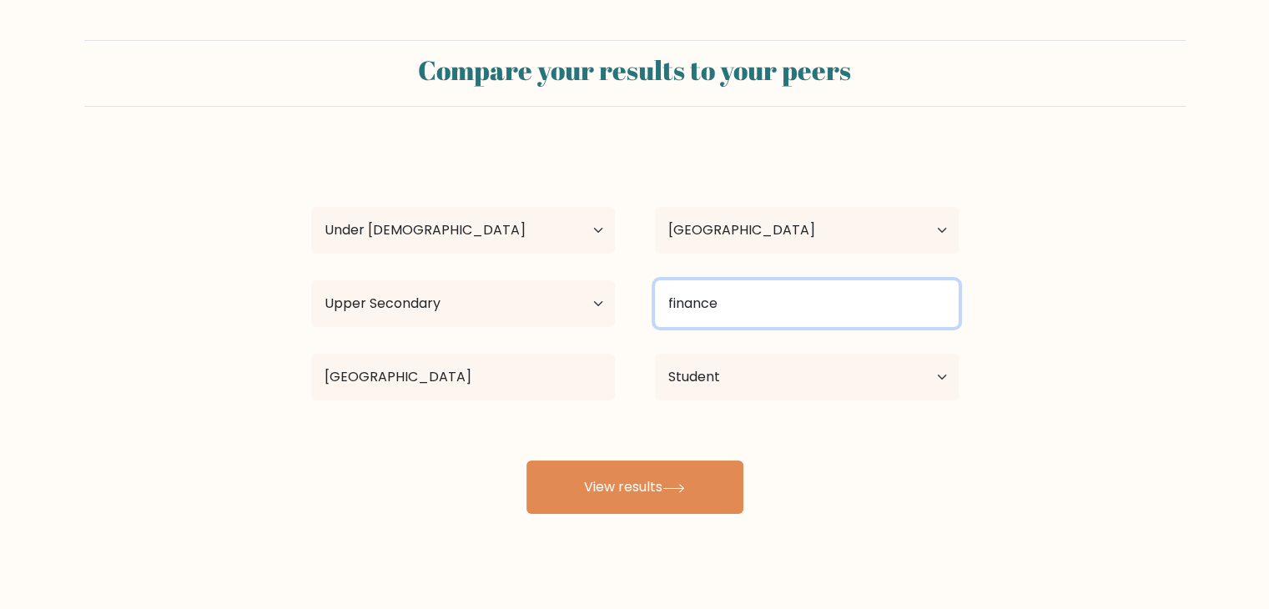
click at [792, 311] on input "finance" at bounding box center [807, 303] width 304 height 47
type input "f"
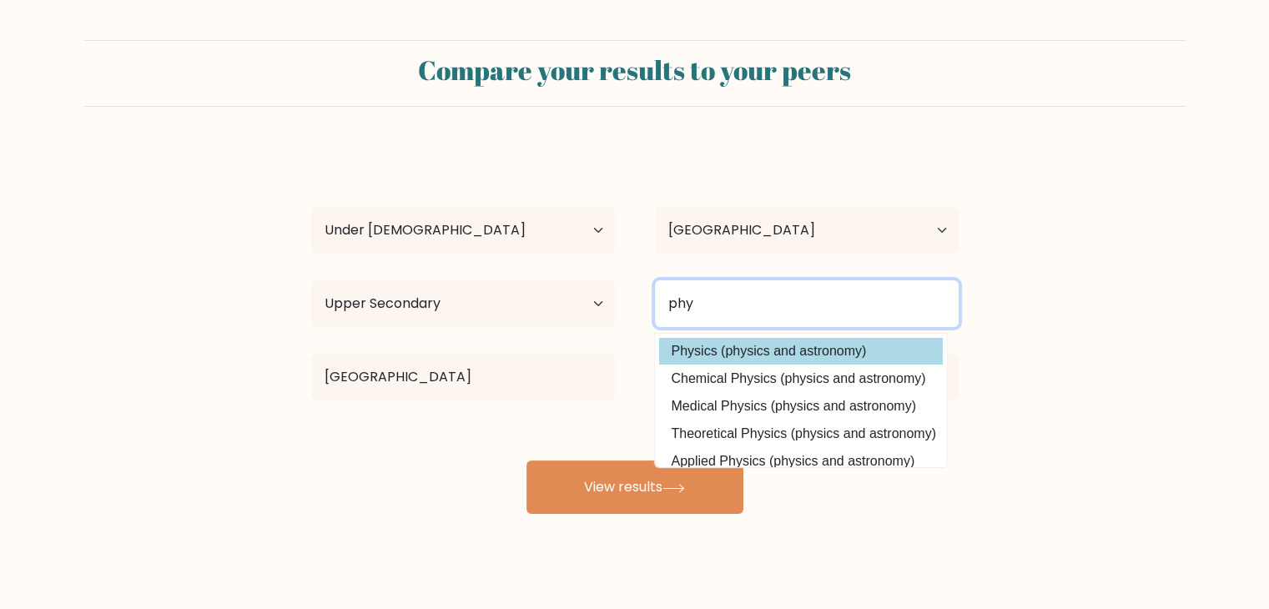
type input "phy"
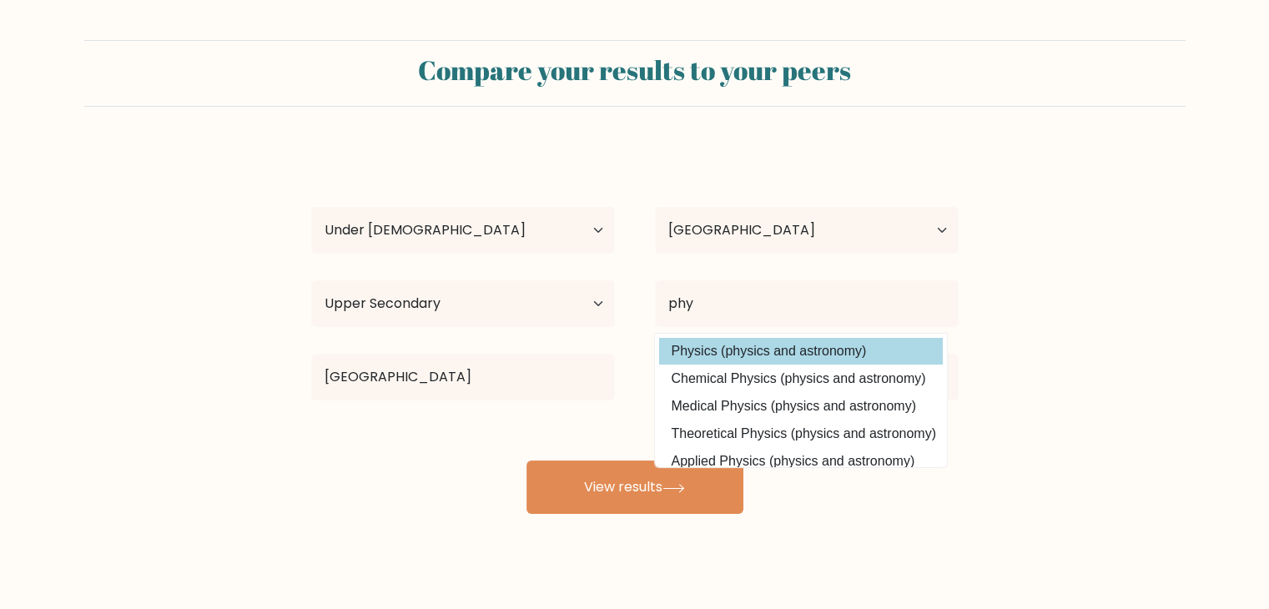
click at [765, 351] on div "Talha Hameed Age Under 18 years old 18-24 years old 25-34 years old 35-44 years…" at bounding box center [634, 330] width 667 height 367
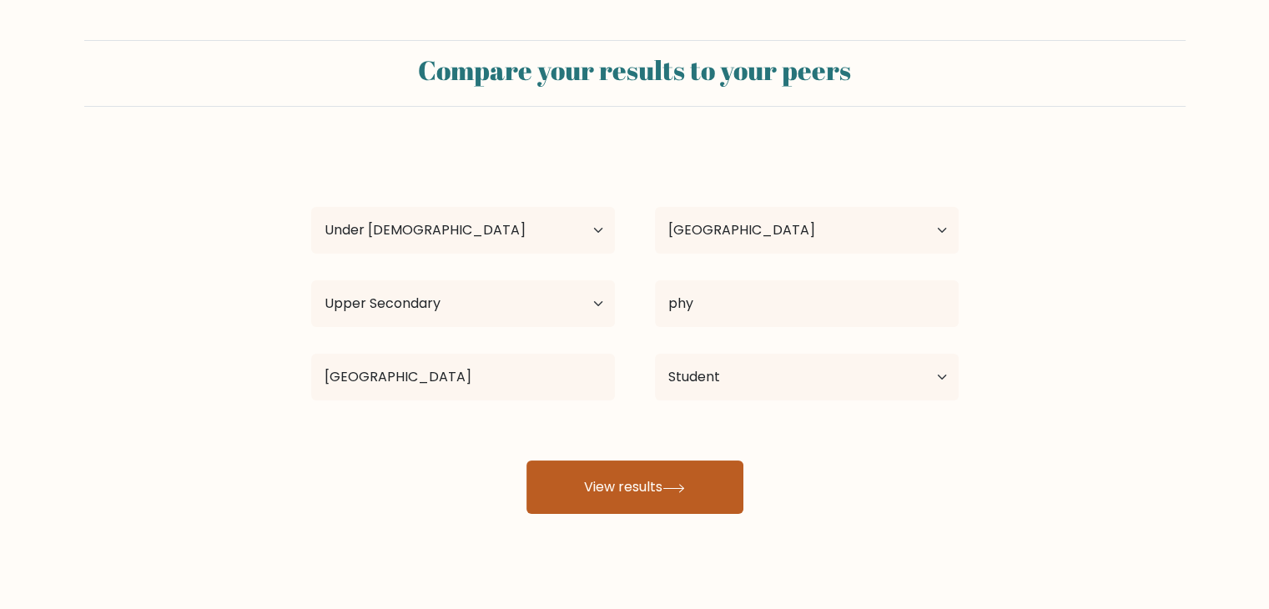
click at [654, 490] on button "View results" at bounding box center [634, 486] width 217 height 53
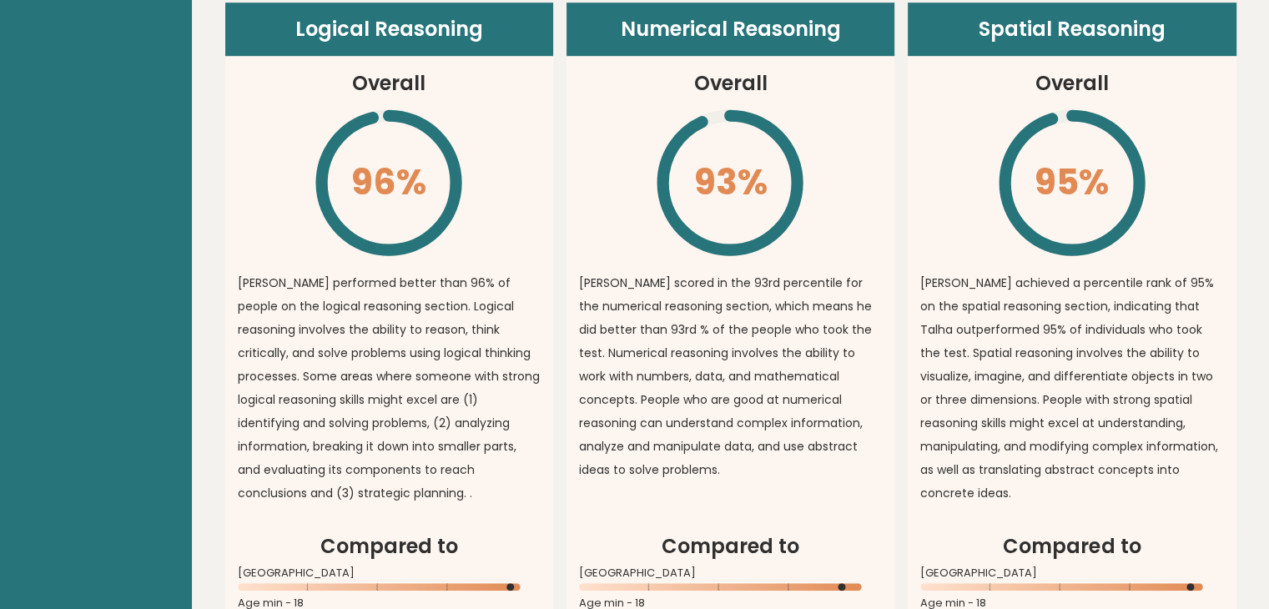
scroll to position [1231, 0]
